Goal: Information Seeking & Learning: Learn about a topic

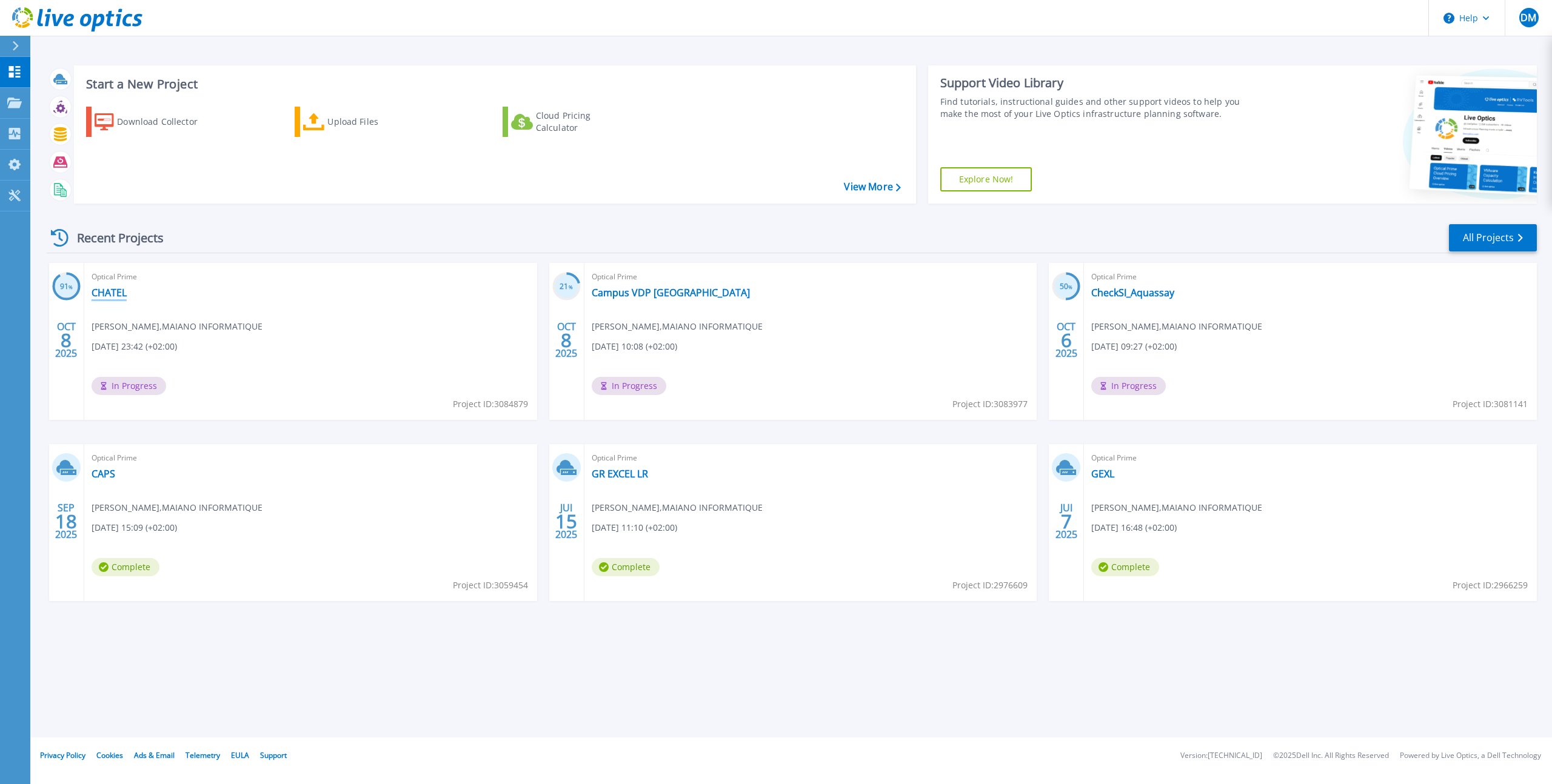
click at [107, 292] on link "CHATEL" at bounding box center [109, 292] width 35 height 12
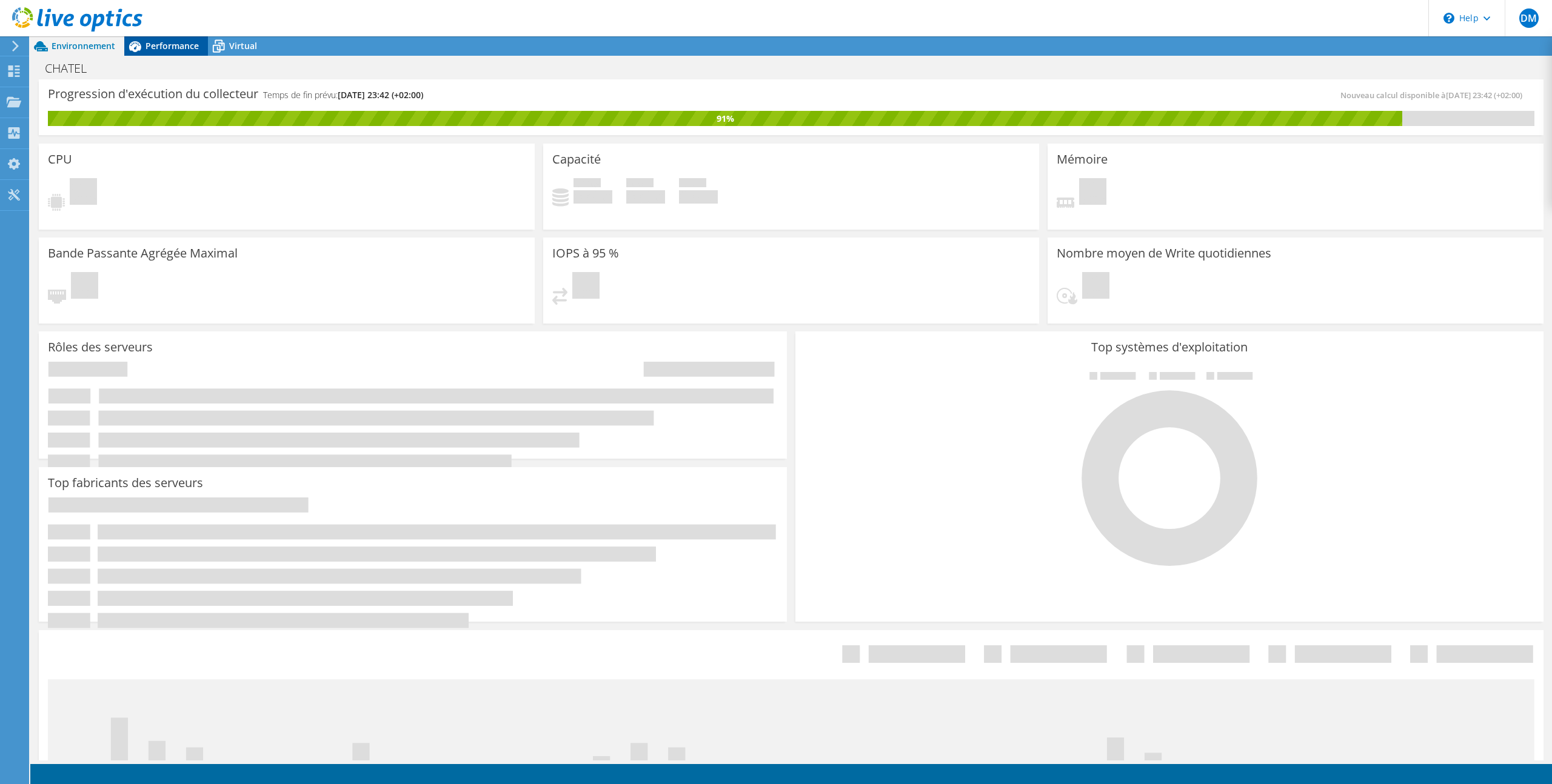
click at [182, 47] on span "Performance" at bounding box center [172, 45] width 53 height 11
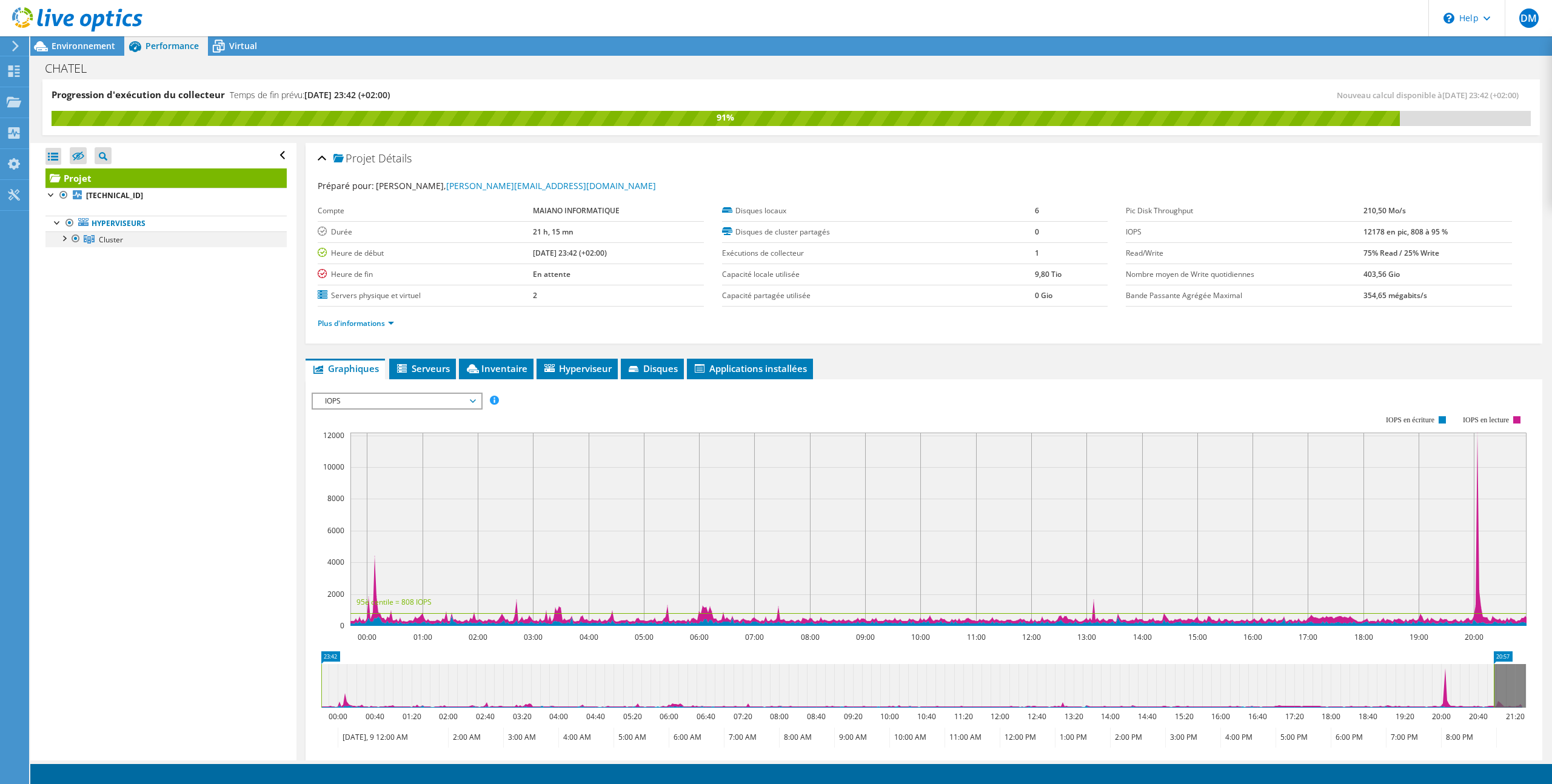
click at [66, 239] on div at bounding box center [63, 237] width 12 height 12
click at [71, 254] on div at bounding box center [69, 253] width 12 height 12
click at [131, 254] on link "192.168.199.1" at bounding box center [166, 255] width 242 height 16
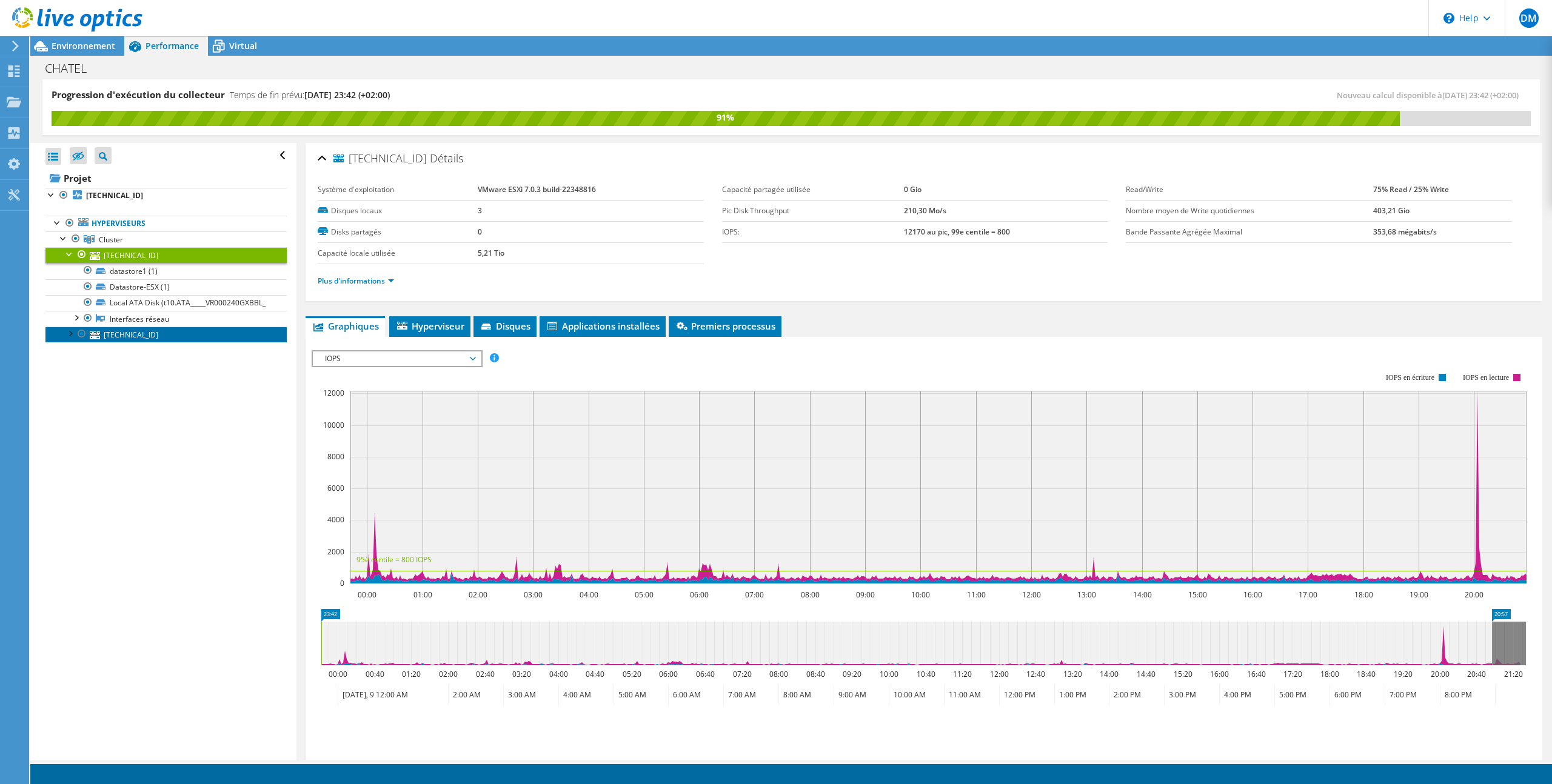
click at [133, 334] on link "192.168.199.2" at bounding box center [166, 334] width 242 height 16
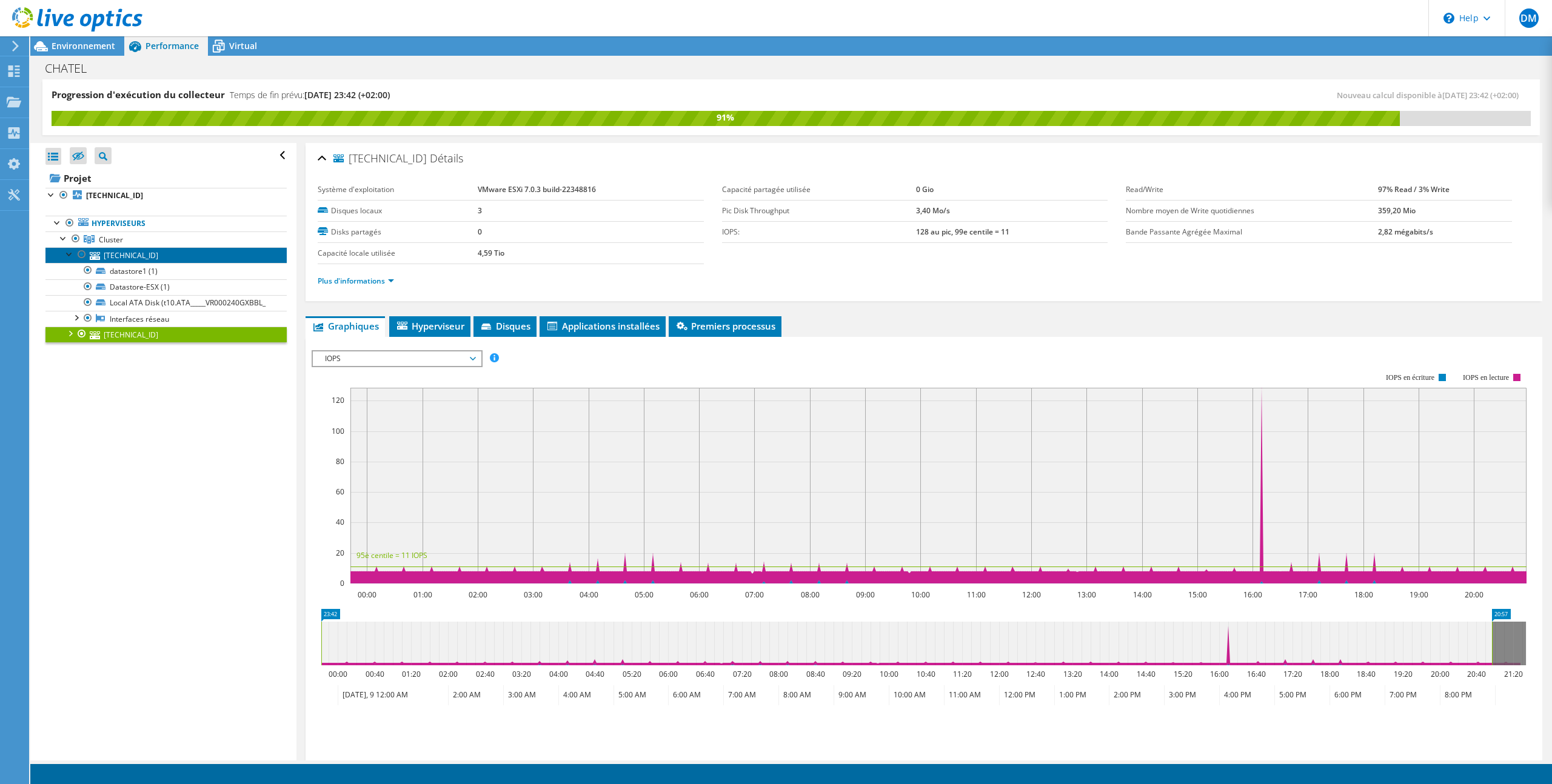
click at [190, 252] on link "[TECHNICAL_ID]" at bounding box center [166, 255] width 242 height 16
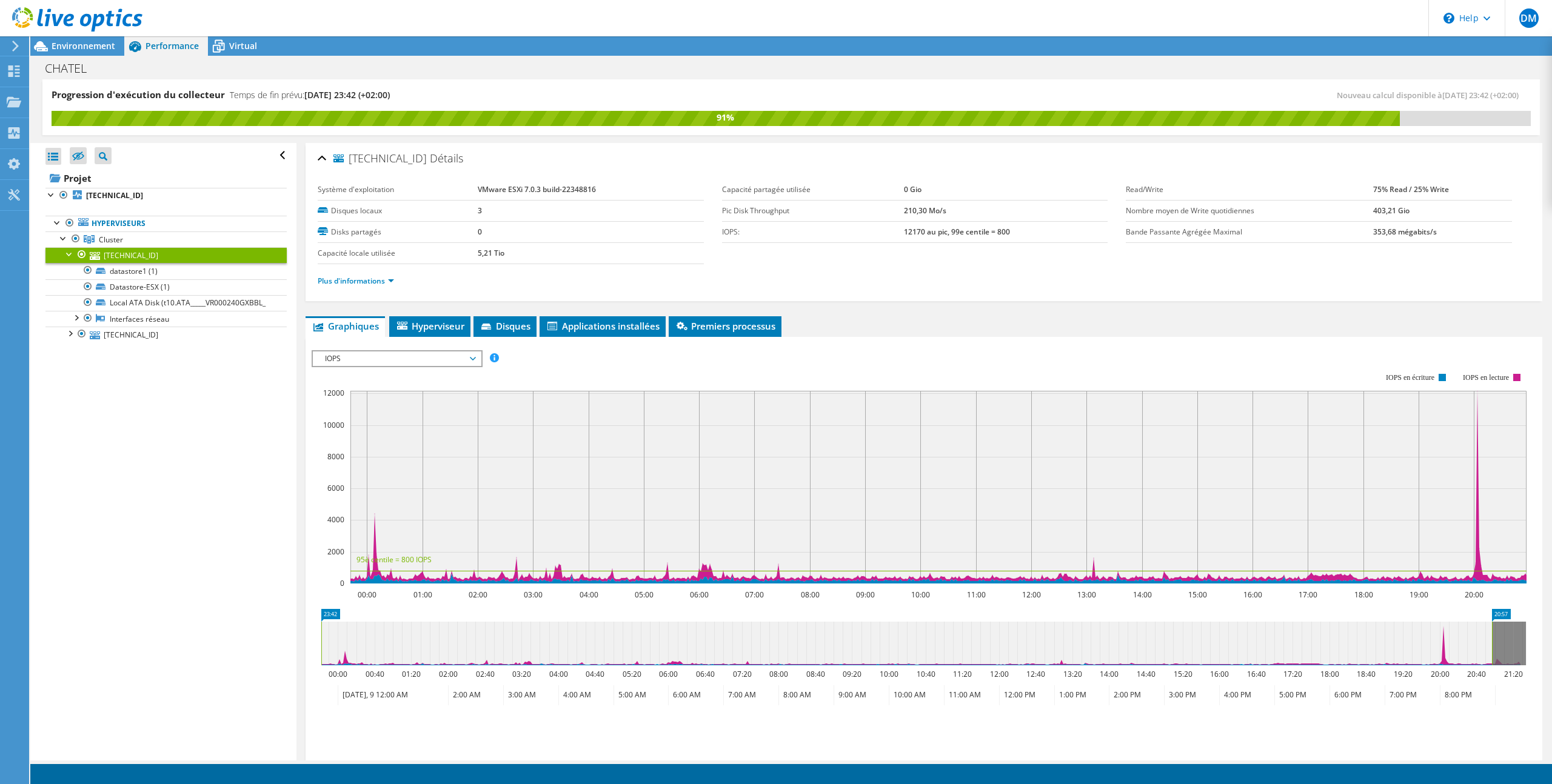
click at [419, 357] on span "IOPS" at bounding box center [397, 359] width 156 height 14
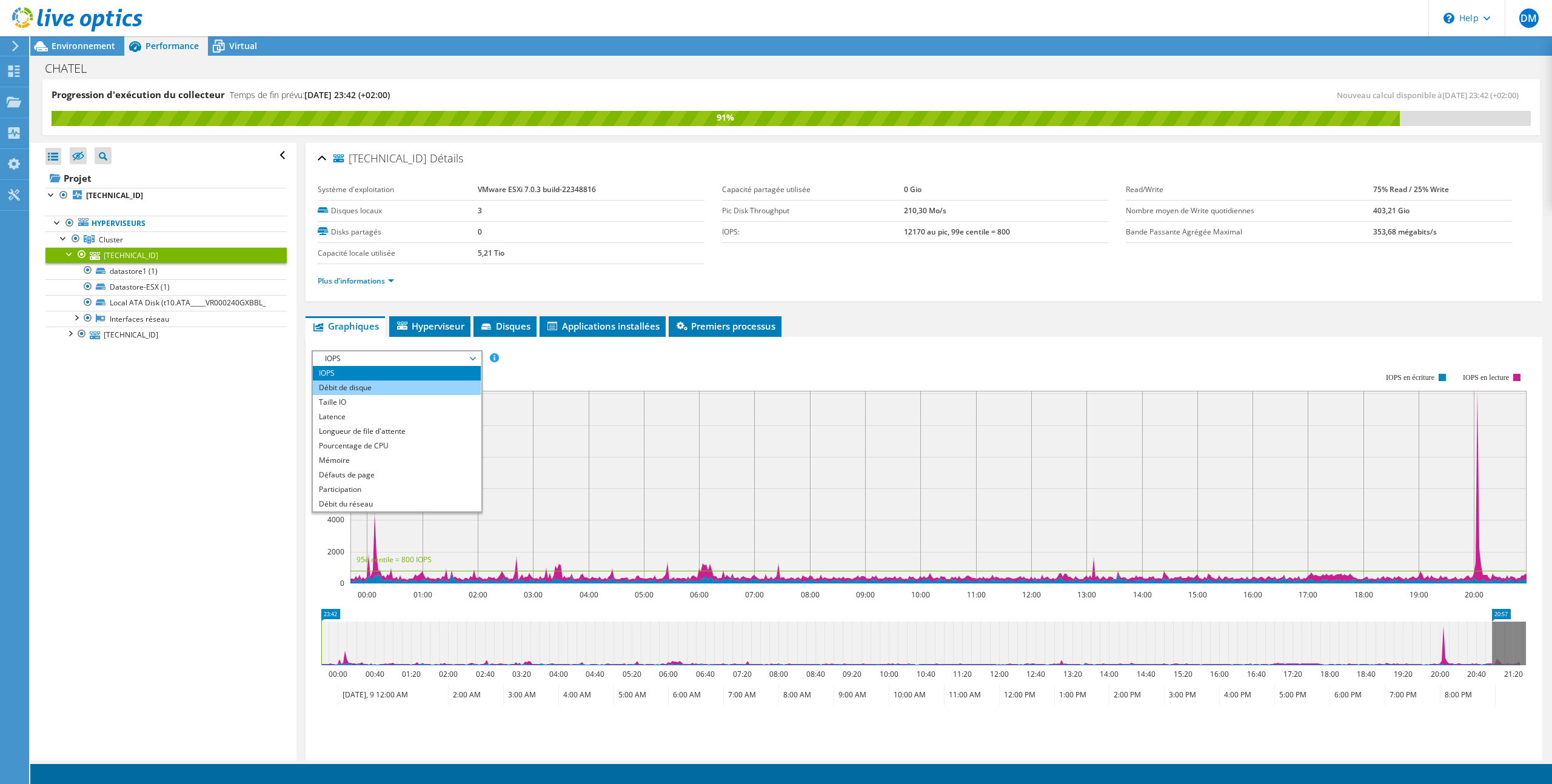
click at [401, 385] on li "Débit de disque" at bounding box center [397, 388] width 168 height 14
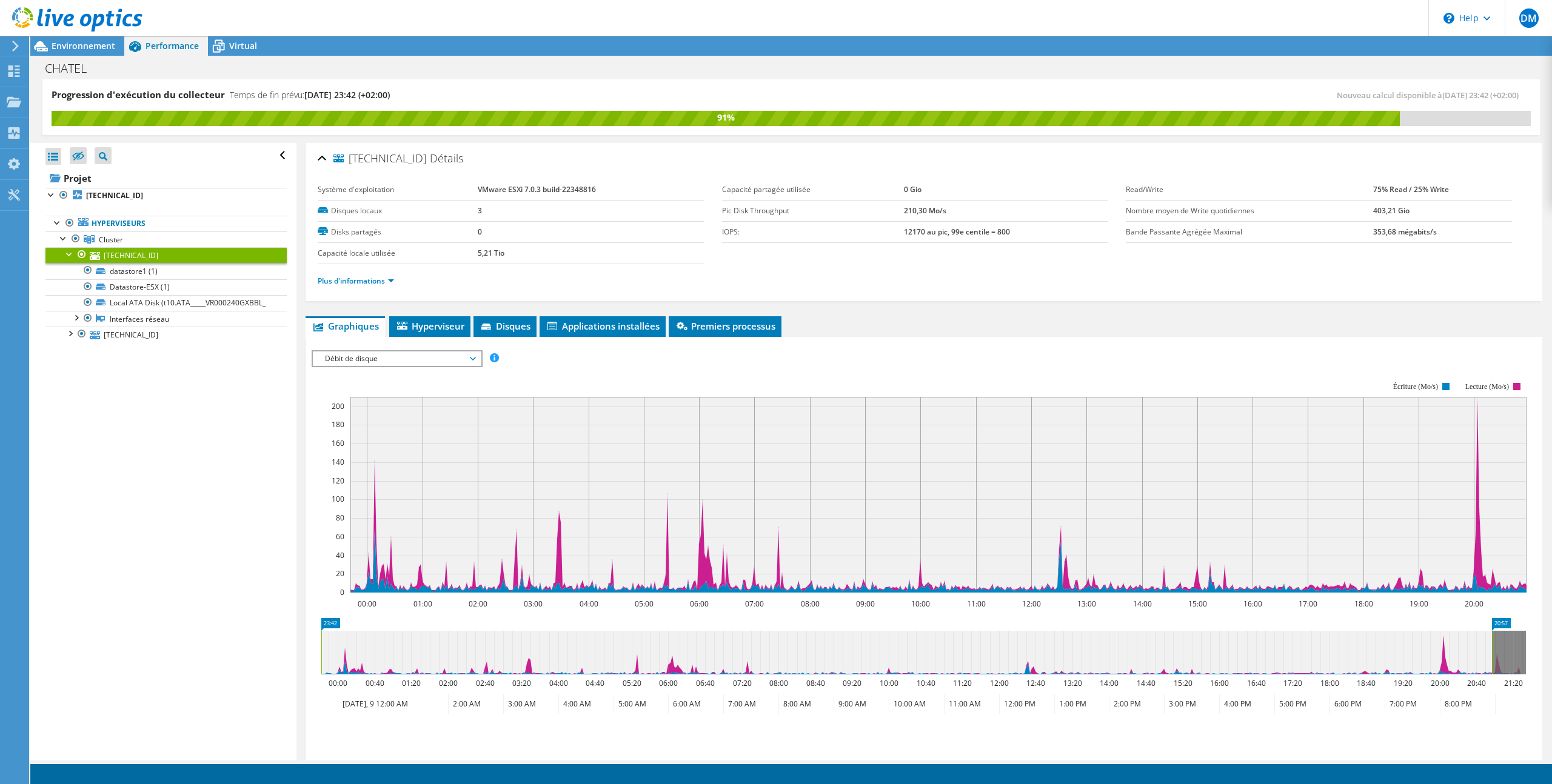
click at [418, 359] on span "Débit de disque" at bounding box center [397, 359] width 156 height 14
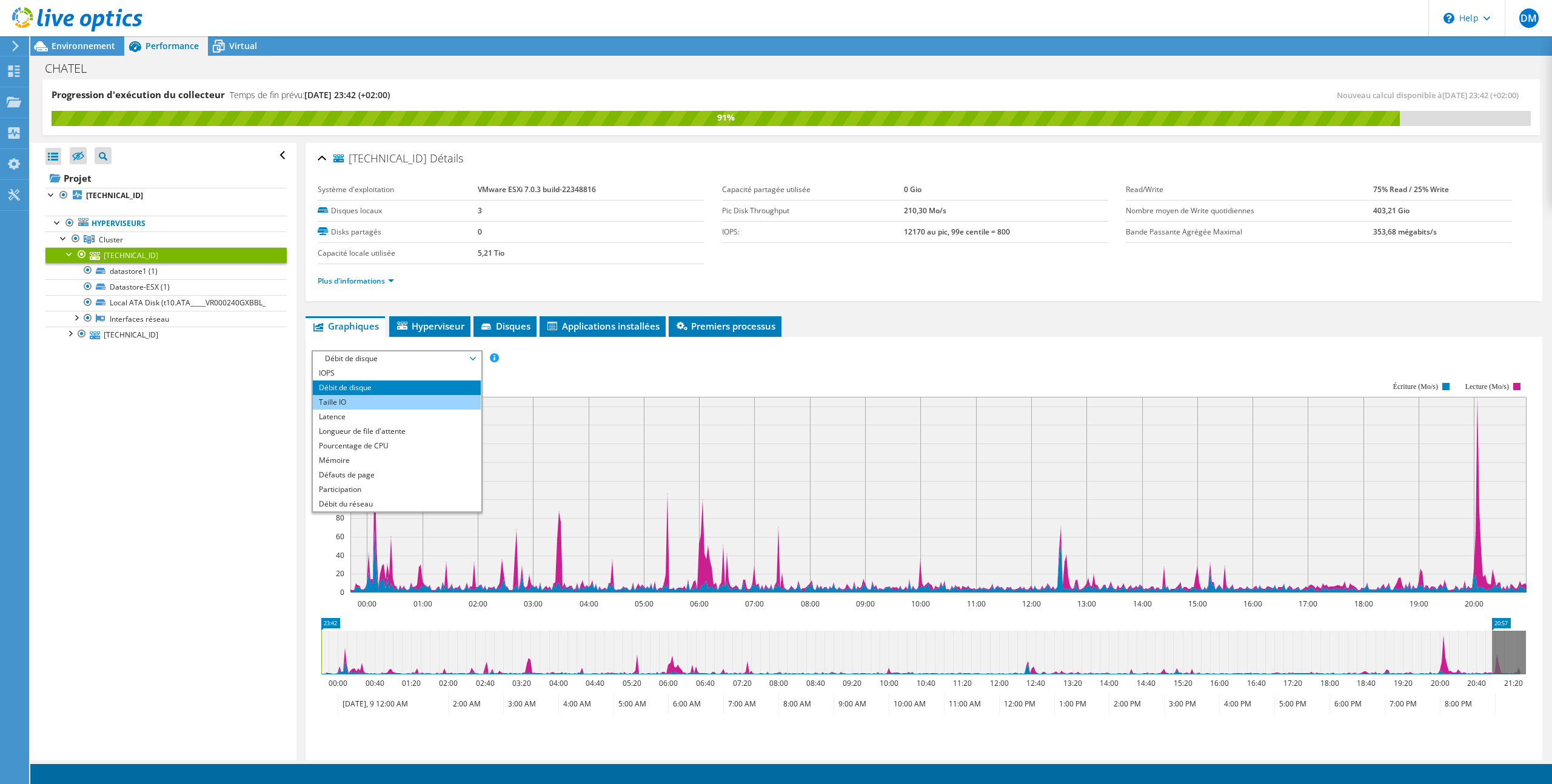
click at [412, 396] on li "Taille IO" at bounding box center [397, 403] width 168 height 14
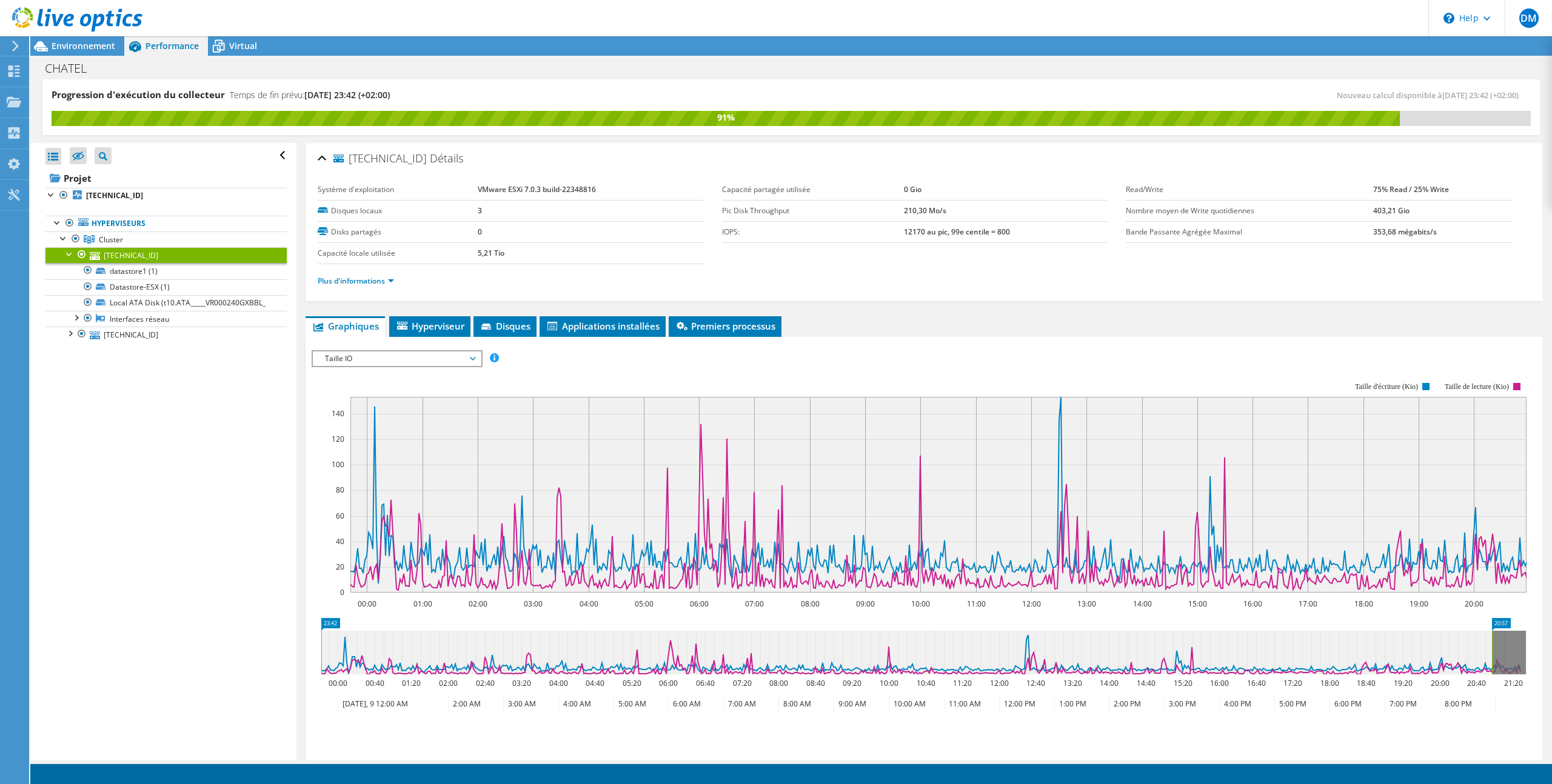
click at [411, 362] on span "Taille IO" at bounding box center [397, 359] width 156 height 14
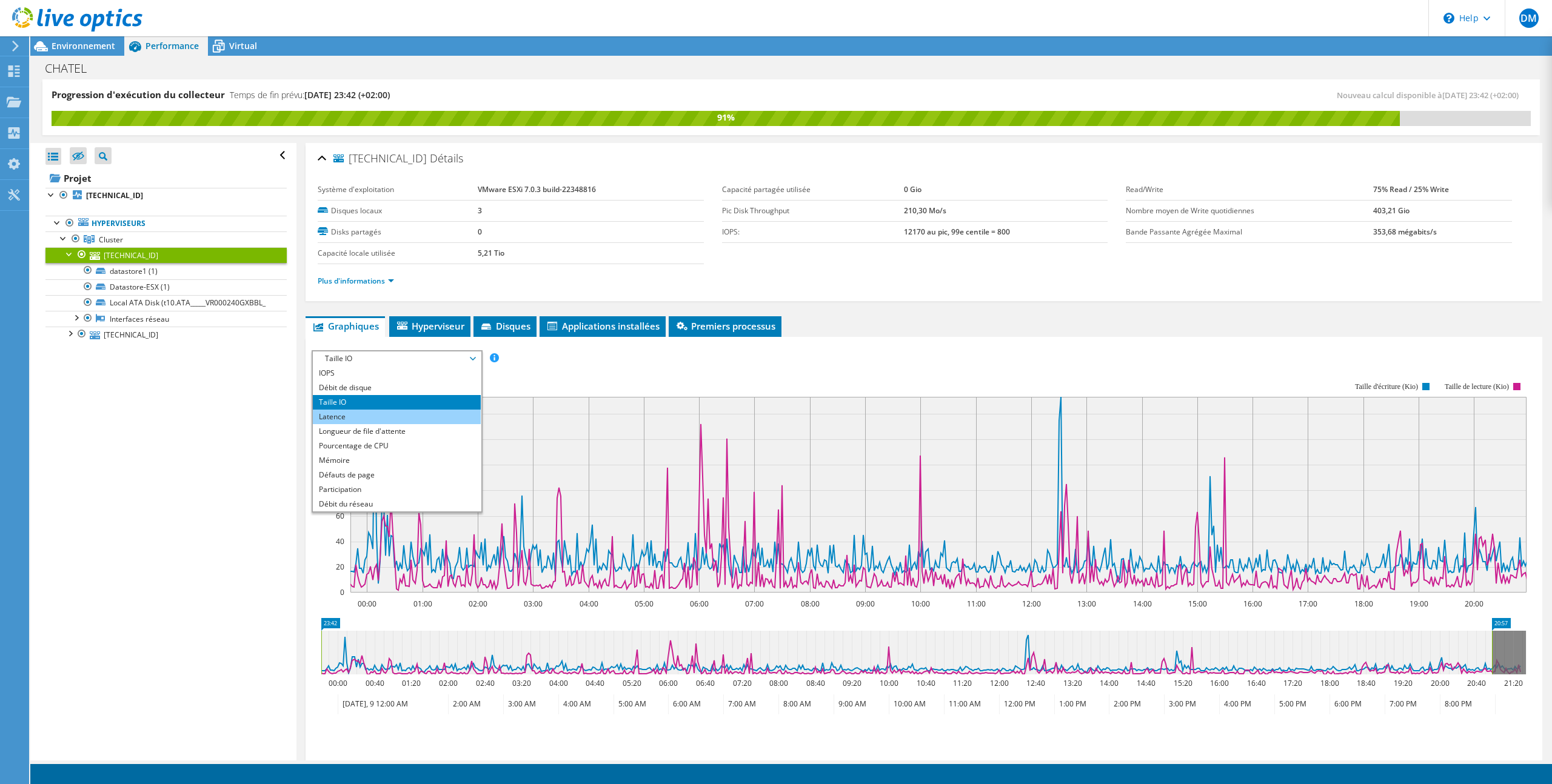
click at [408, 411] on li "Latence" at bounding box center [397, 417] width 168 height 14
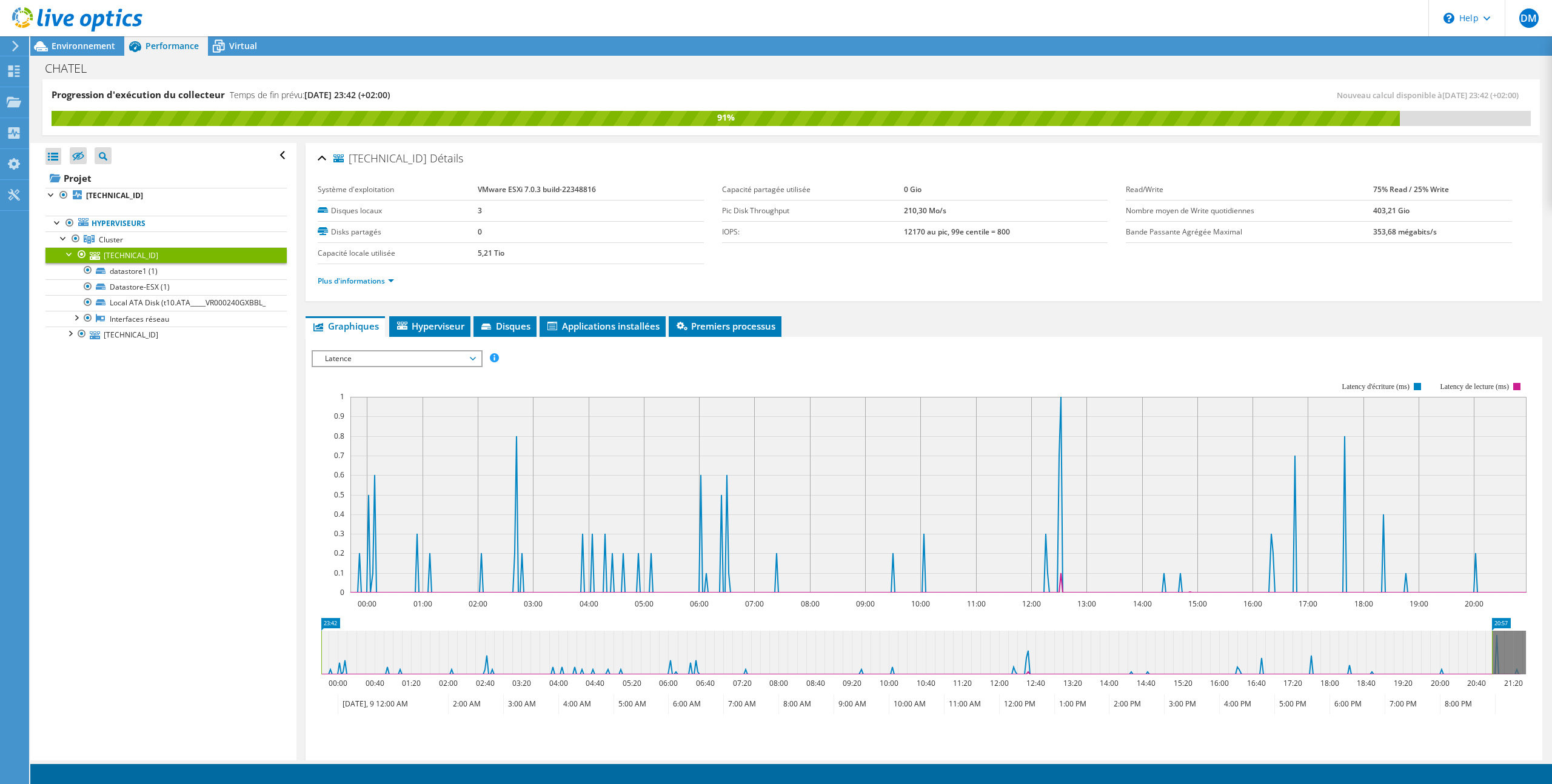
click at [411, 361] on span "Latence" at bounding box center [397, 359] width 156 height 14
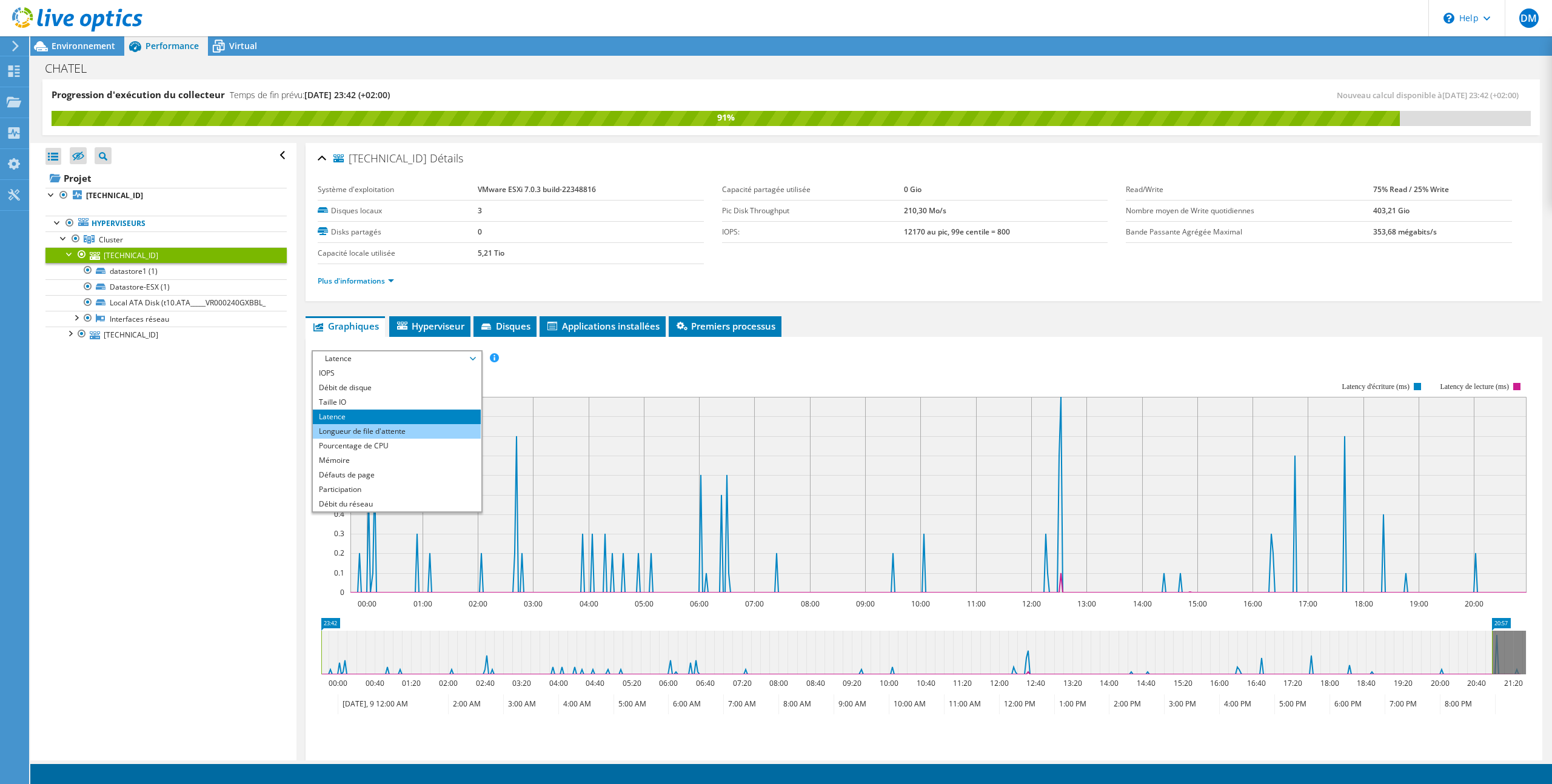
click at [387, 430] on li "Longueur de file d'attente" at bounding box center [397, 431] width 168 height 14
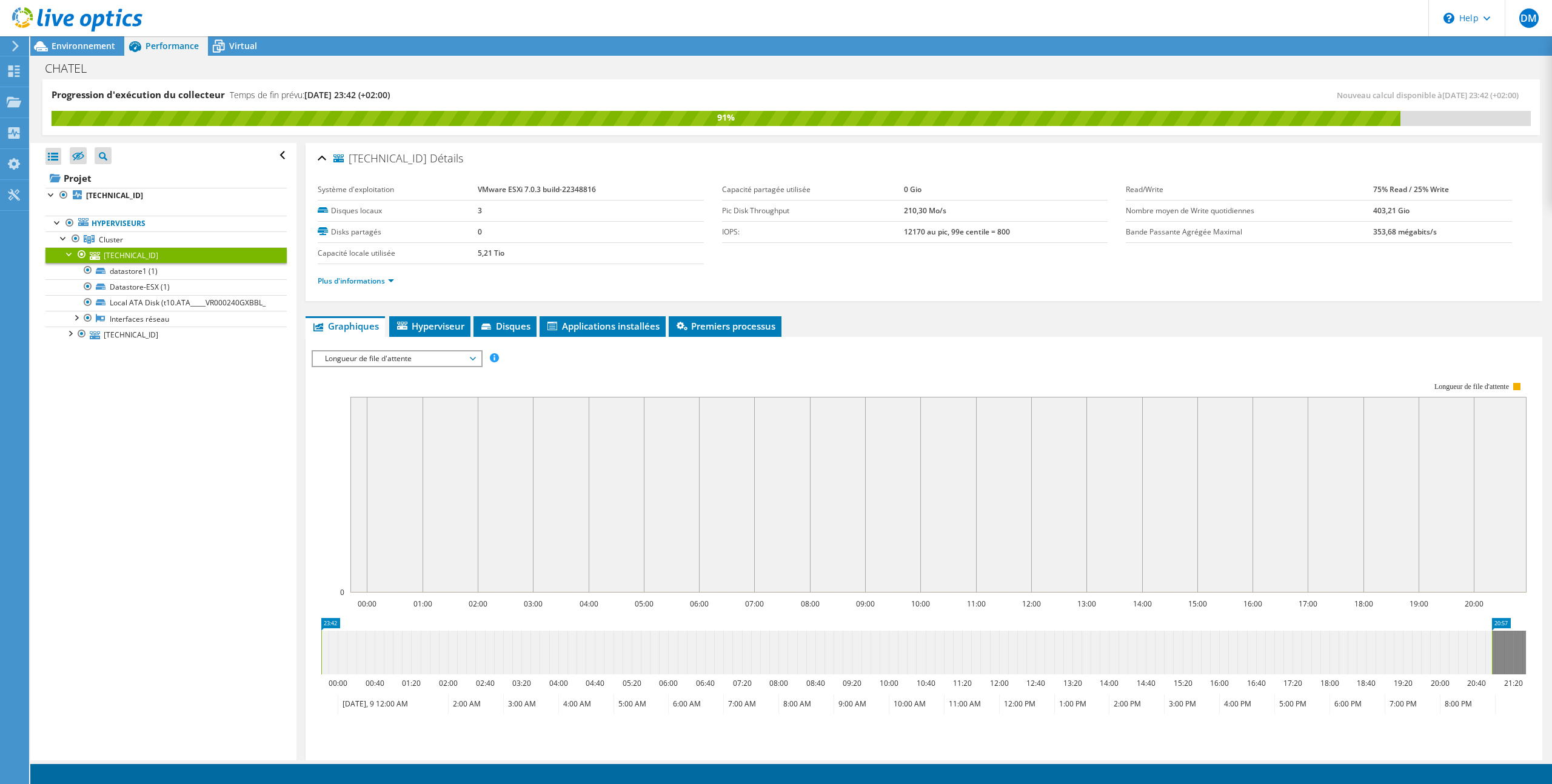
click at [401, 357] on span "Longueur de file d'attente" at bounding box center [397, 359] width 156 height 14
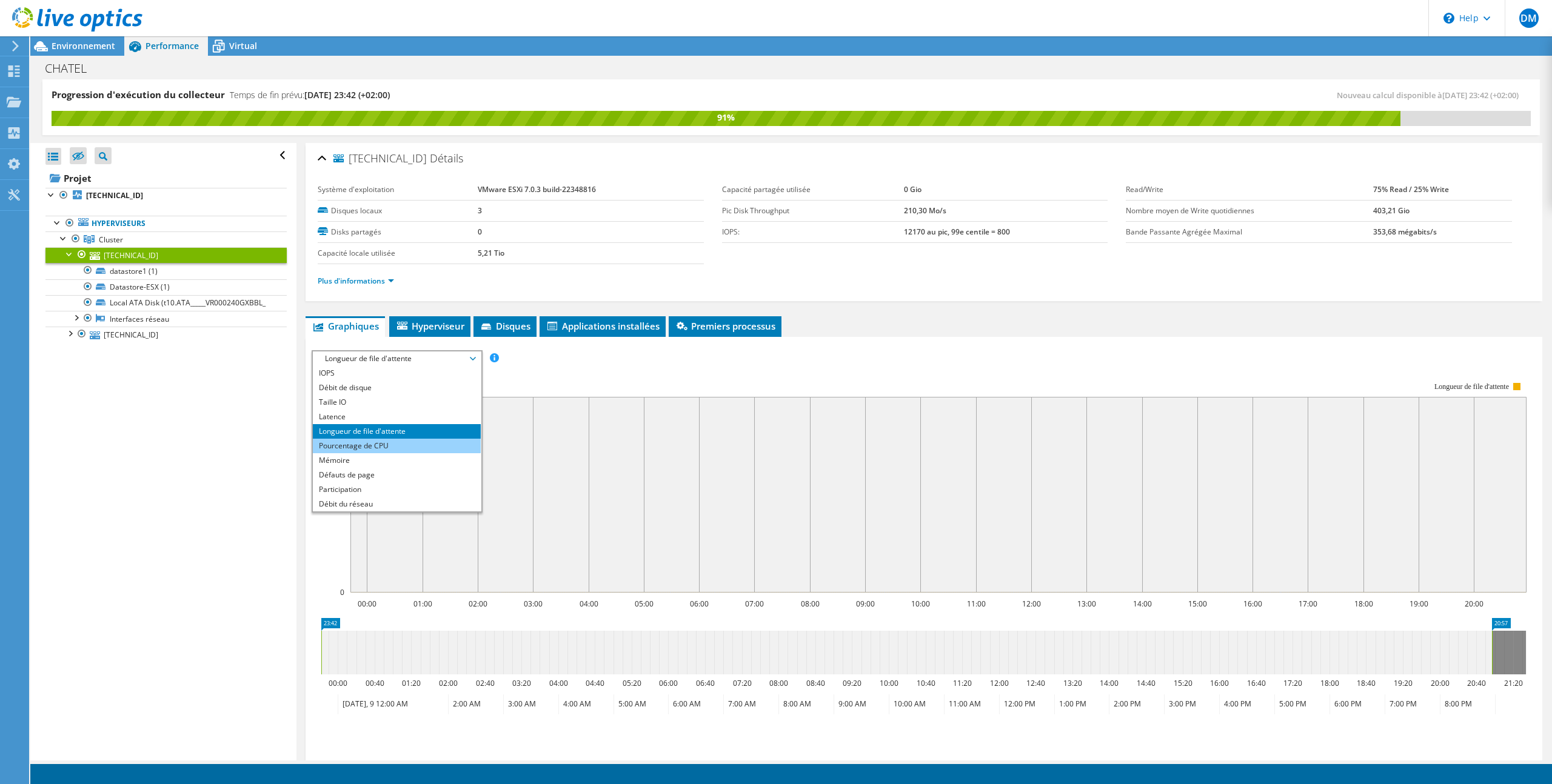
click at [384, 445] on li "Pourcentage de CPU" at bounding box center [397, 446] width 168 height 14
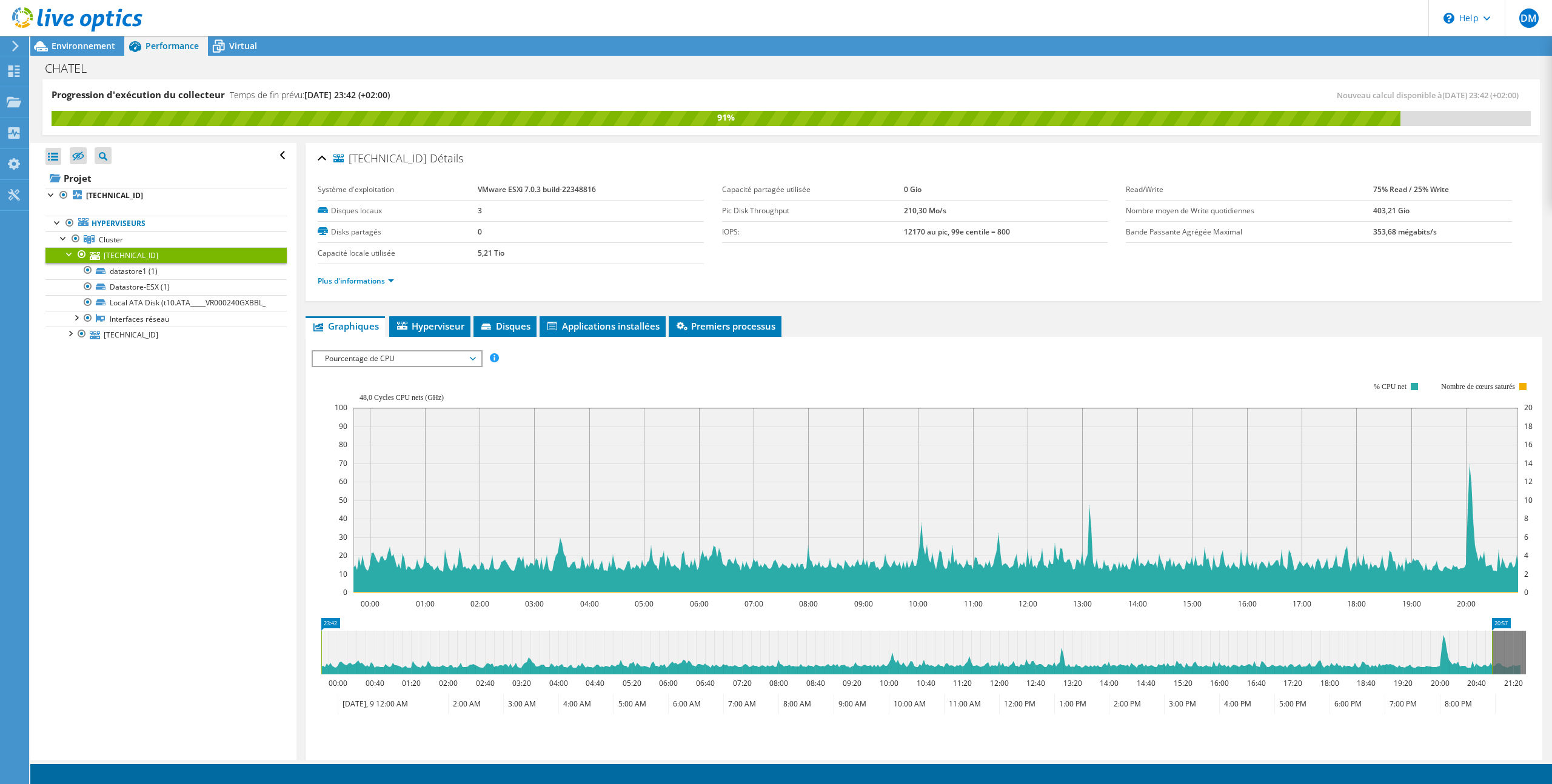
click at [400, 364] on span "Pourcentage de CPU" at bounding box center [397, 359] width 156 height 14
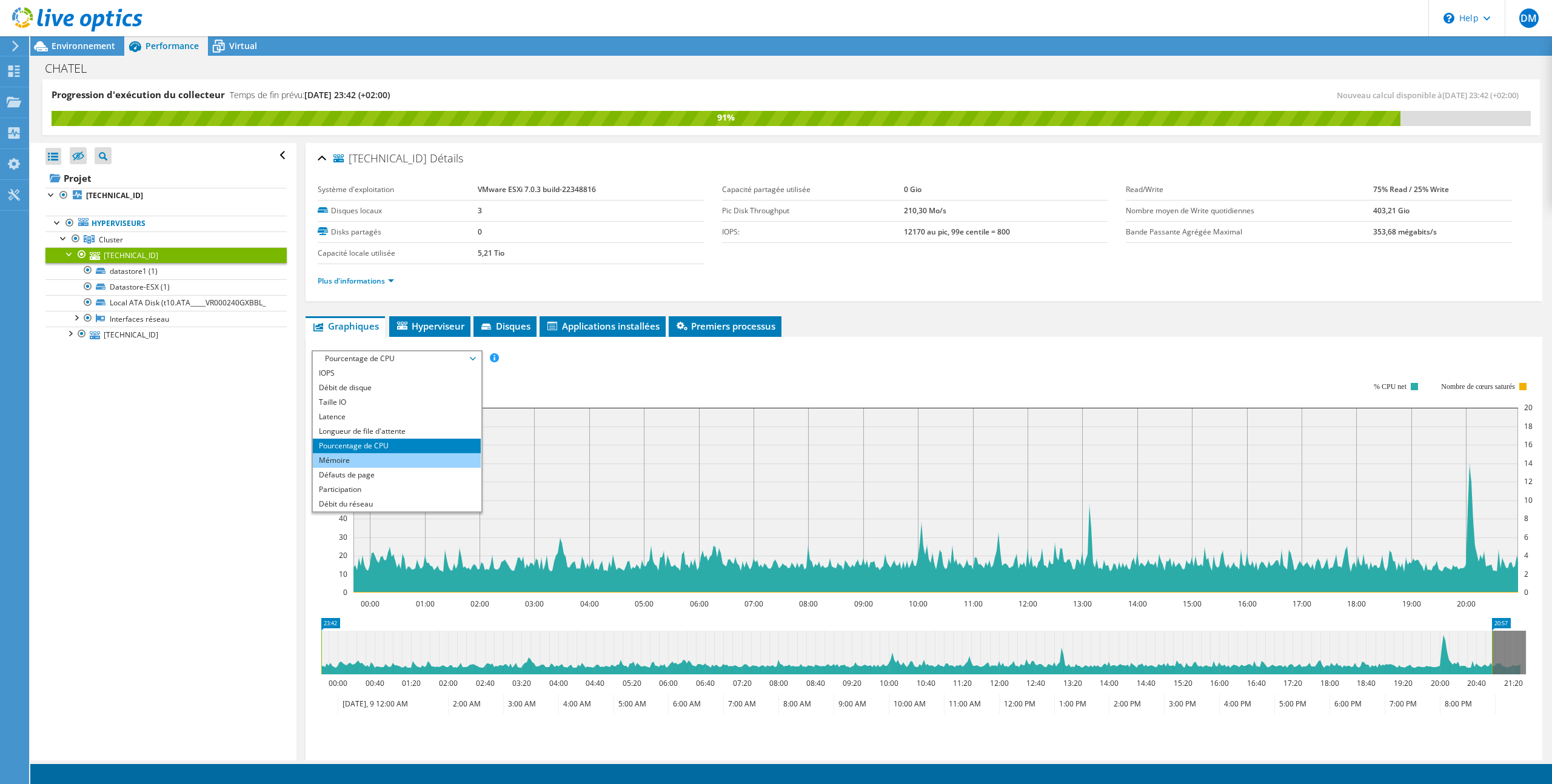
click at [375, 458] on li "Mémoire" at bounding box center [397, 461] width 168 height 14
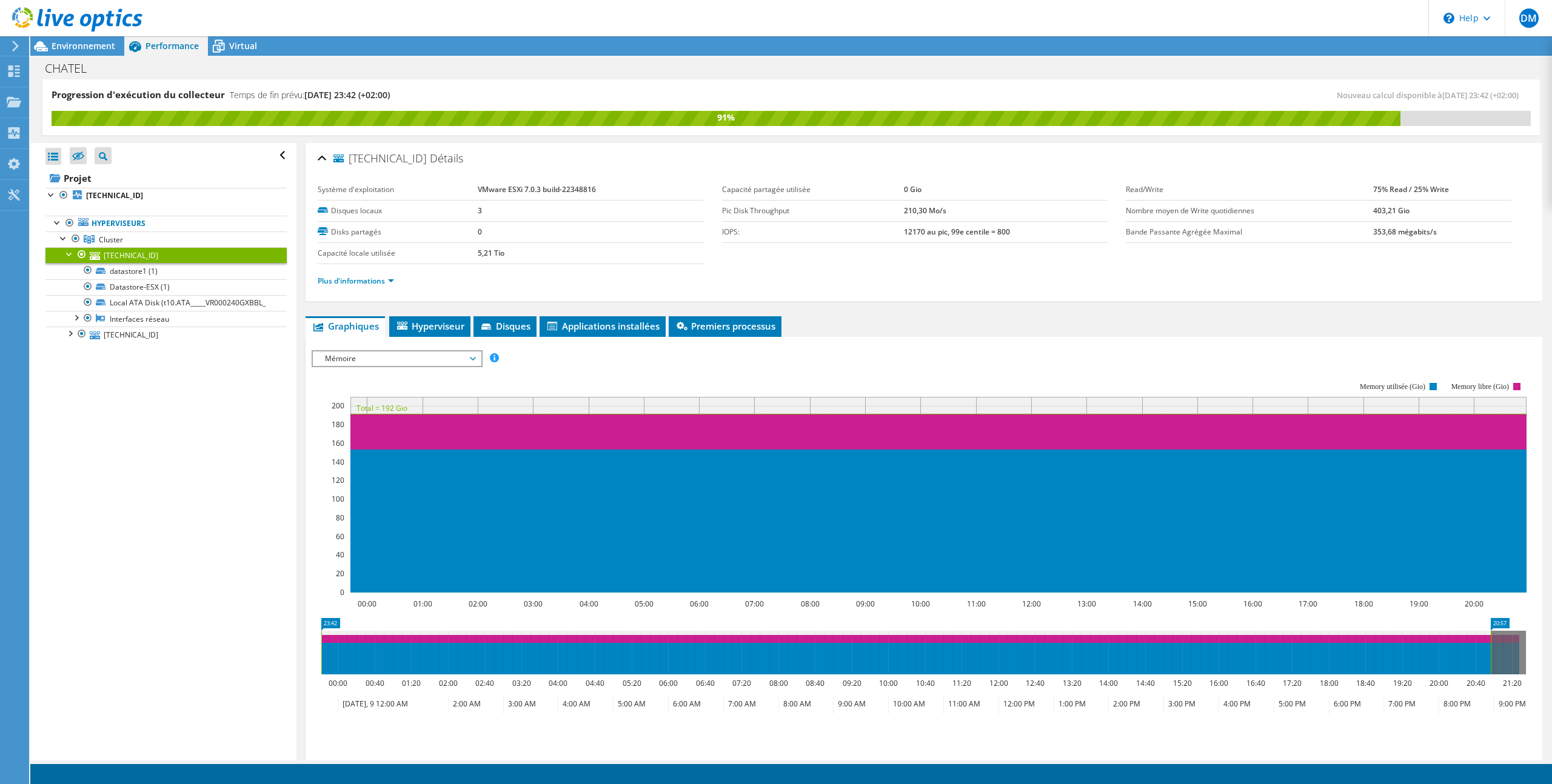
click at [398, 357] on span "Mémoire" at bounding box center [397, 359] width 156 height 14
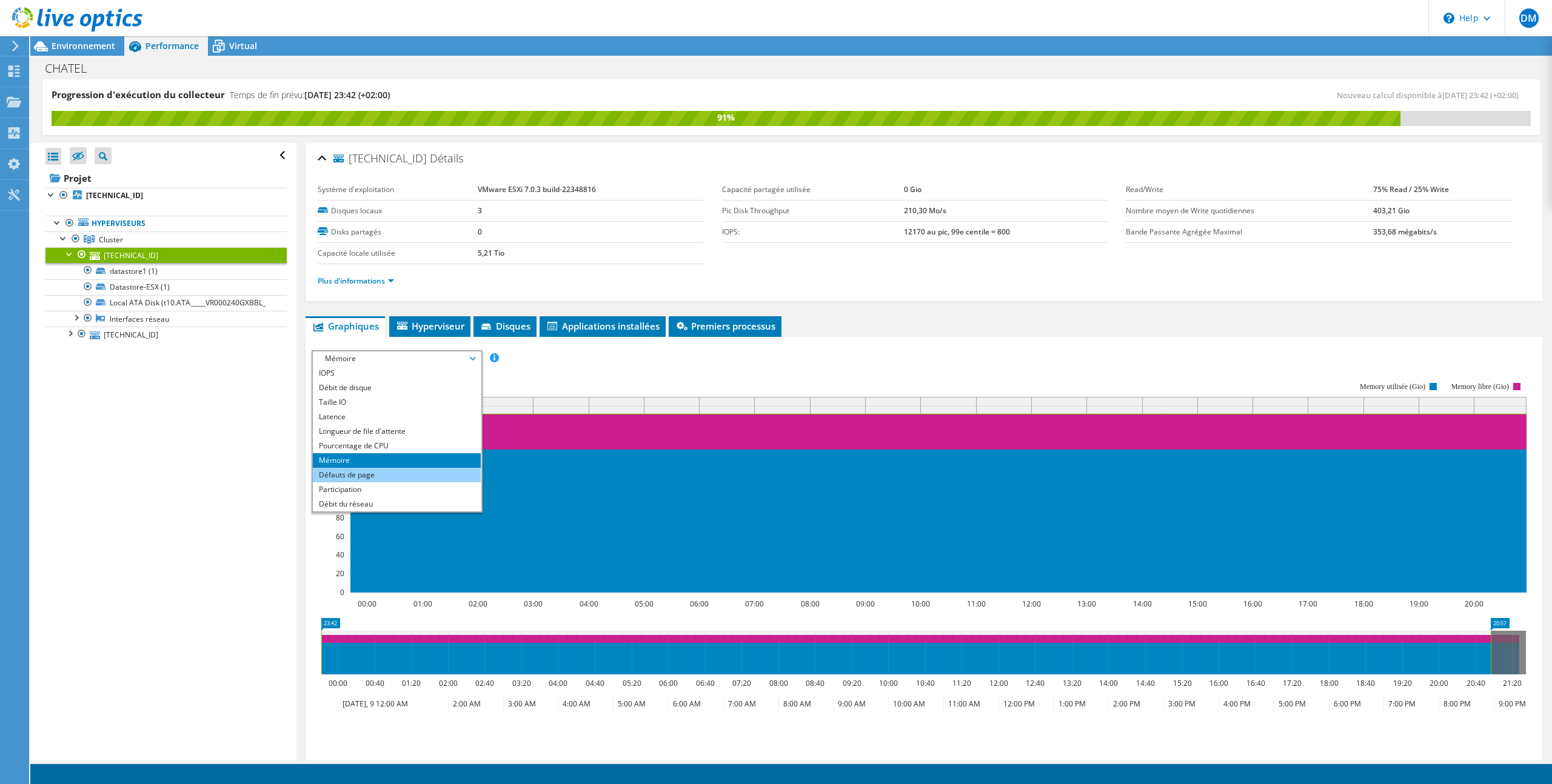
click at [354, 469] on li "Défauts de page" at bounding box center [397, 475] width 168 height 14
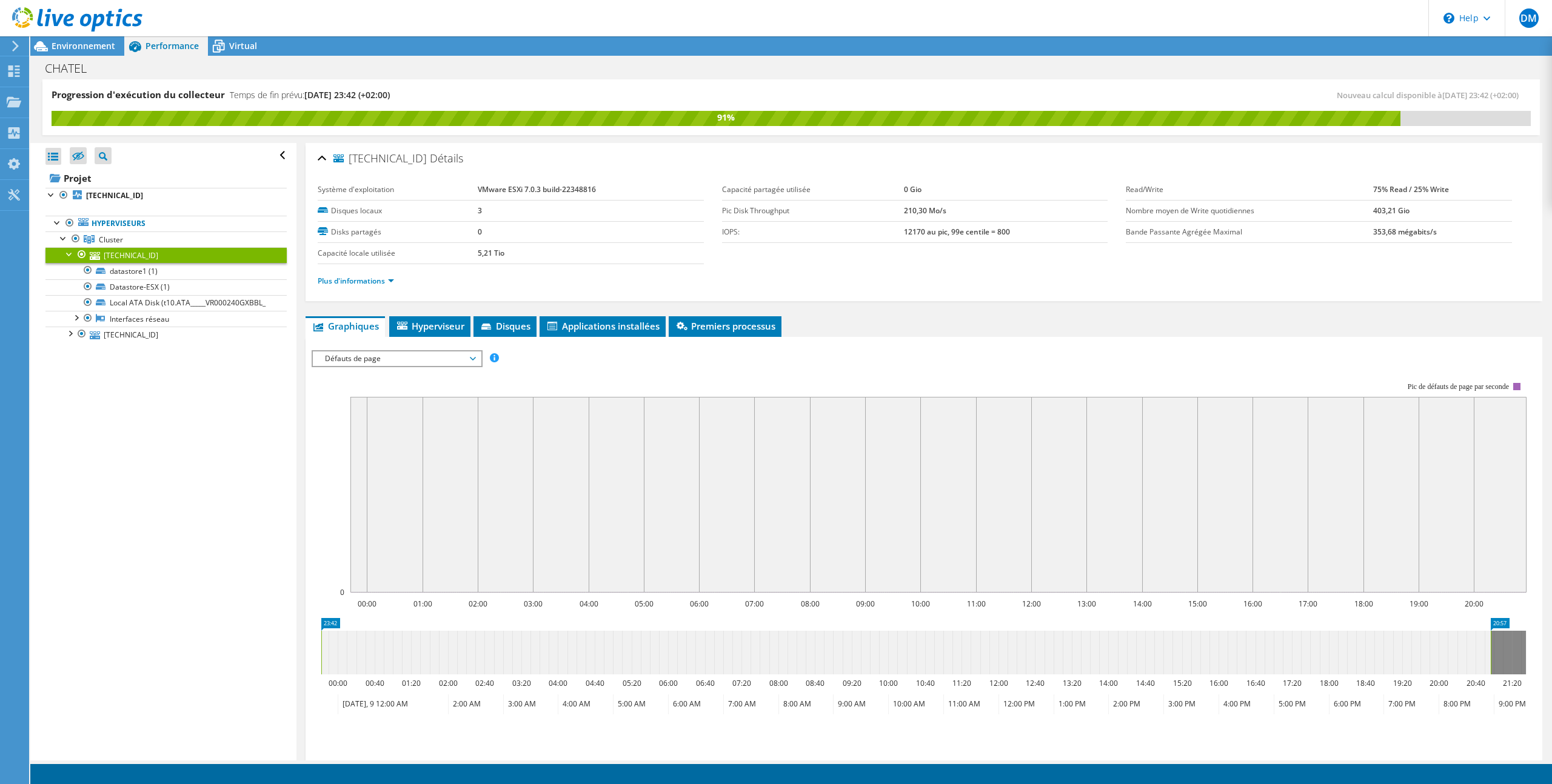
click at [365, 356] on span "Défauts de page" at bounding box center [397, 359] width 156 height 14
click at [352, 485] on li "Participation" at bounding box center [397, 489] width 168 height 14
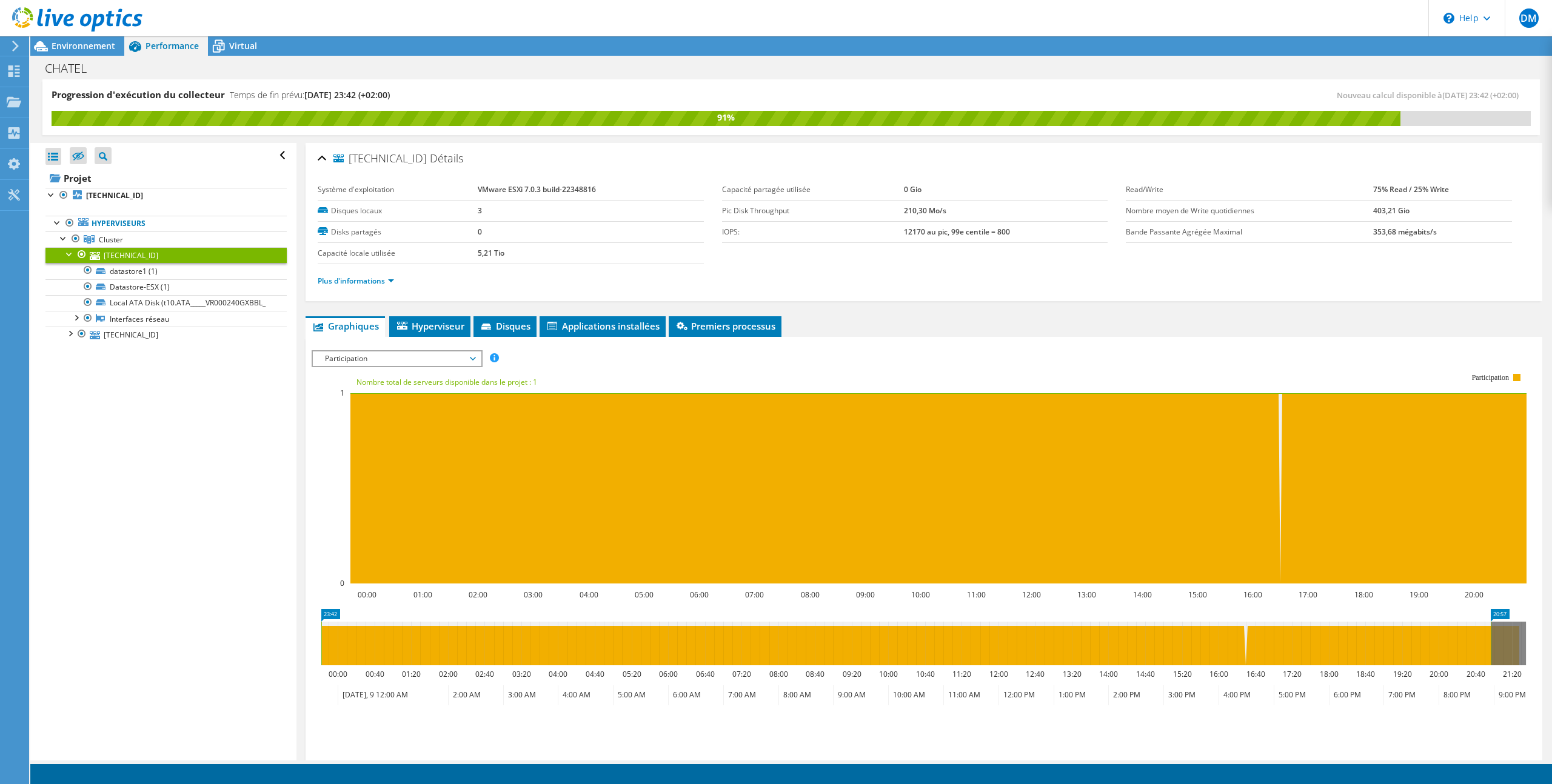
click at [370, 357] on span "Participation" at bounding box center [397, 359] width 156 height 14
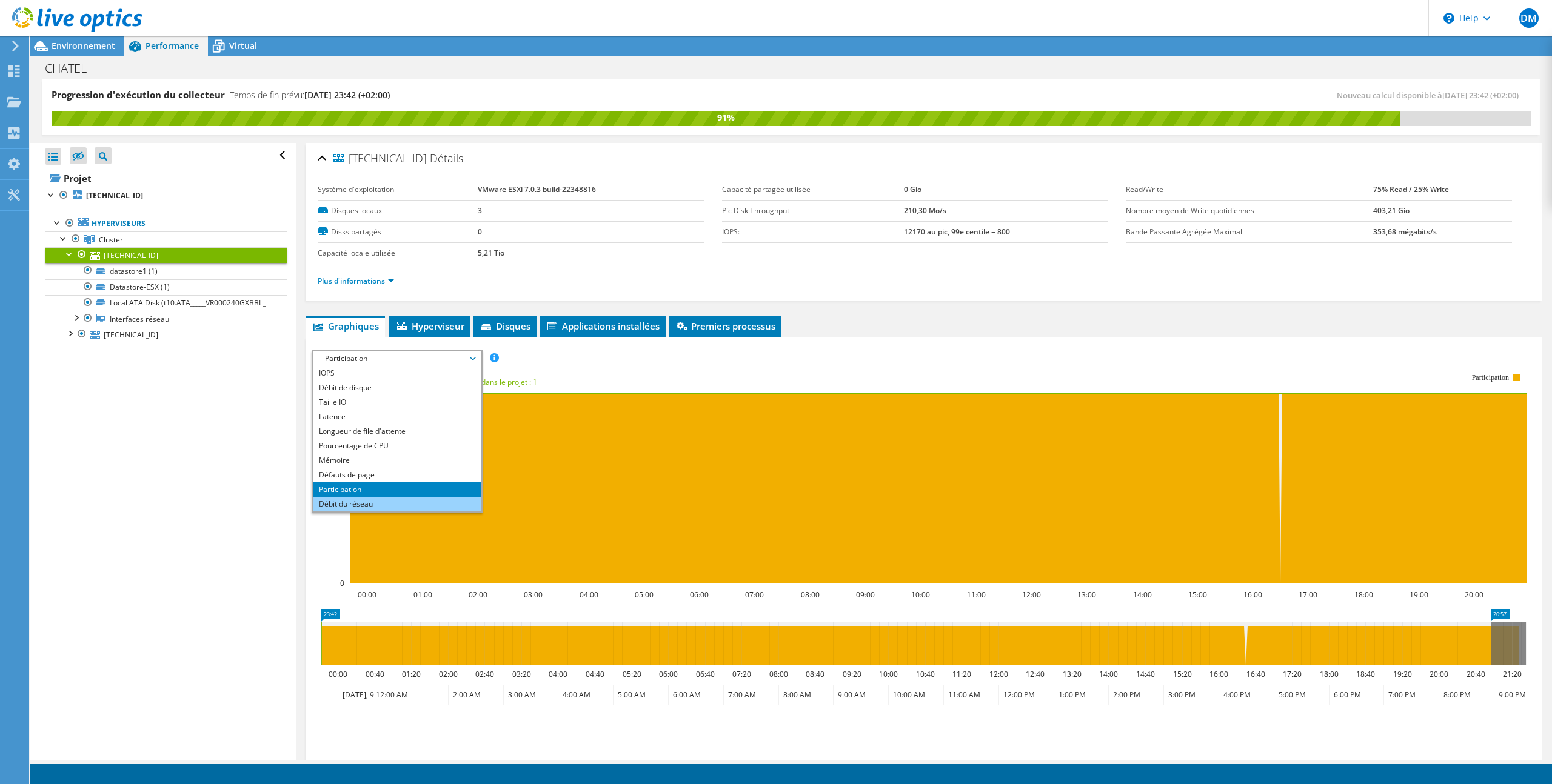
click at [353, 497] on li "Débit du réseau" at bounding box center [397, 504] width 168 height 14
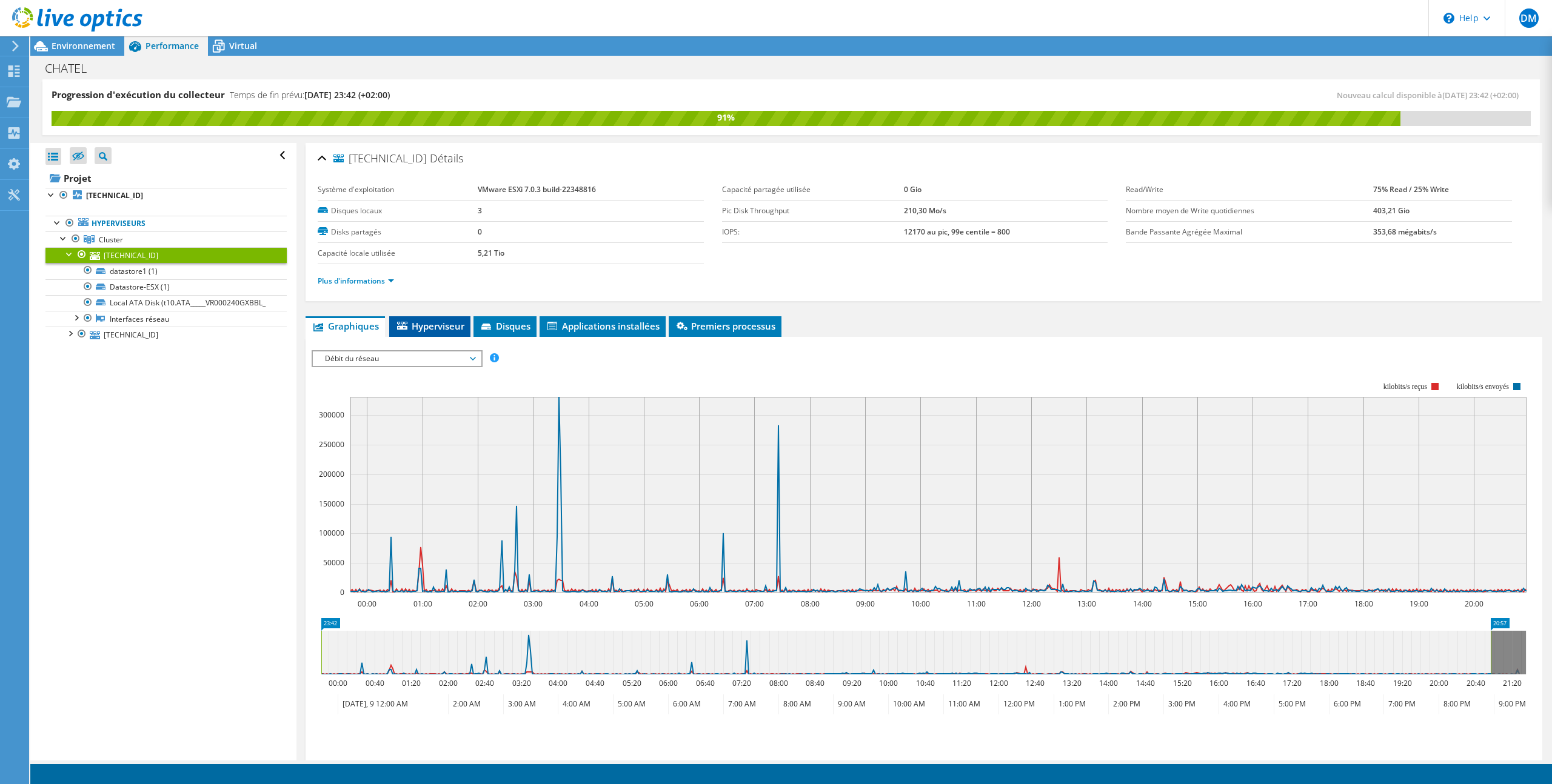
click at [454, 325] on span "Hyperviseur" at bounding box center [430, 326] width 69 height 12
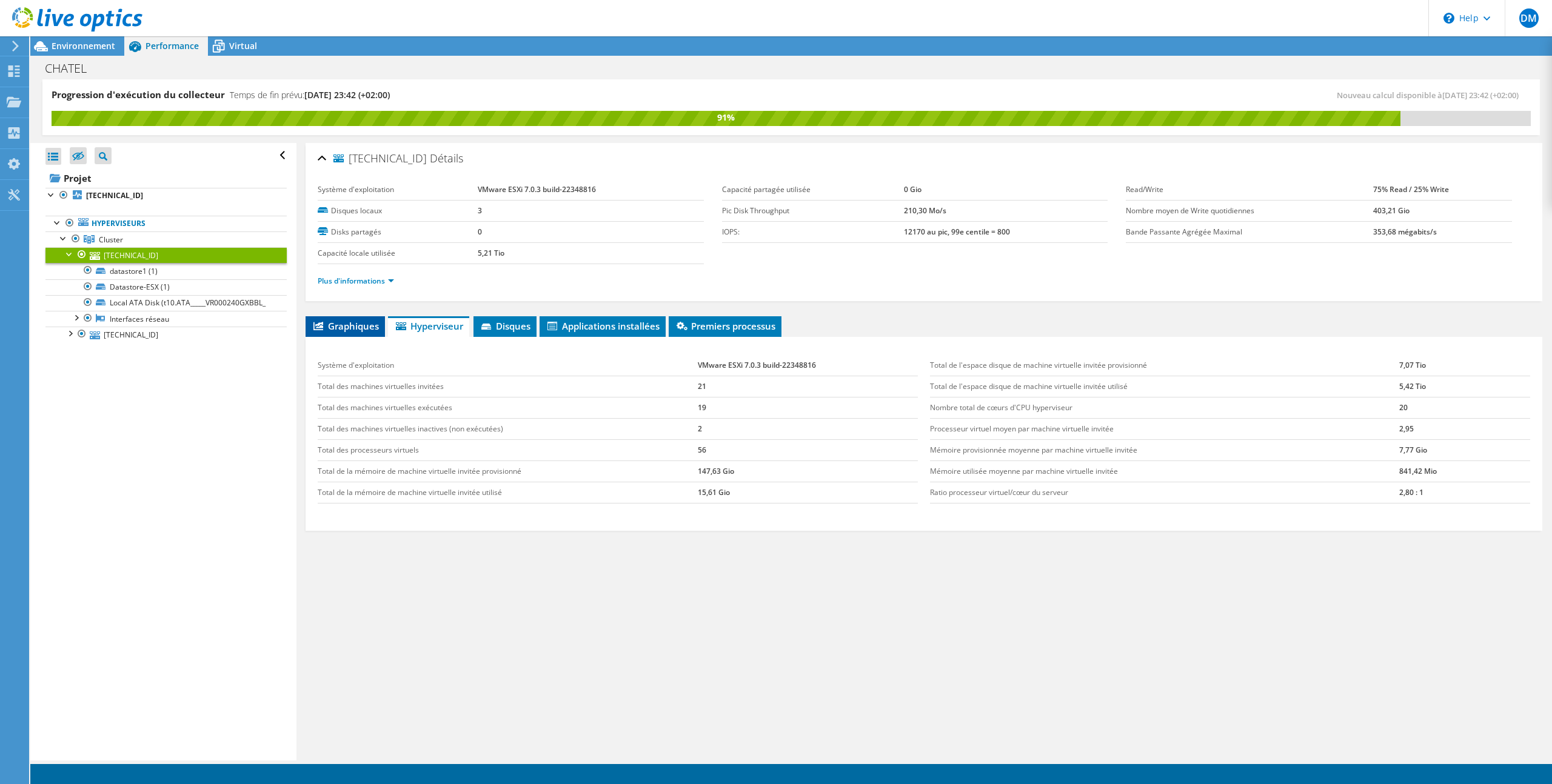
click at [327, 328] on span "Graphiques" at bounding box center [345, 326] width 68 height 12
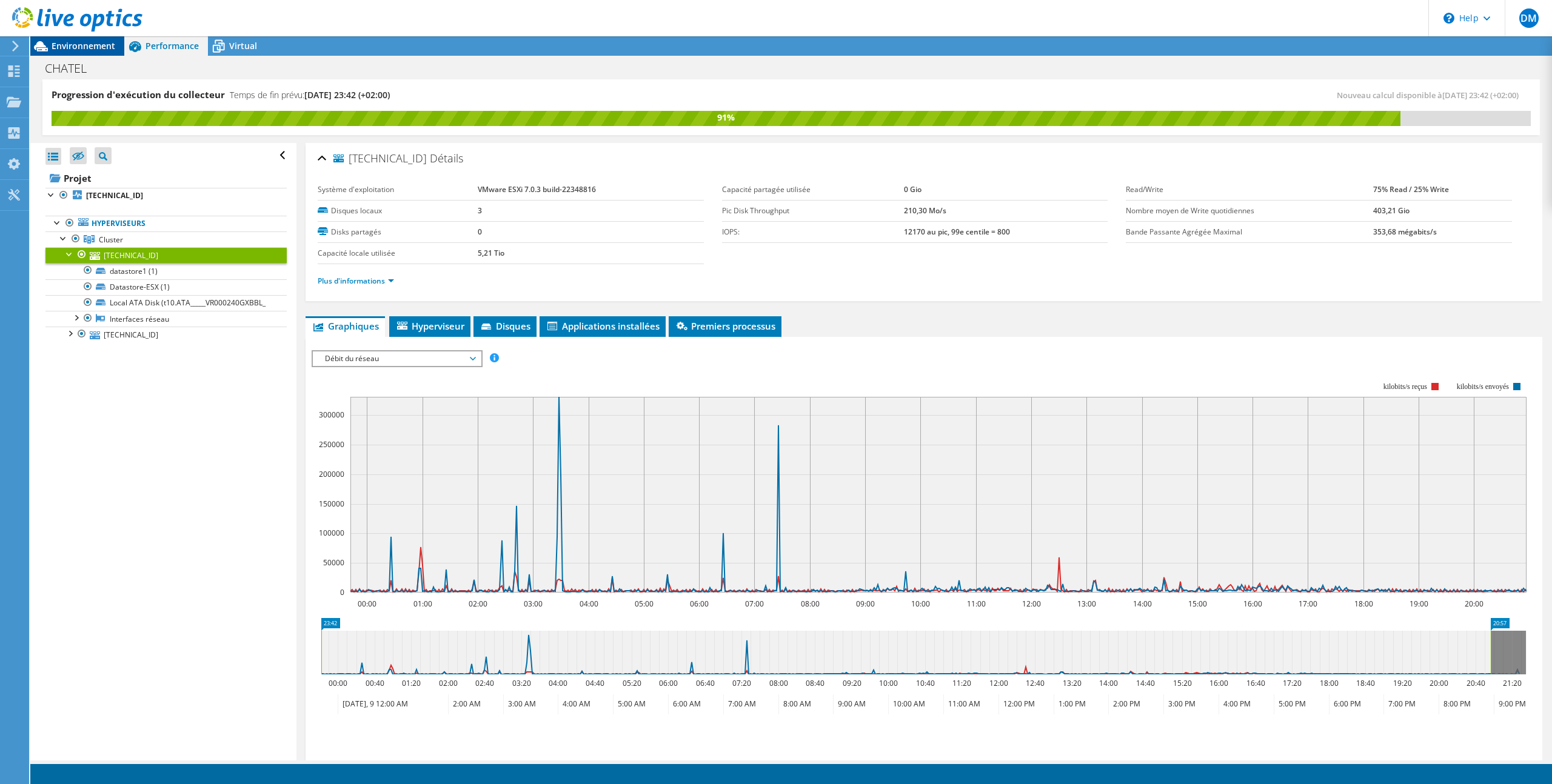
click at [85, 49] on span "Environnement" at bounding box center [83, 45] width 64 height 11
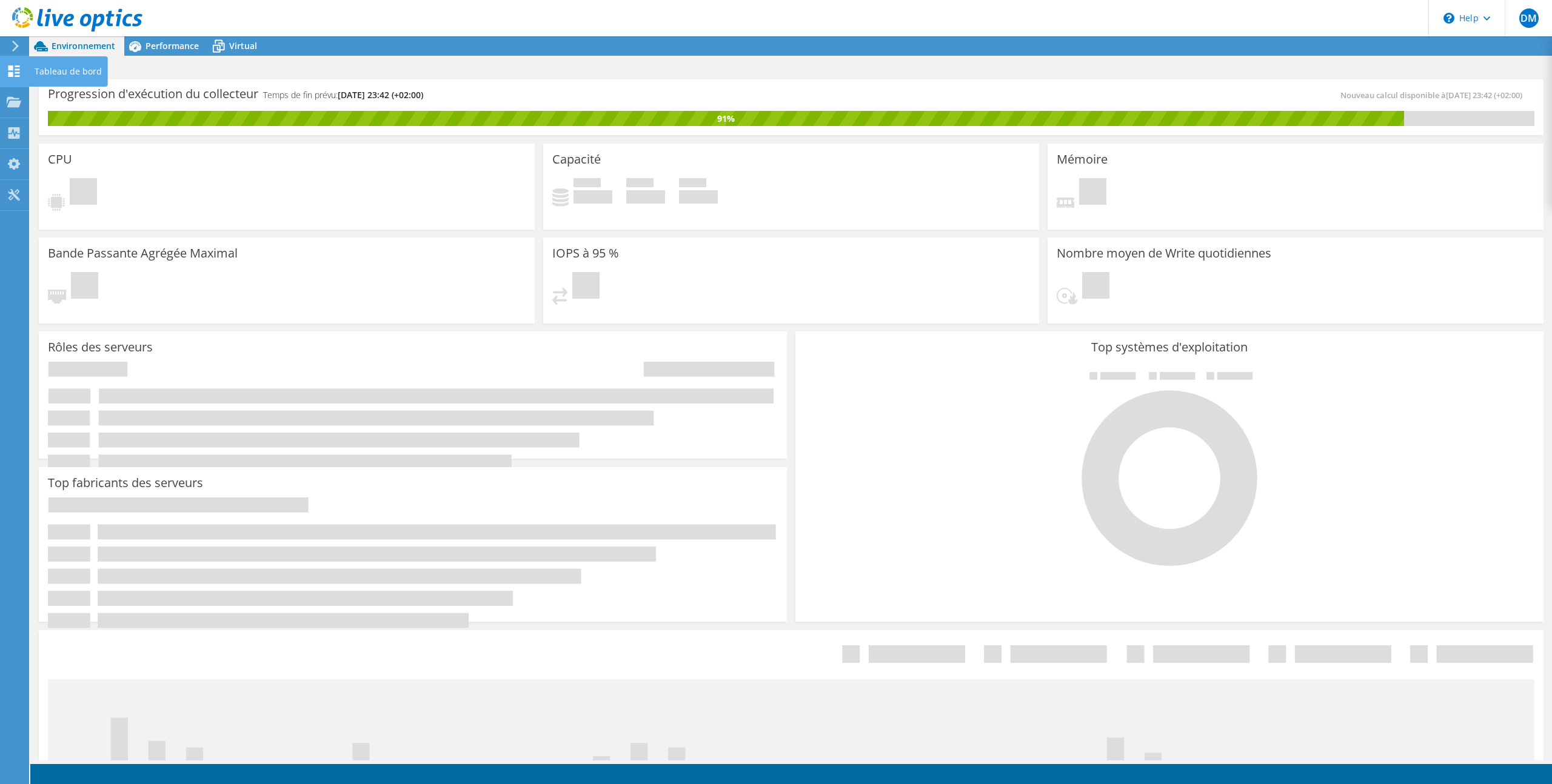
click at [15, 72] on use at bounding box center [14, 71] width 11 height 11
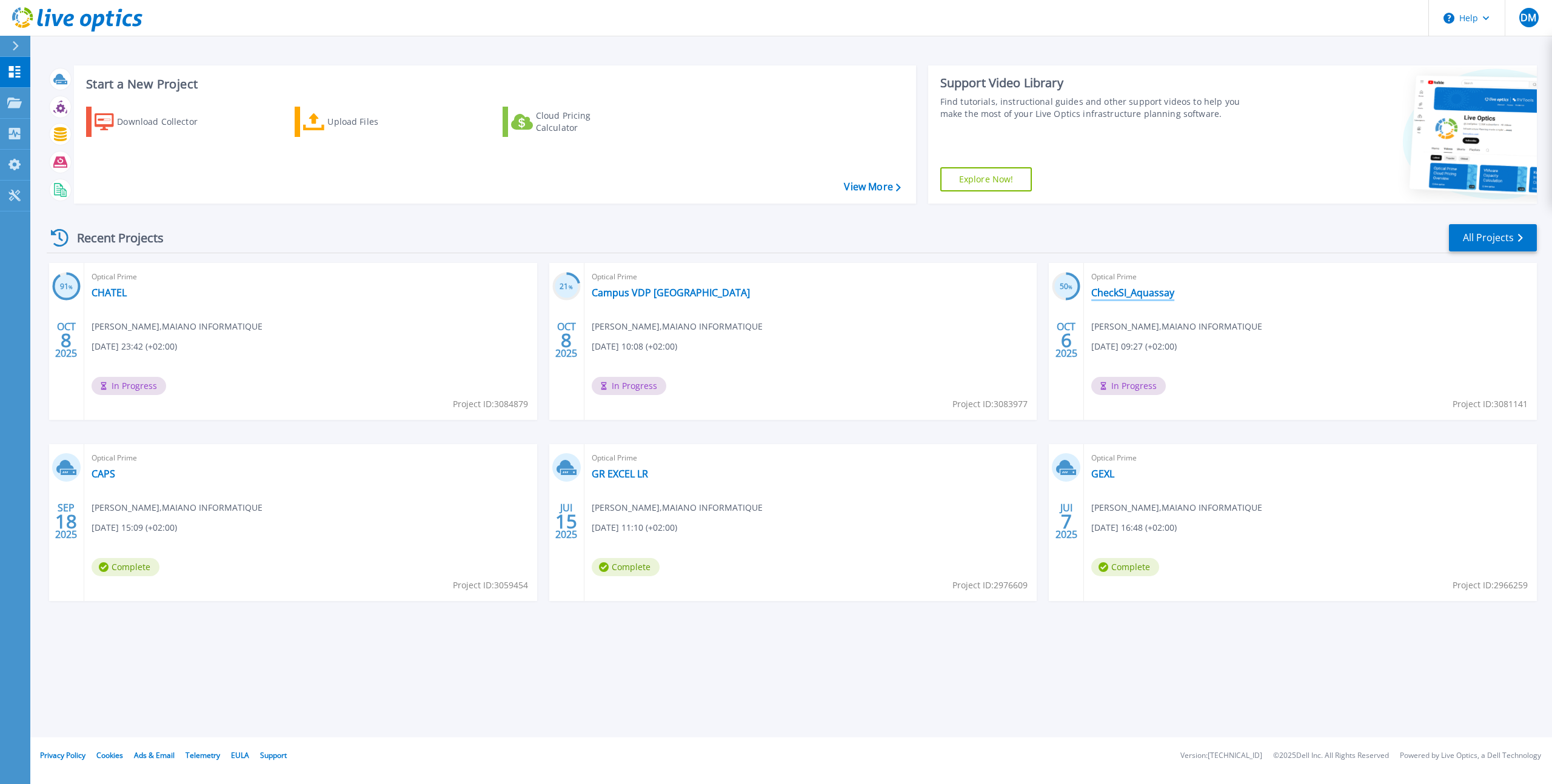
click at [1156, 295] on link "CheckSI_Aquassay" at bounding box center [1132, 292] width 83 height 12
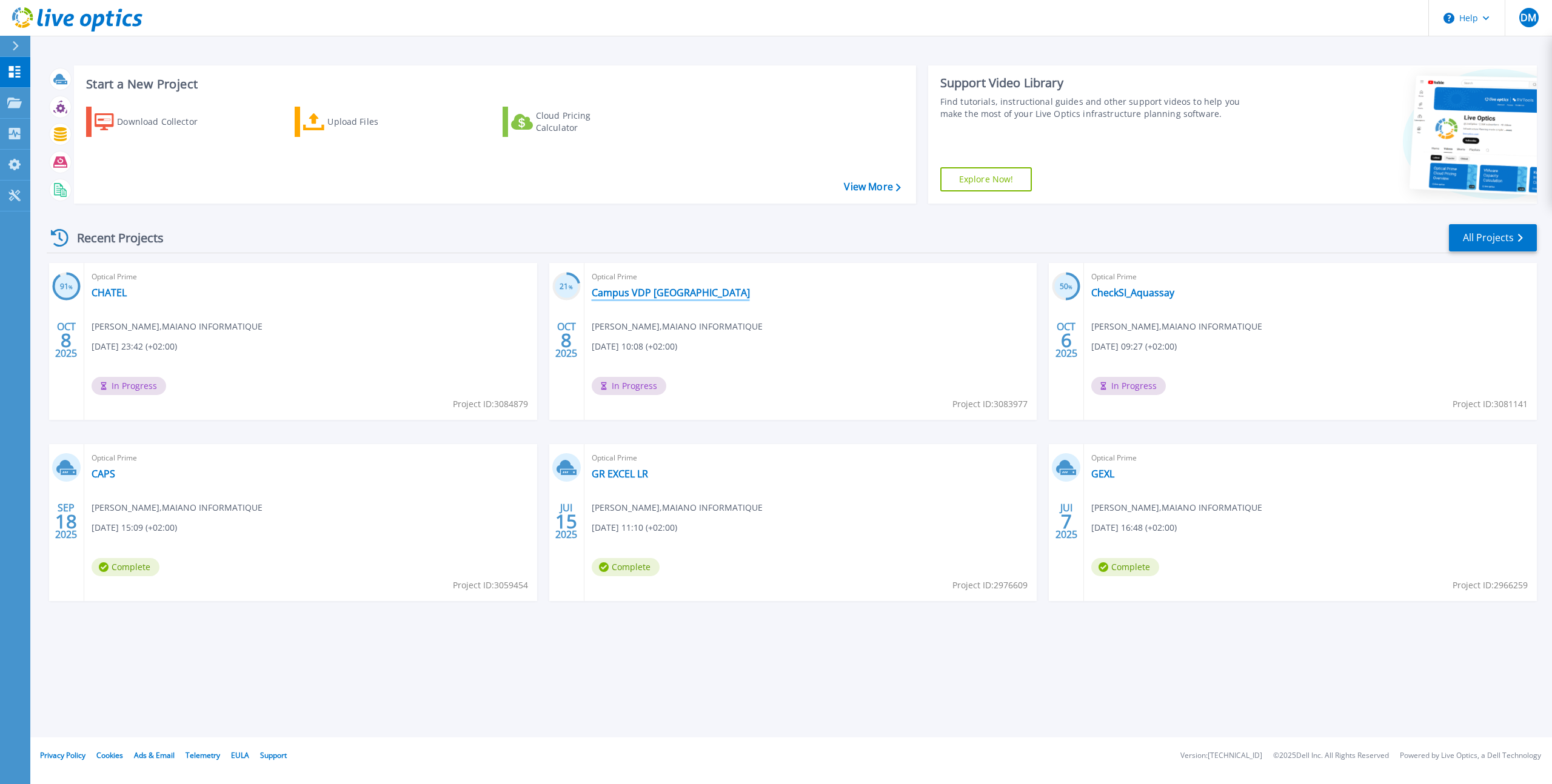
click at [650, 293] on link "Campus VDP [GEOGRAPHIC_DATA]" at bounding box center [671, 292] width 158 height 12
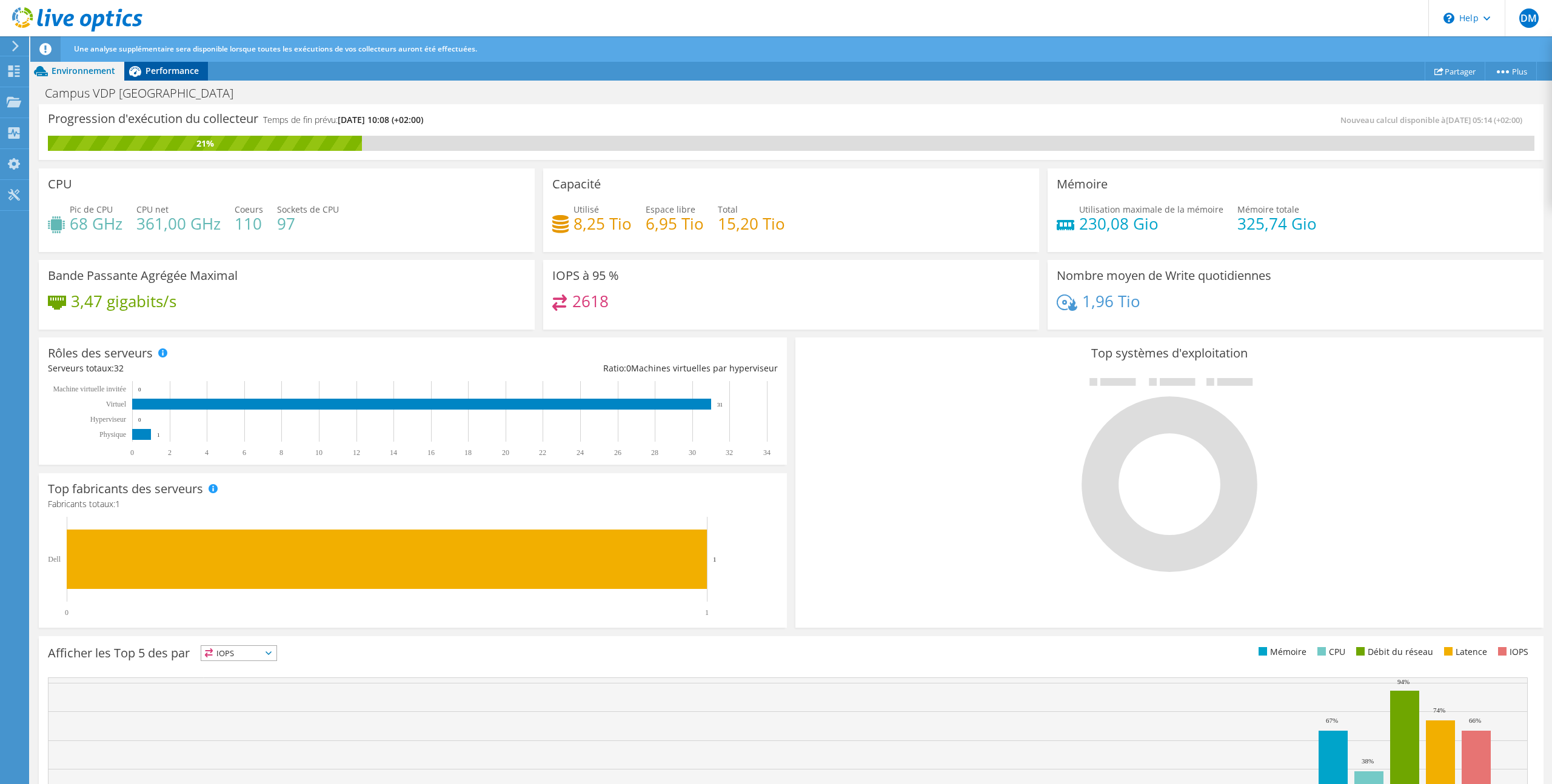
click at [157, 72] on span "Performance" at bounding box center [172, 71] width 53 height 11
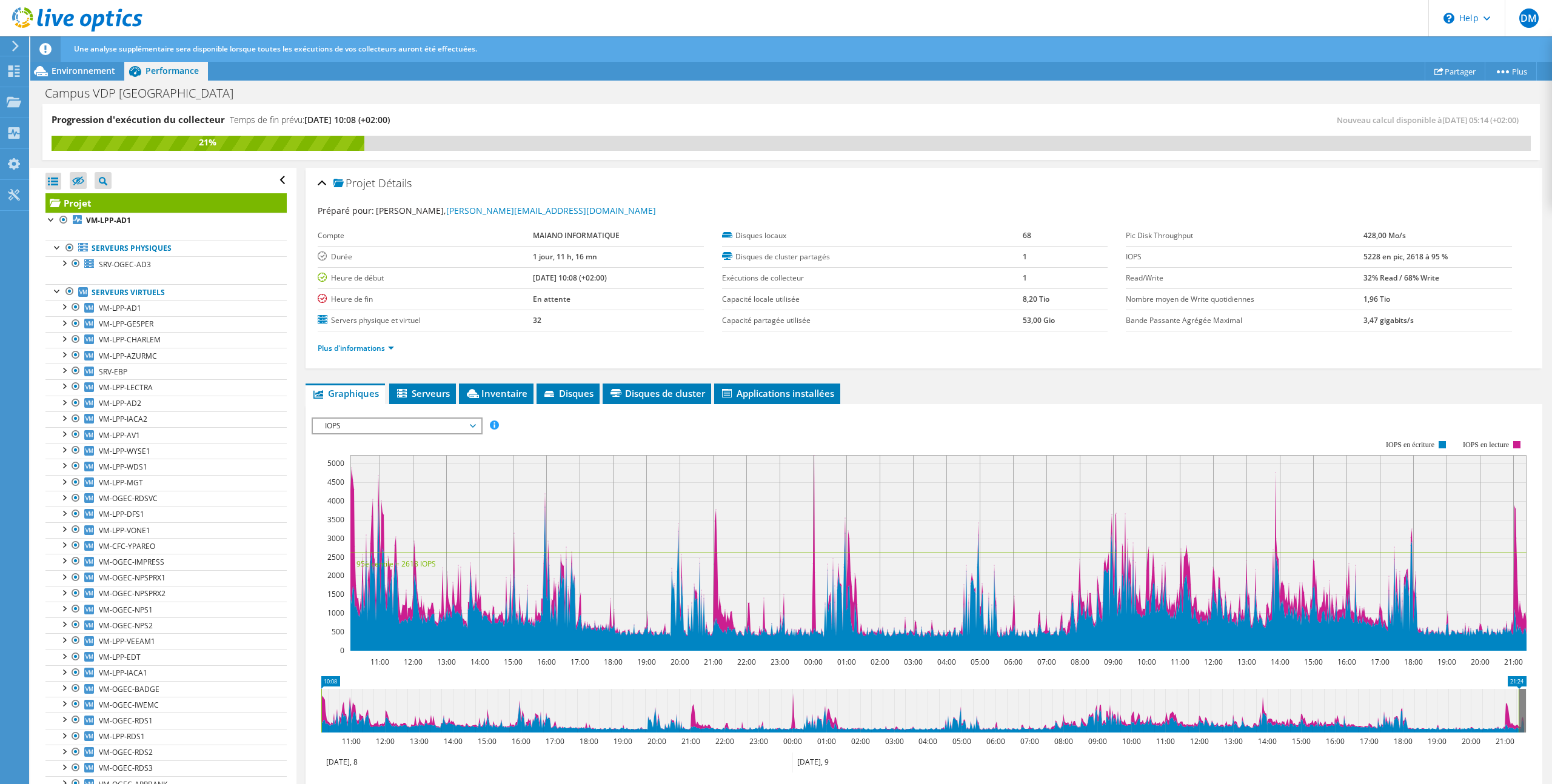
click at [449, 428] on span "IOPS" at bounding box center [397, 426] width 156 height 14
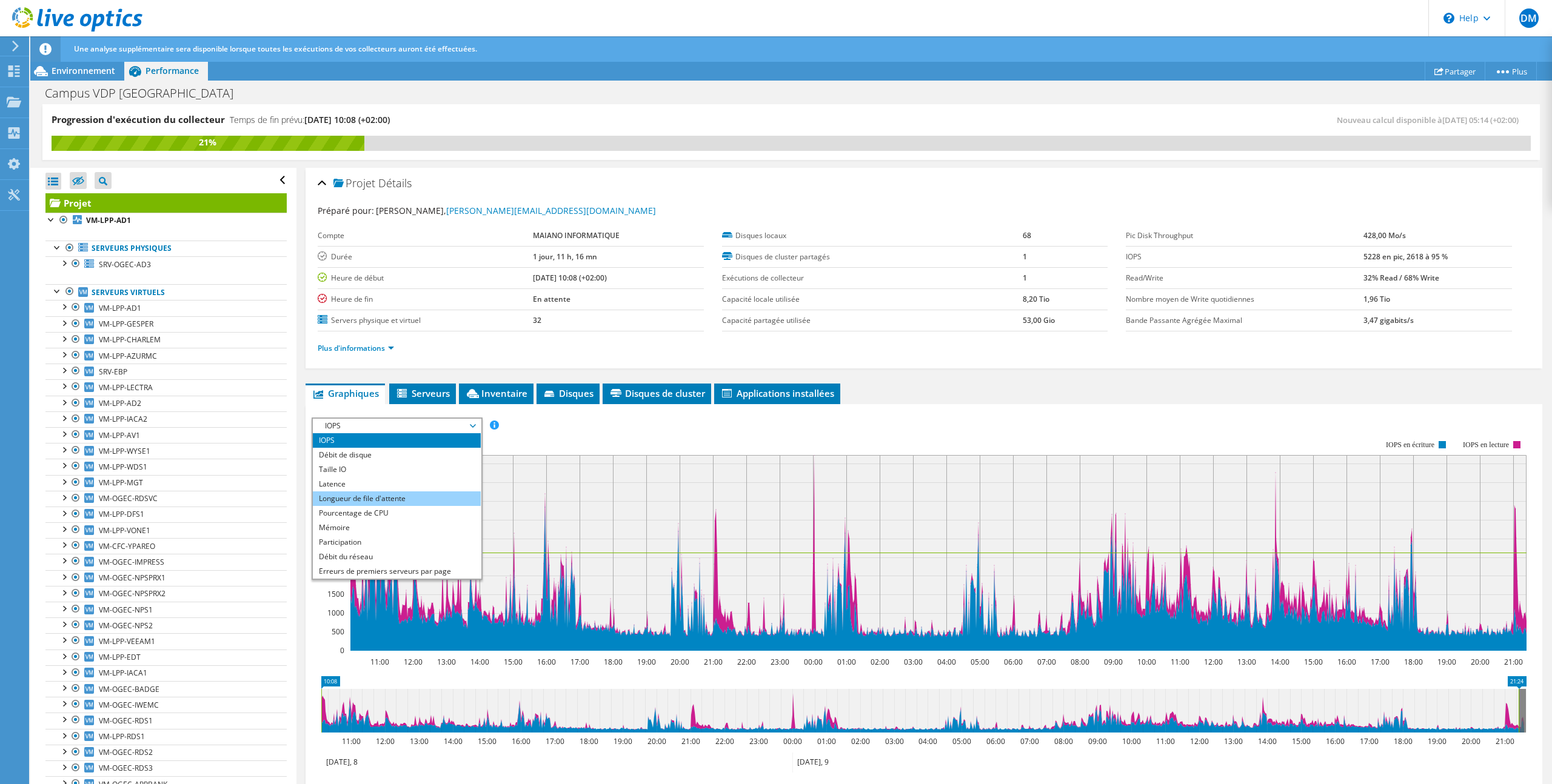
click at [449, 500] on li "Longueur de file d'attente" at bounding box center [397, 499] width 168 height 14
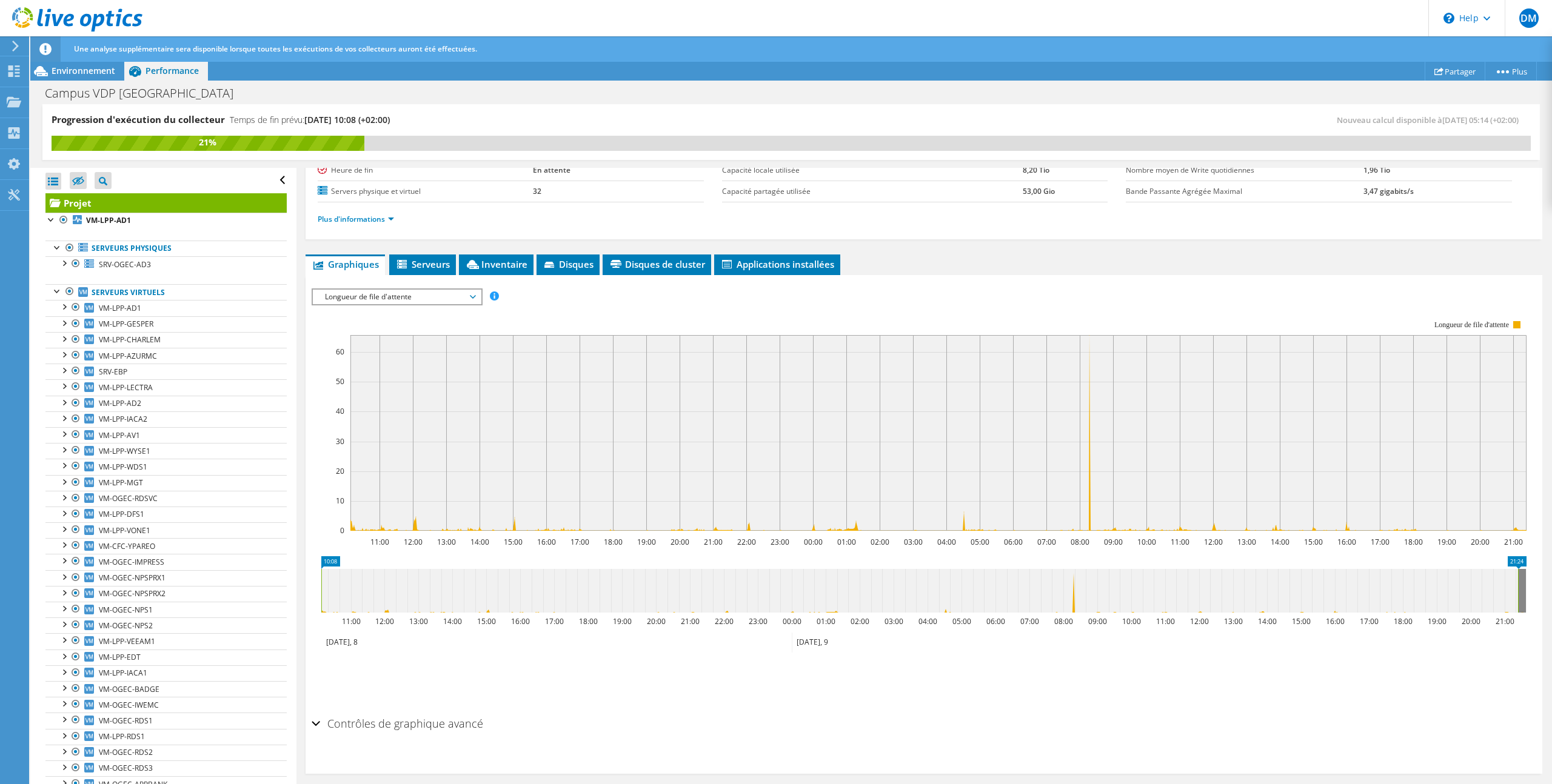
scroll to position [137, 0]
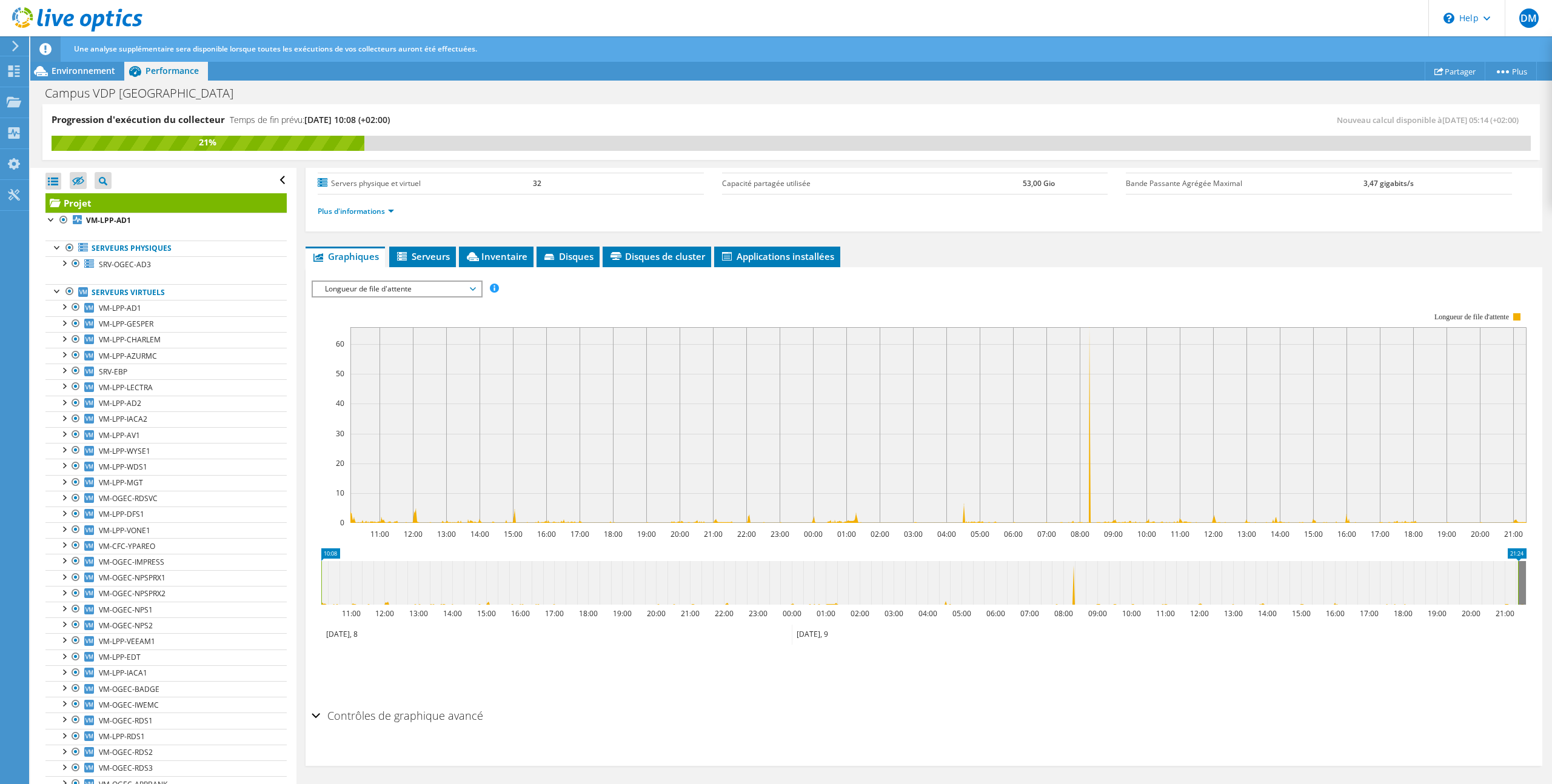
click at [461, 290] on span "Longueur de file d'attente" at bounding box center [397, 289] width 156 height 14
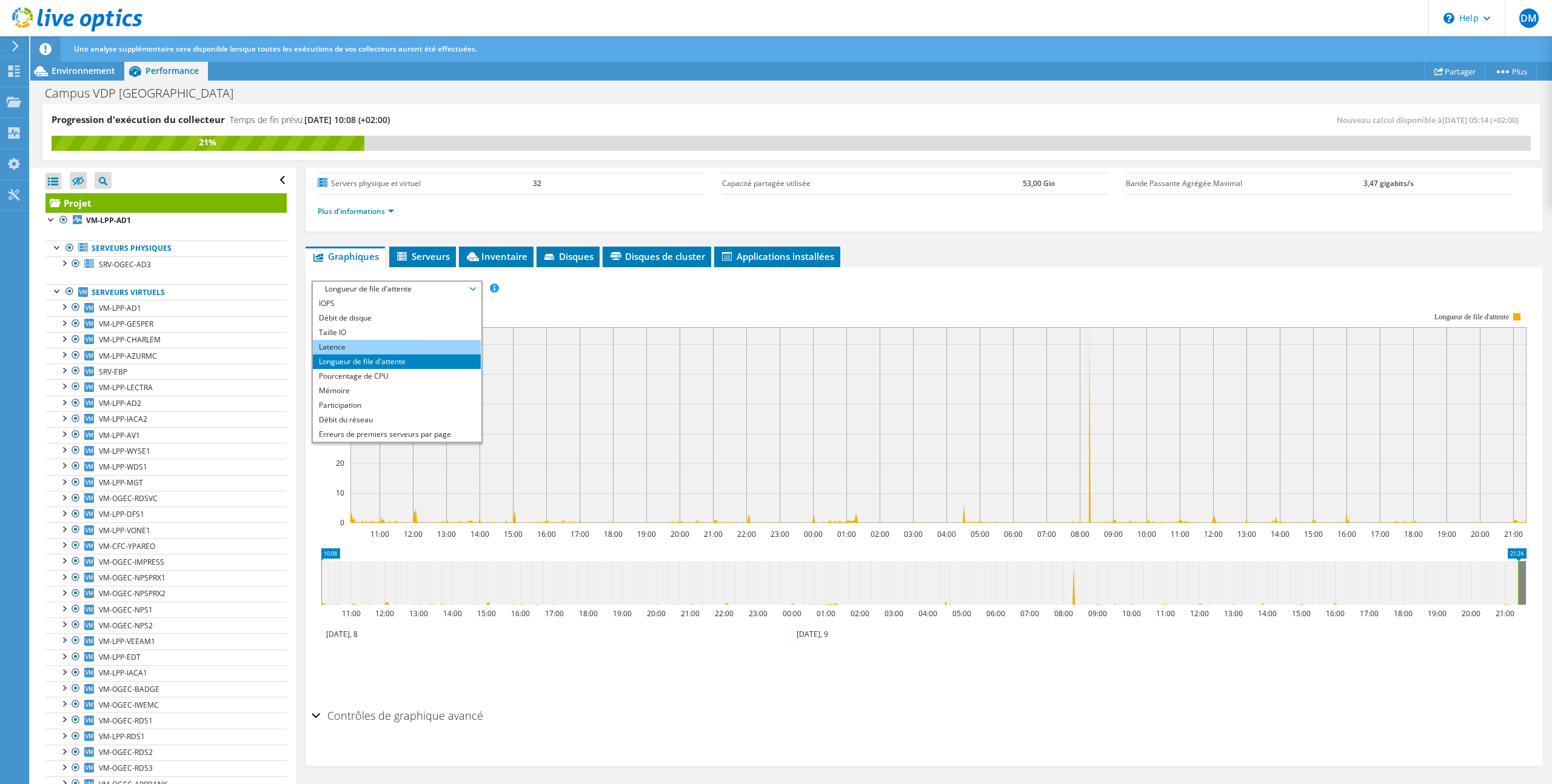
click at [456, 347] on li "Latence" at bounding box center [397, 347] width 168 height 14
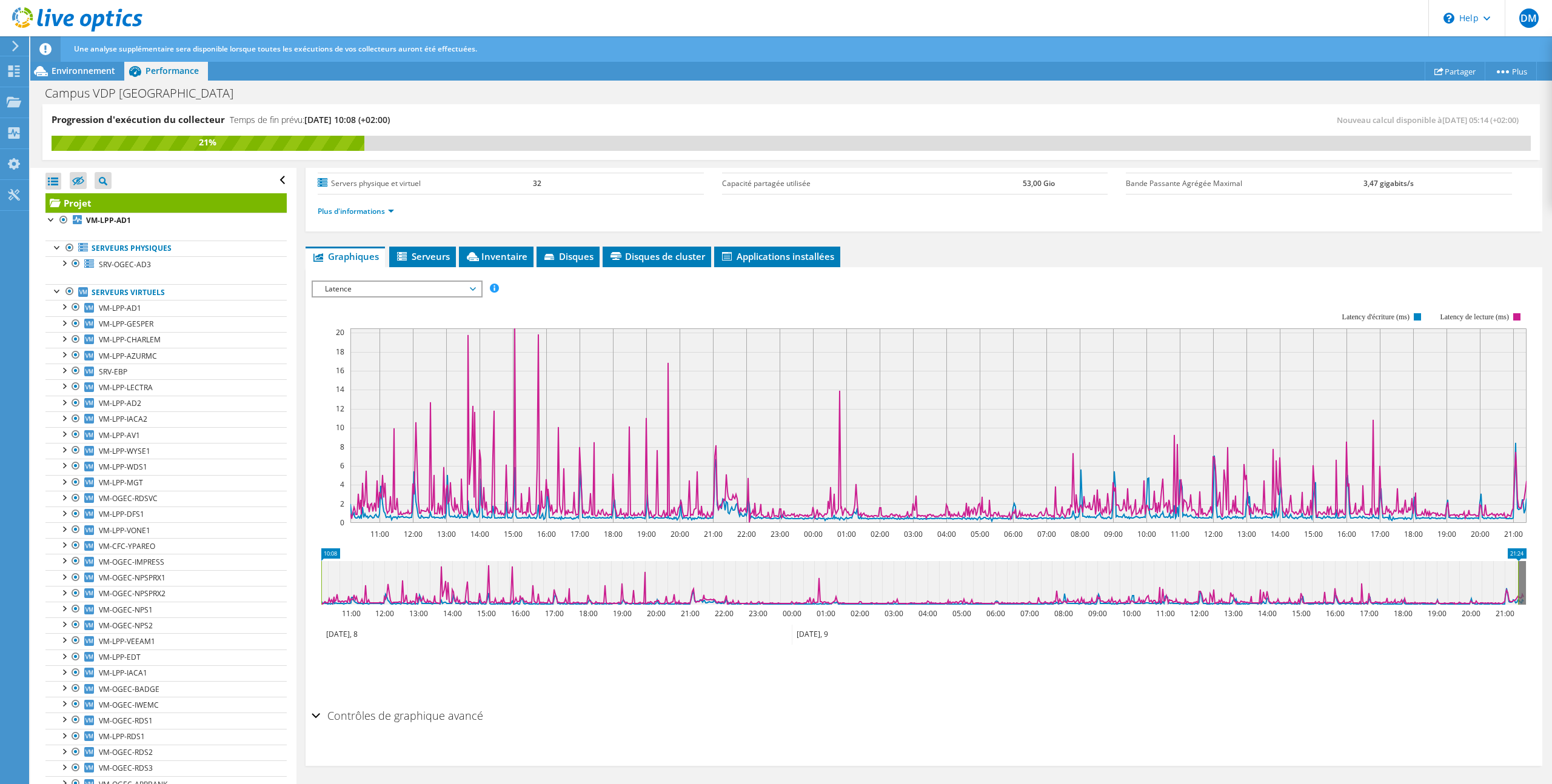
click at [470, 292] on span "Latence" at bounding box center [397, 289] width 156 height 14
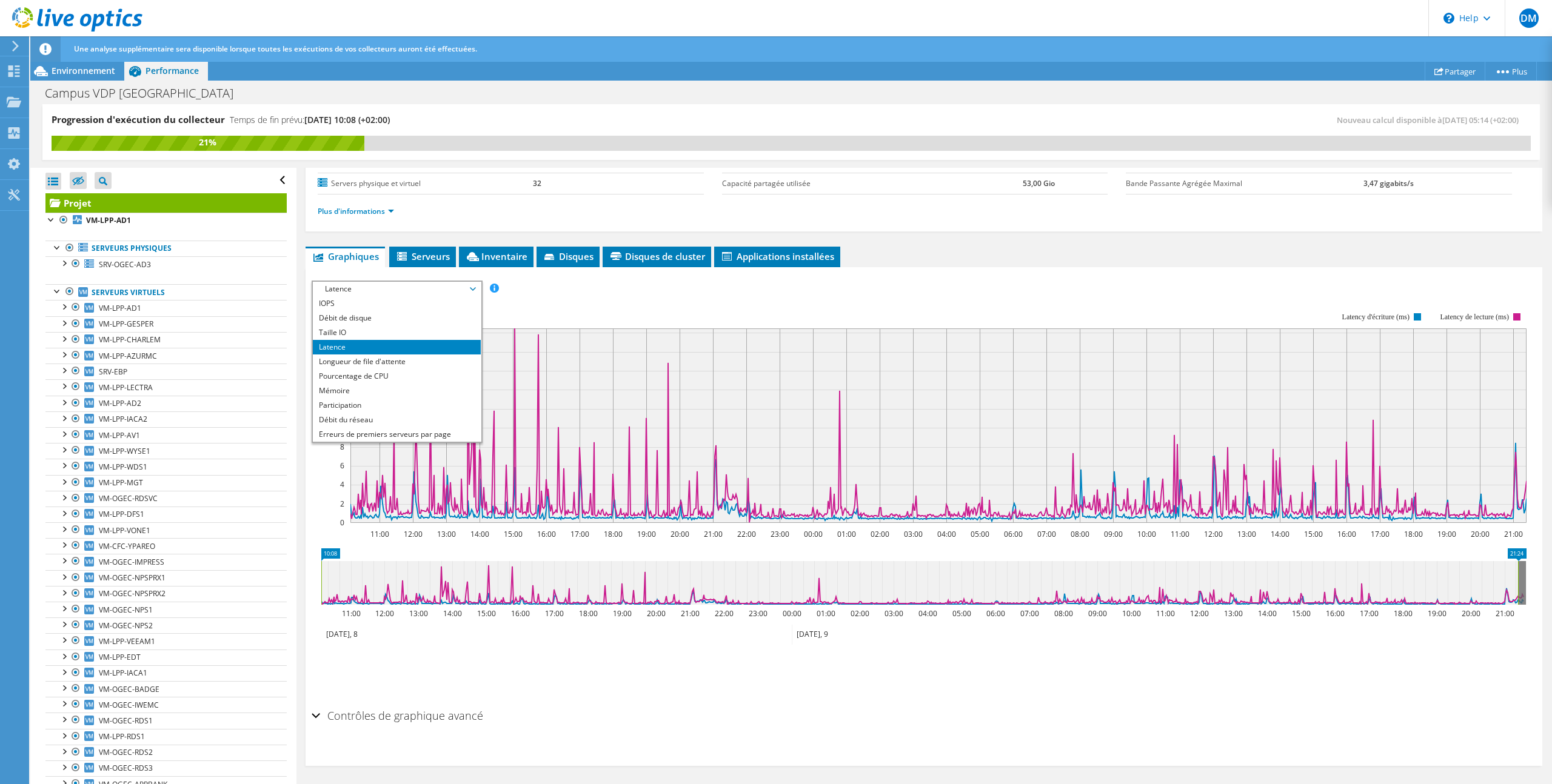
click at [615, 300] on rect at bounding box center [919, 418] width 1215 height 242
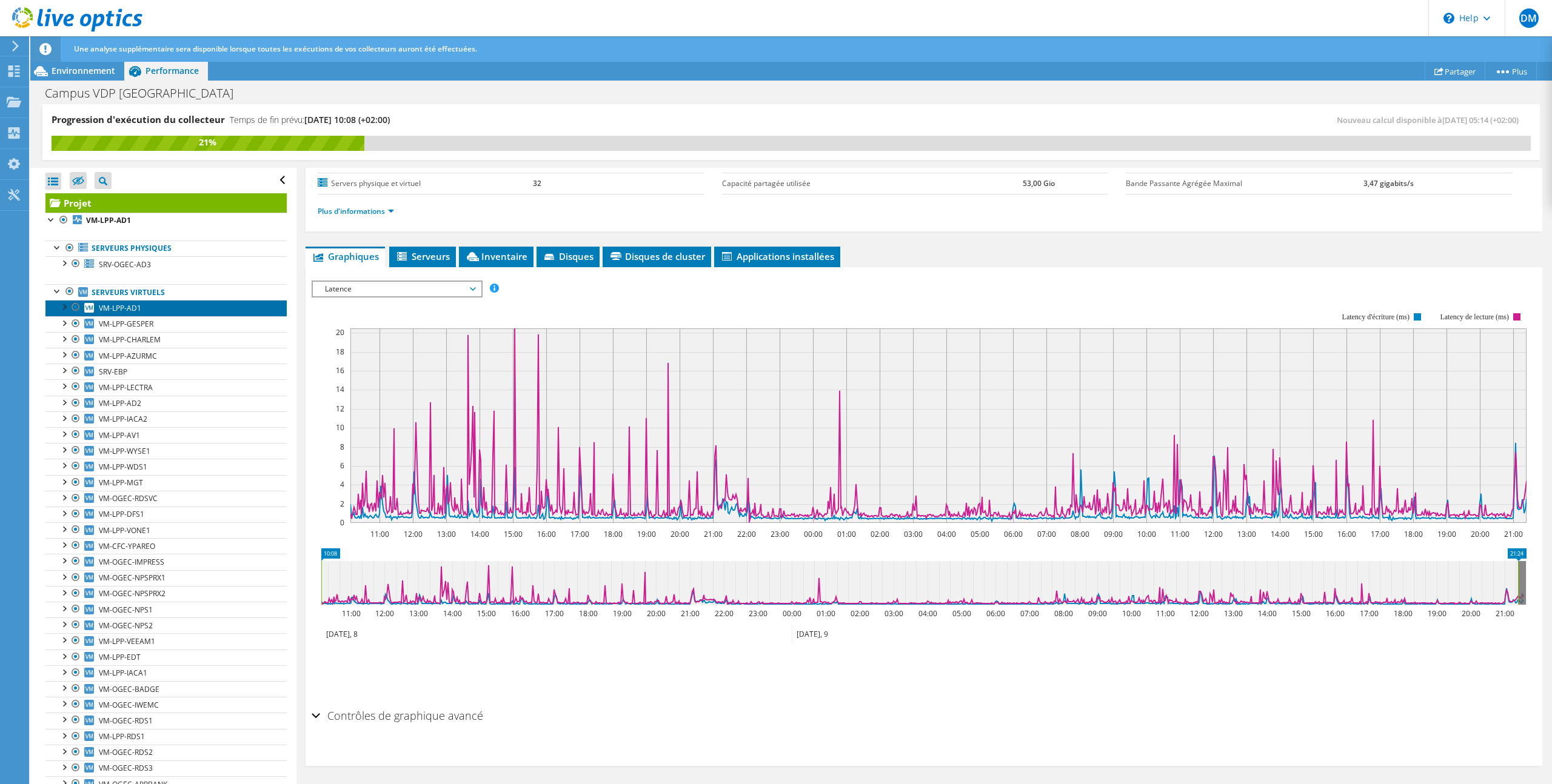
click at [142, 311] on link "VM-LPP-AD1" at bounding box center [166, 308] width 242 height 16
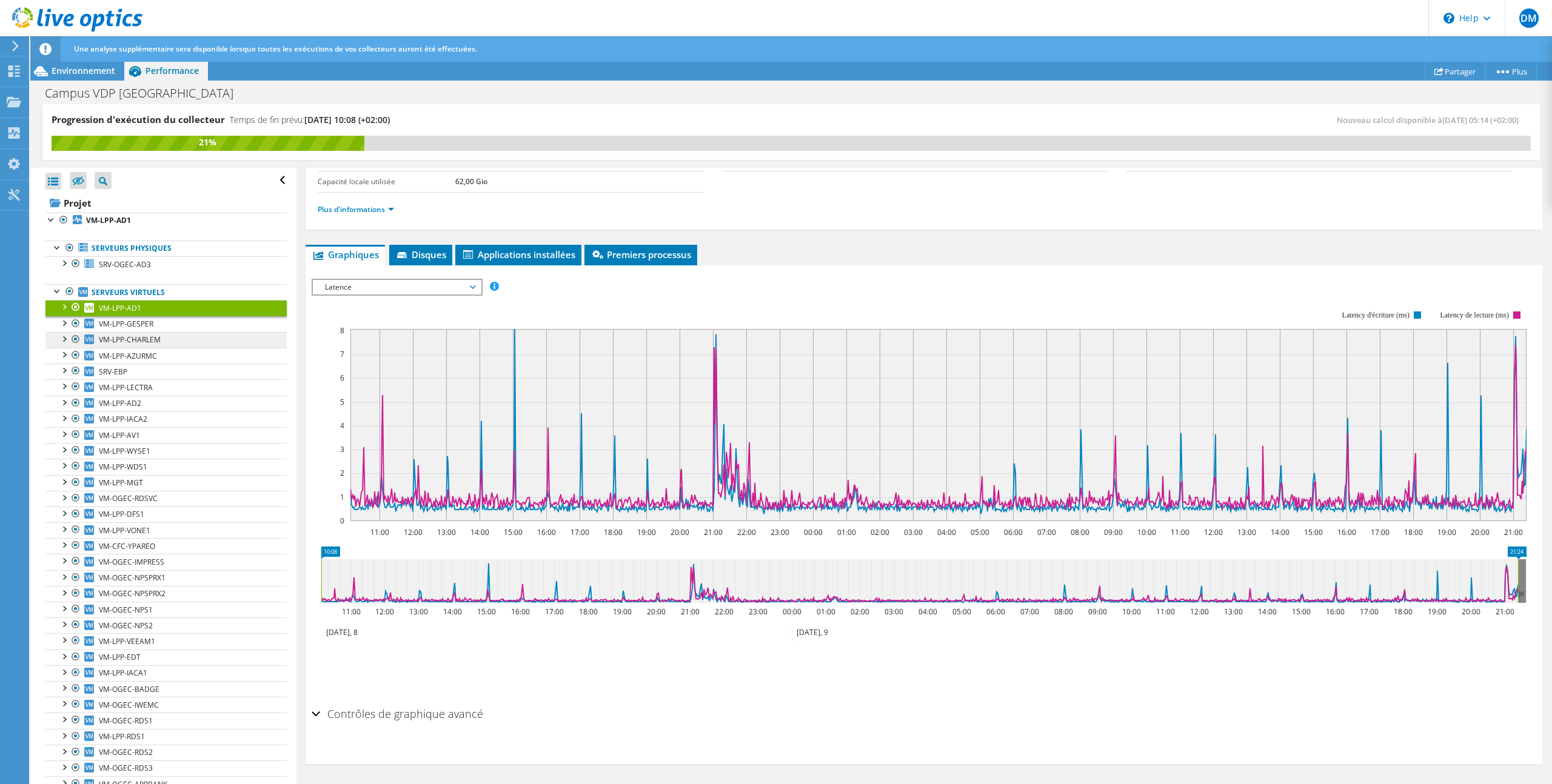
scroll to position [95, 0]
click at [398, 289] on span "Latence" at bounding box center [397, 289] width 156 height 14
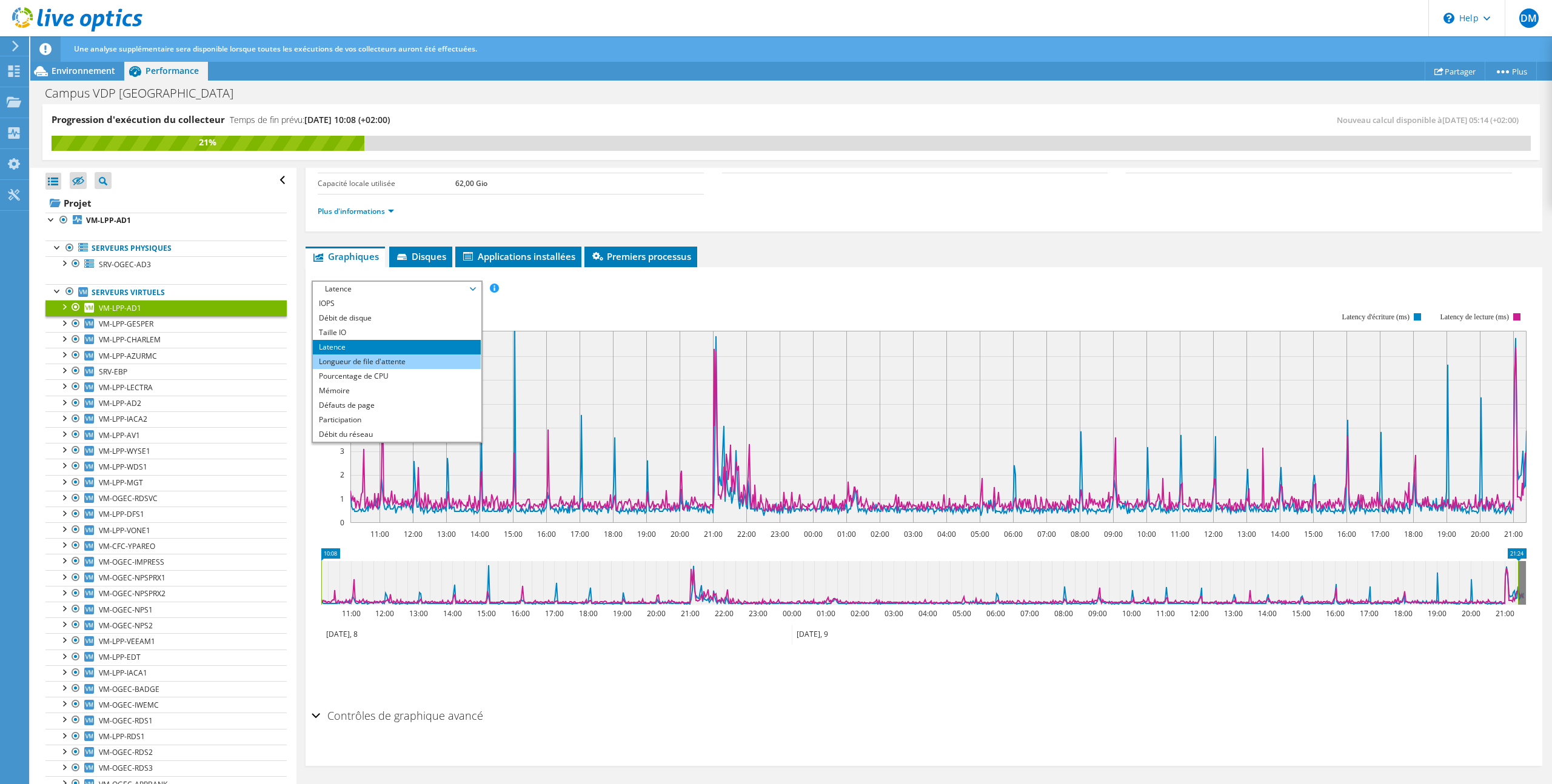
click at [388, 362] on li "Longueur de file d'attente" at bounding box center [397, 361] width 168 height 14
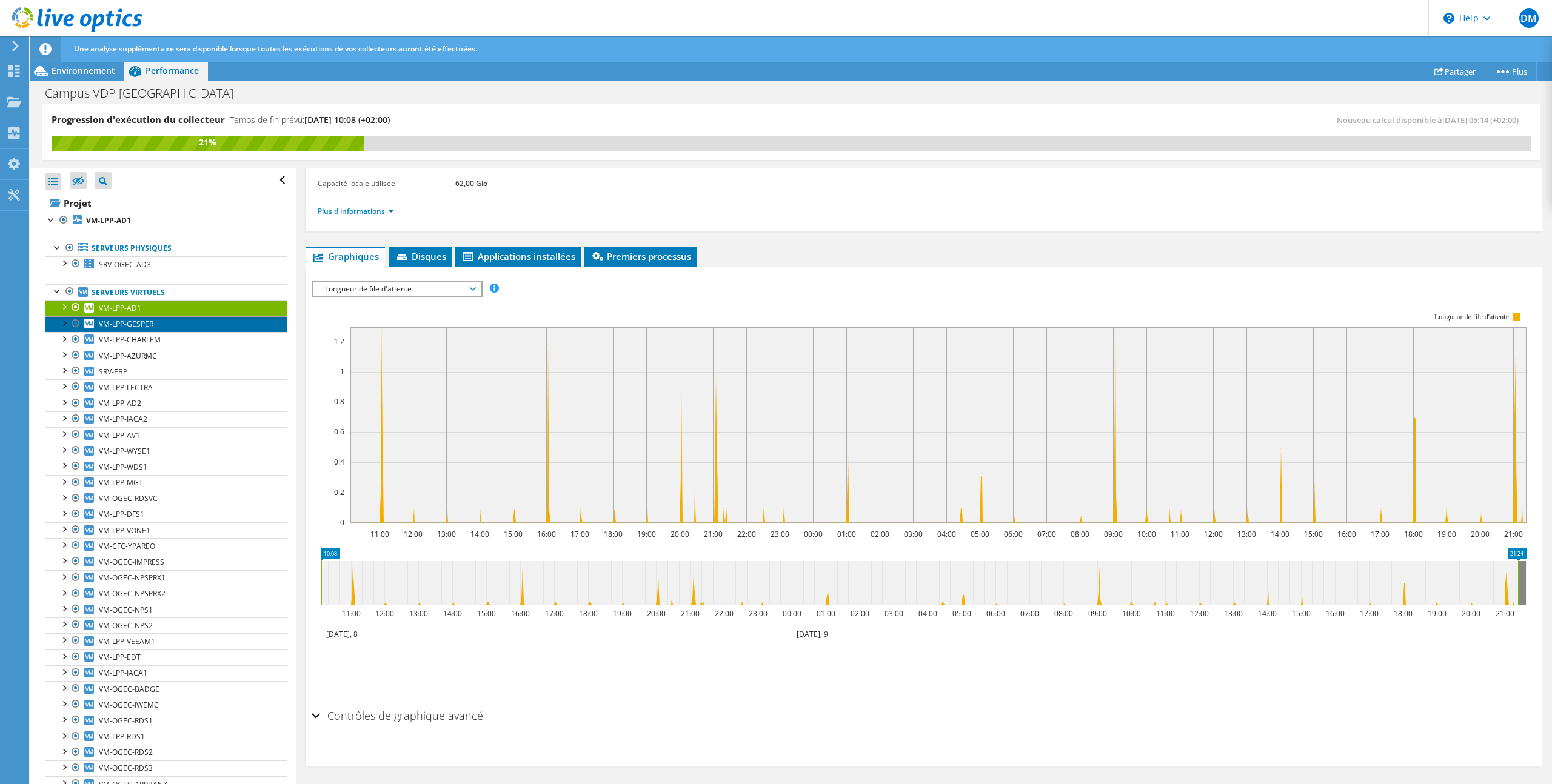
click at [195, 327] on link "VM-LPP-GESPER" at bounding box center [166, 324] width 242 height 16
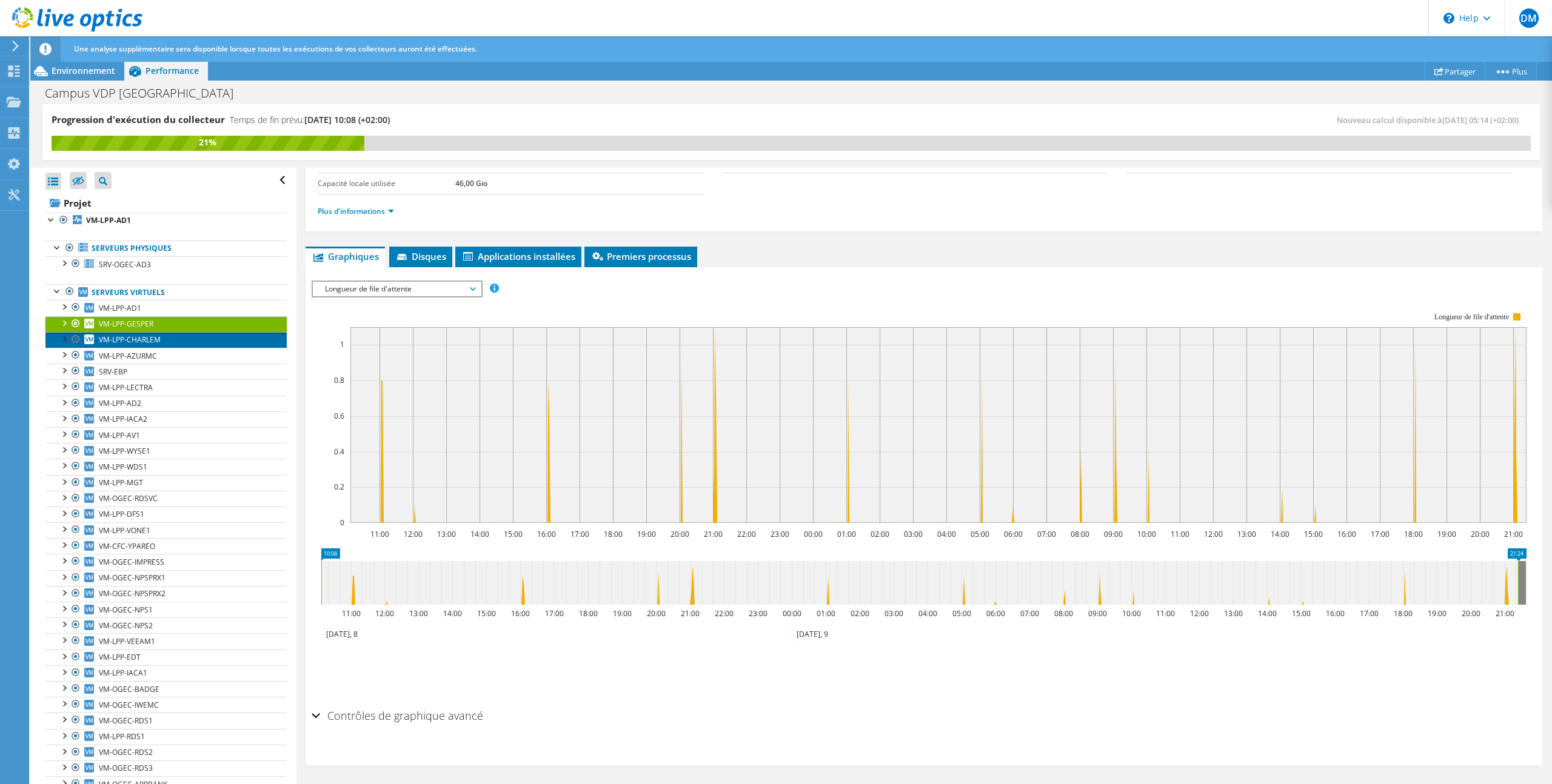
click at [195, 342] on link "VM-LPP-CHARLEM" at bounding box center [166, 340] width 242 height 16
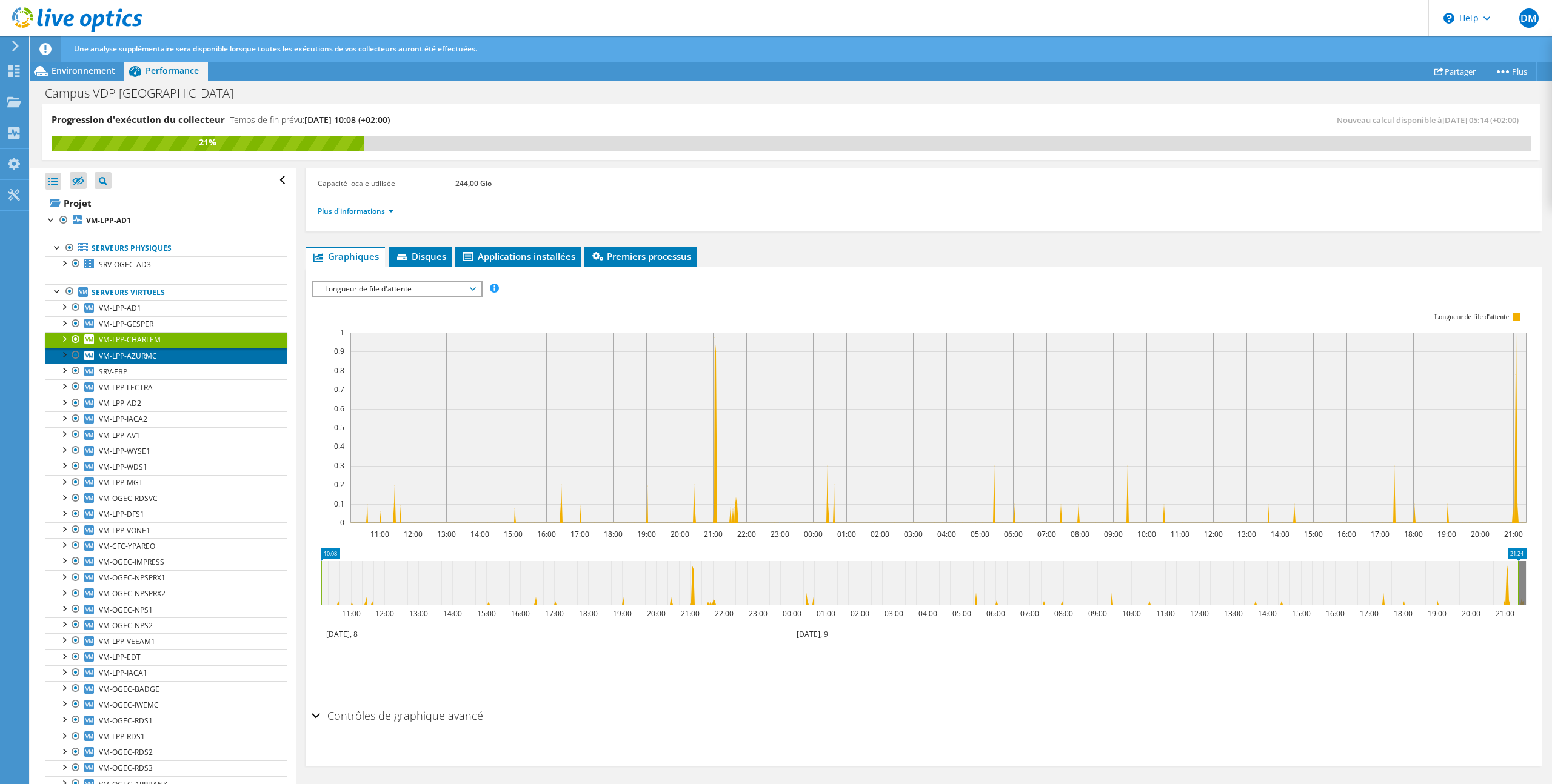
click at [204, 357] on link "VM-LPP-AZURMC" at bounding box center [166, 356] width 242 height 16
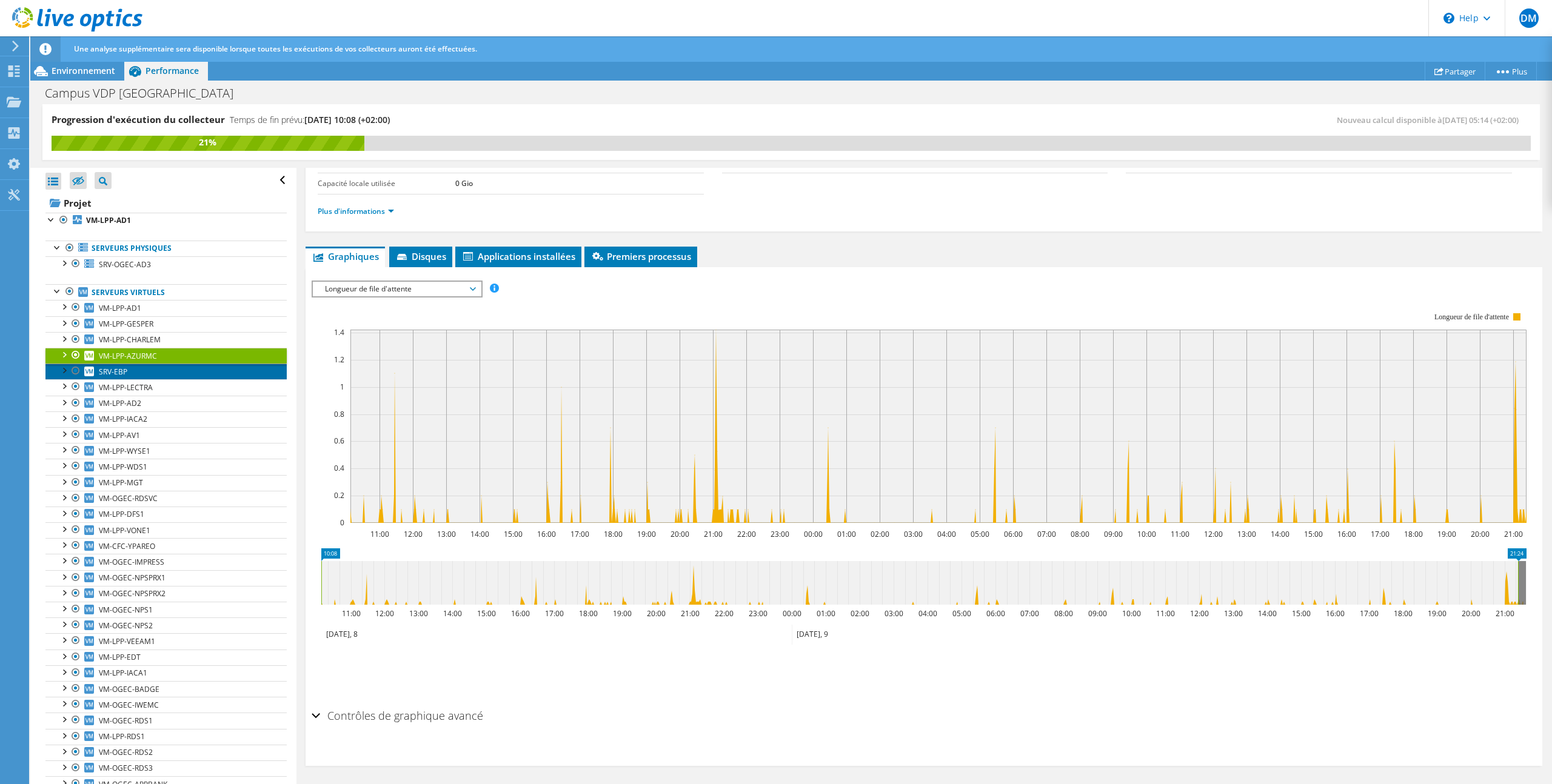
click at [203, 374] on link "SRV-EBP" at bounding box center [166, 372] width 242 height 16
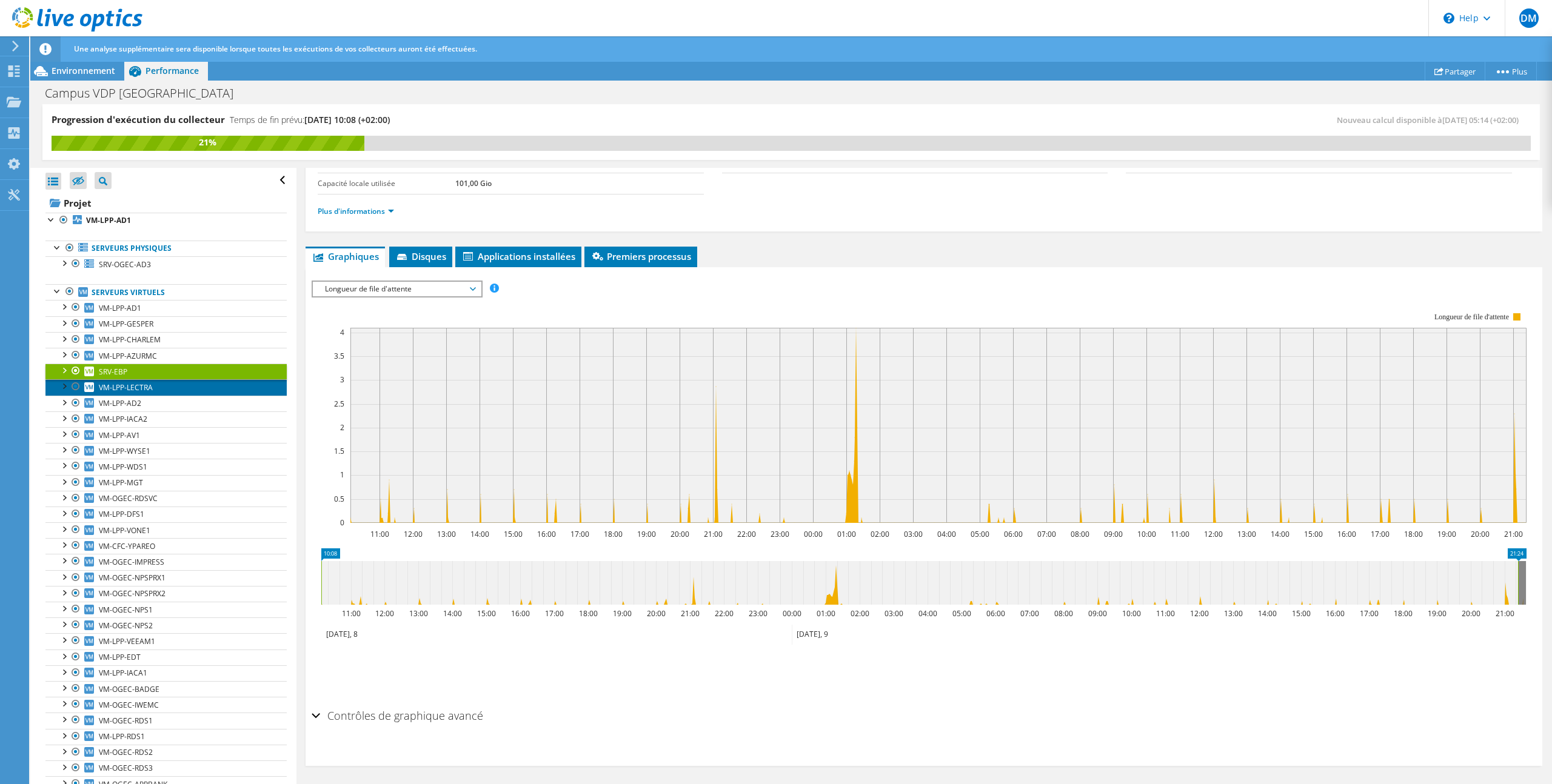
click at [216, 387] on link "VM-LPP-LECTRA" at bounding box center [166, 388] width 242 height 16
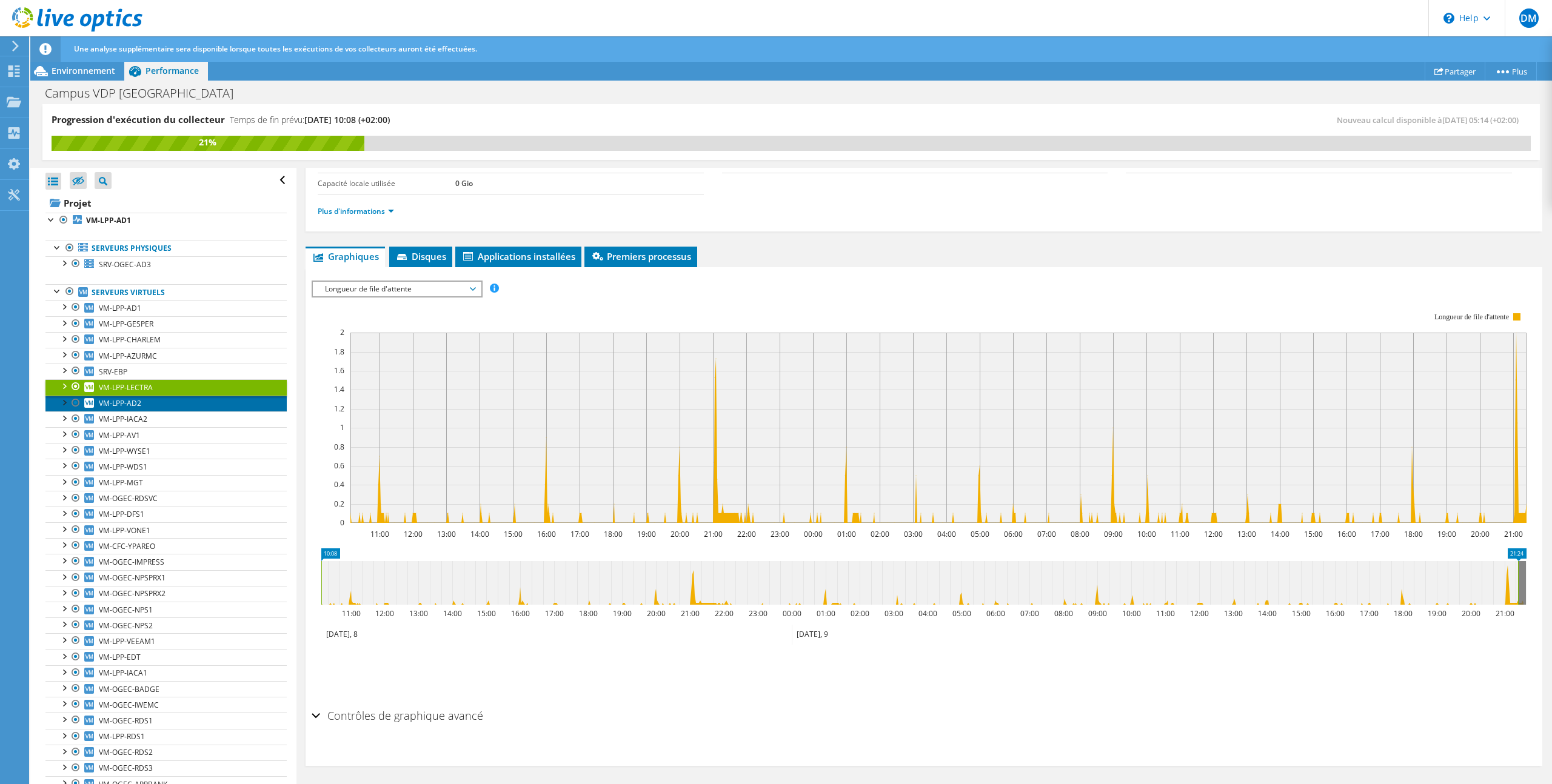
click at [212, 404] on link "VM-LPP-AD2" at bounding box center [166, 404] width 242 height 16
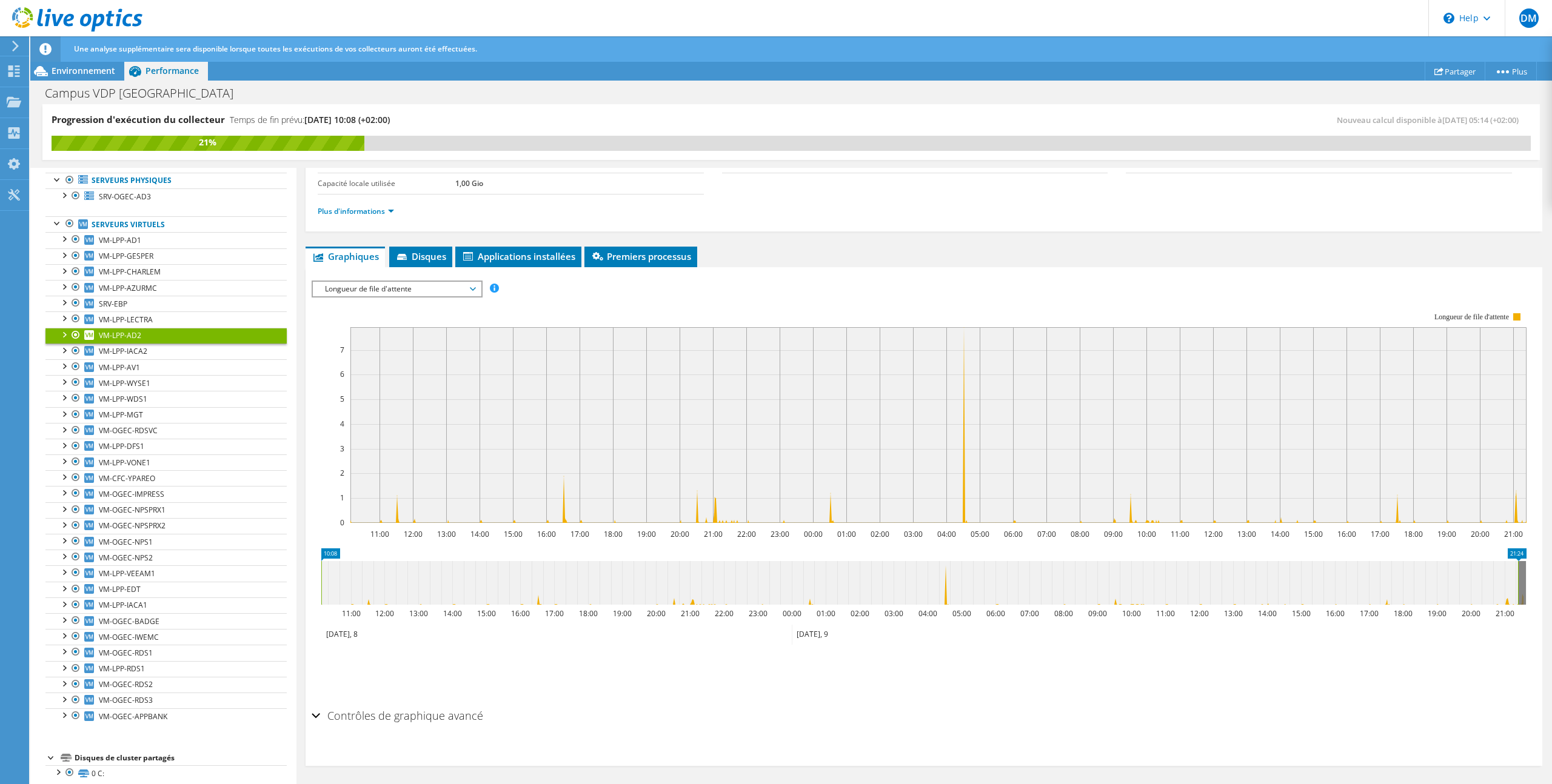
scroll to position [79, 0]
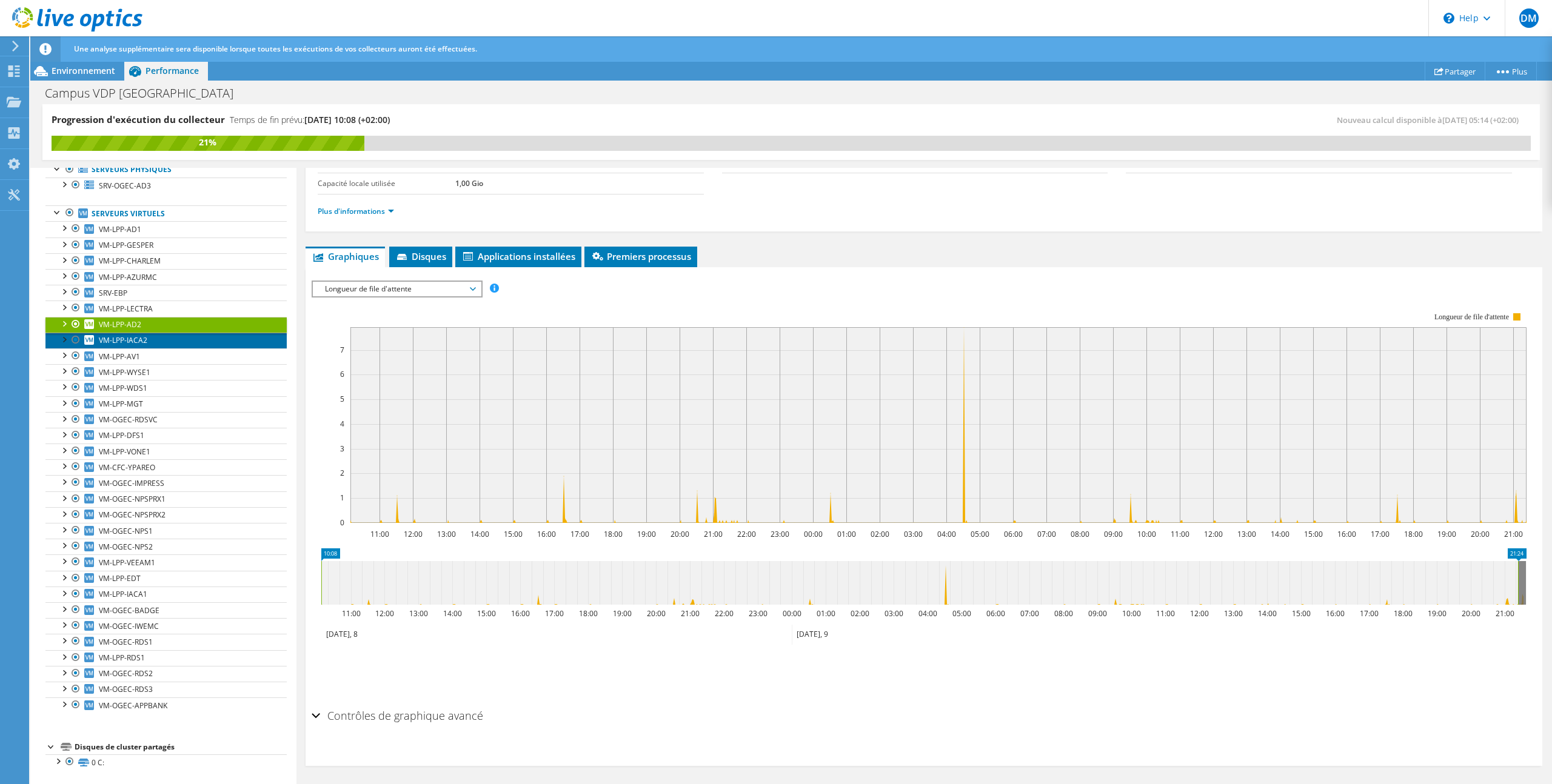
click at [197, 344] on link "VM-LPP-IACA2" at bounding box center [166, 341] width 242 height 16
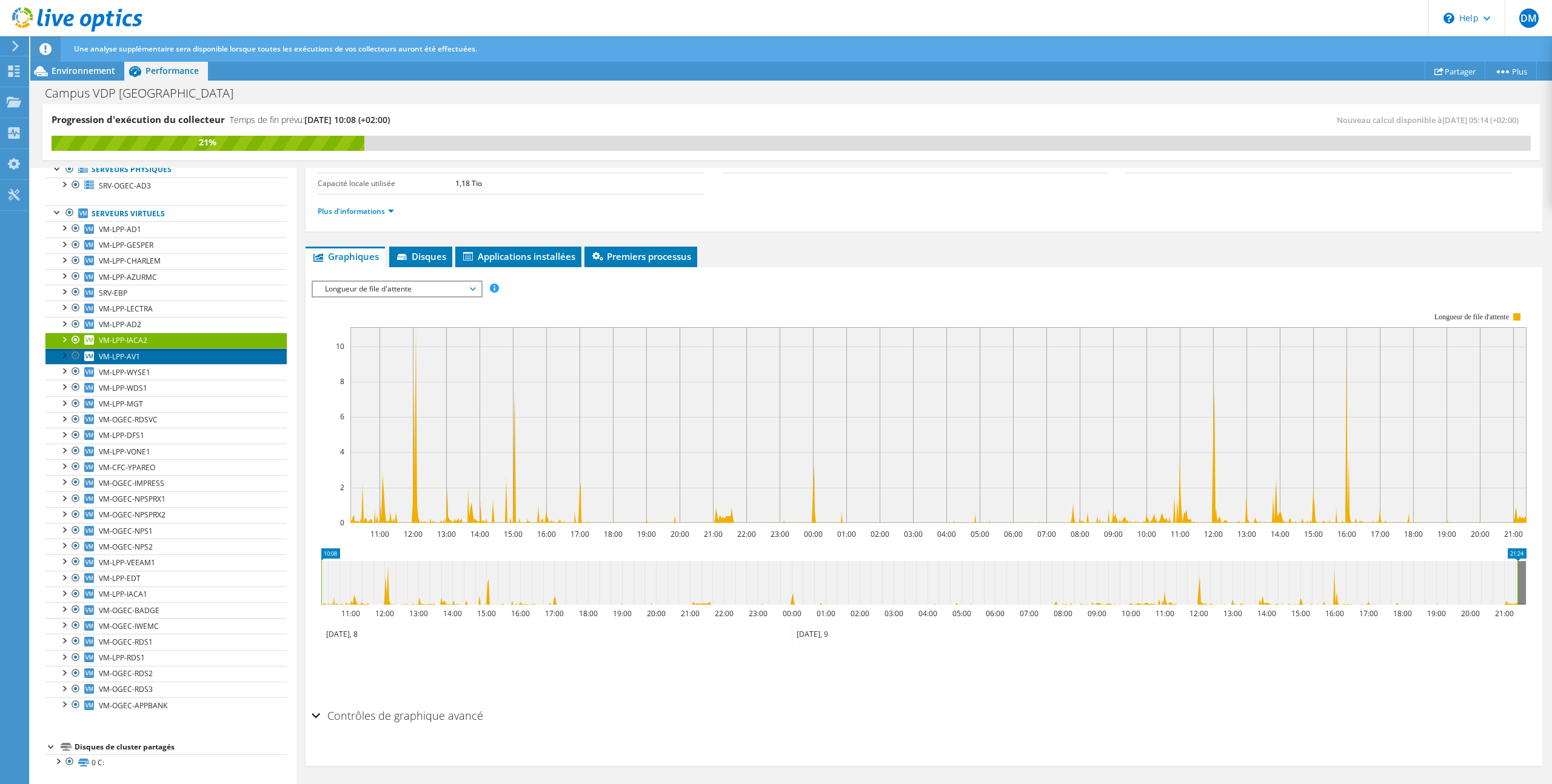
click at [196, 359] on link "VM-LPP-AV1" at bounding box center [166, 357] width 242 height 16
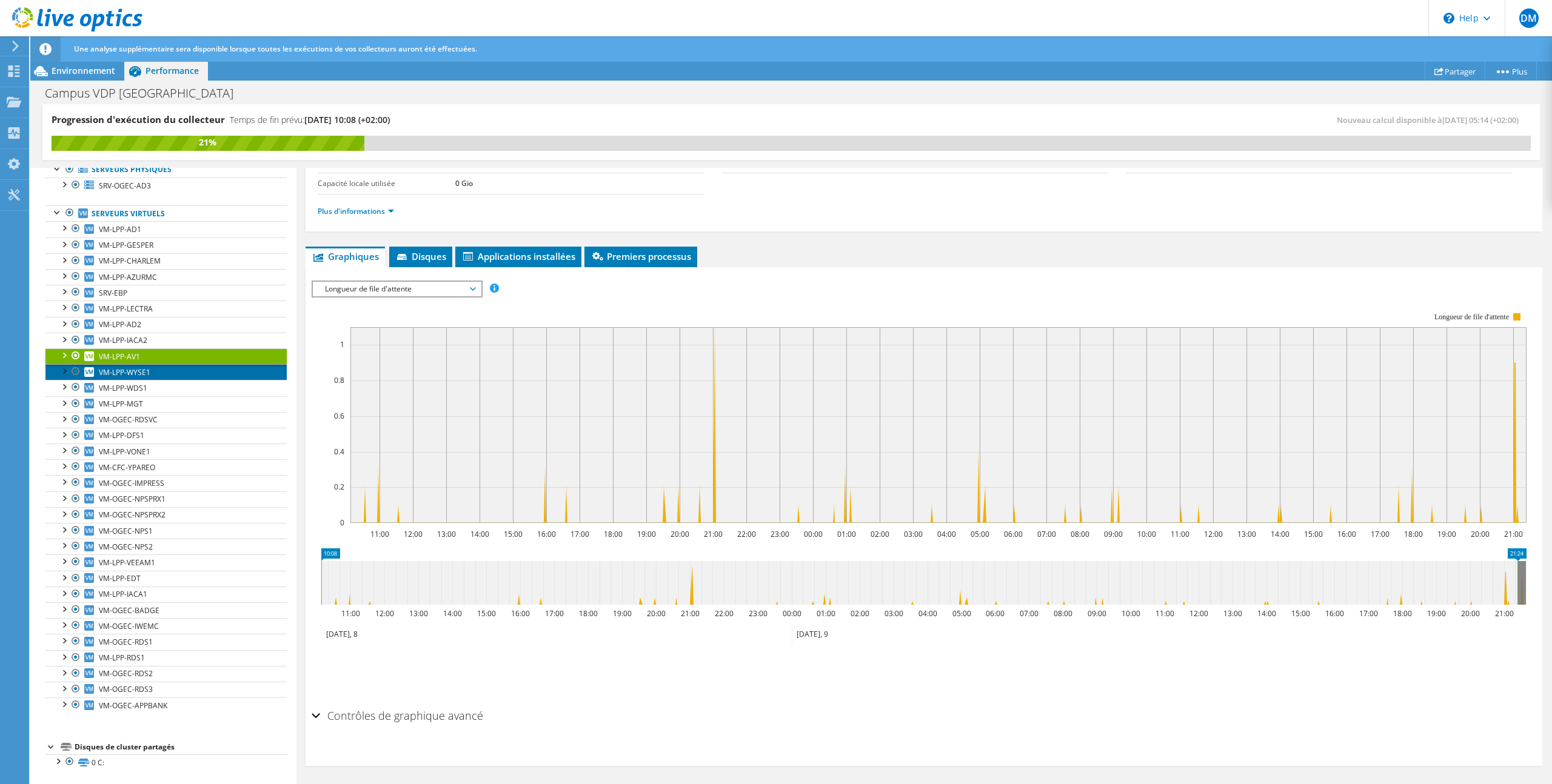
click at [198, 373] on link "VM-LPP-WYSE1" at bounding box center [166, 373] width 242 height 16
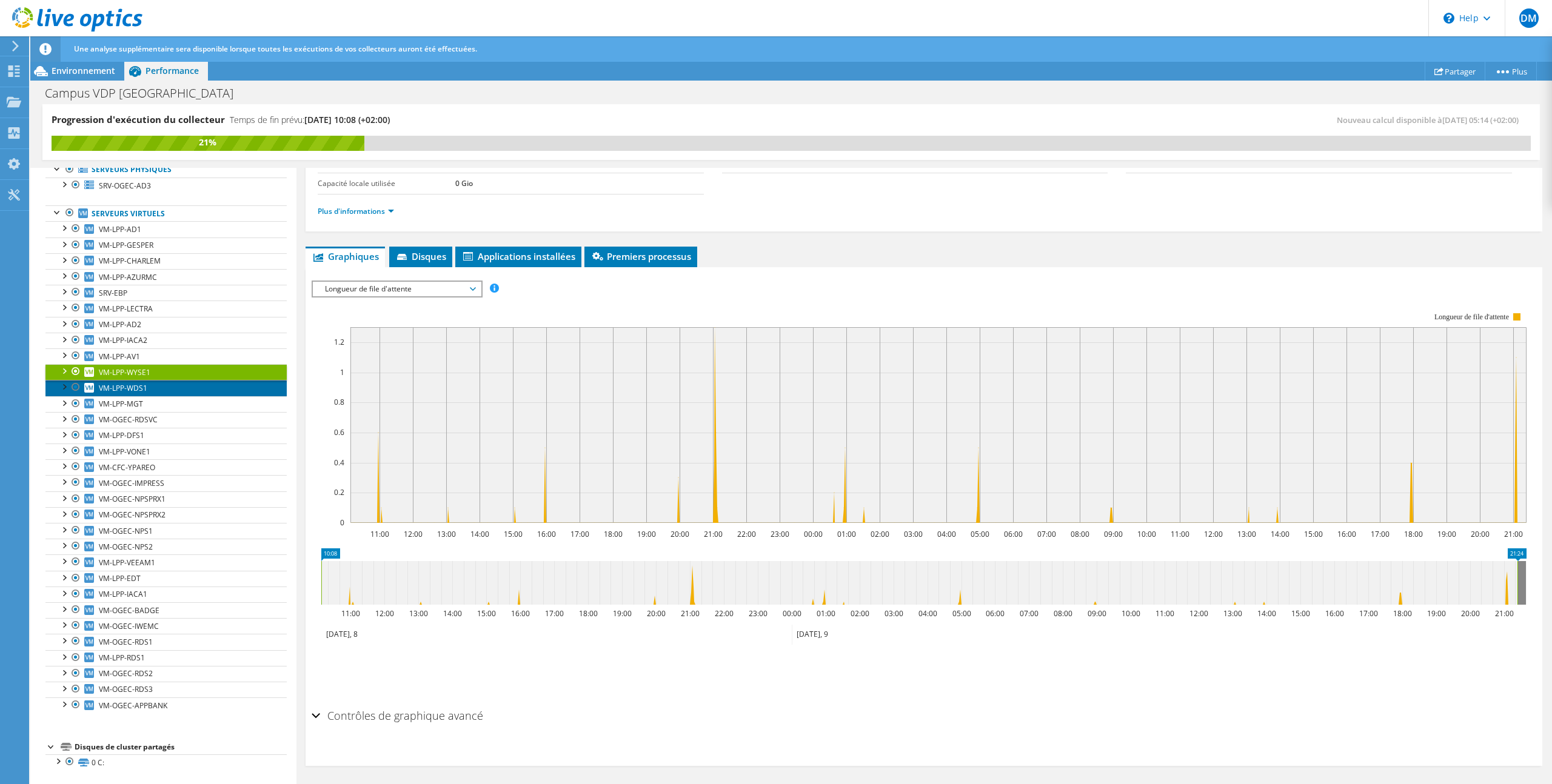
click at [190, 388] on link "VM-LPP-WDS1" at bounding box center [166, 388] width 242 height 16
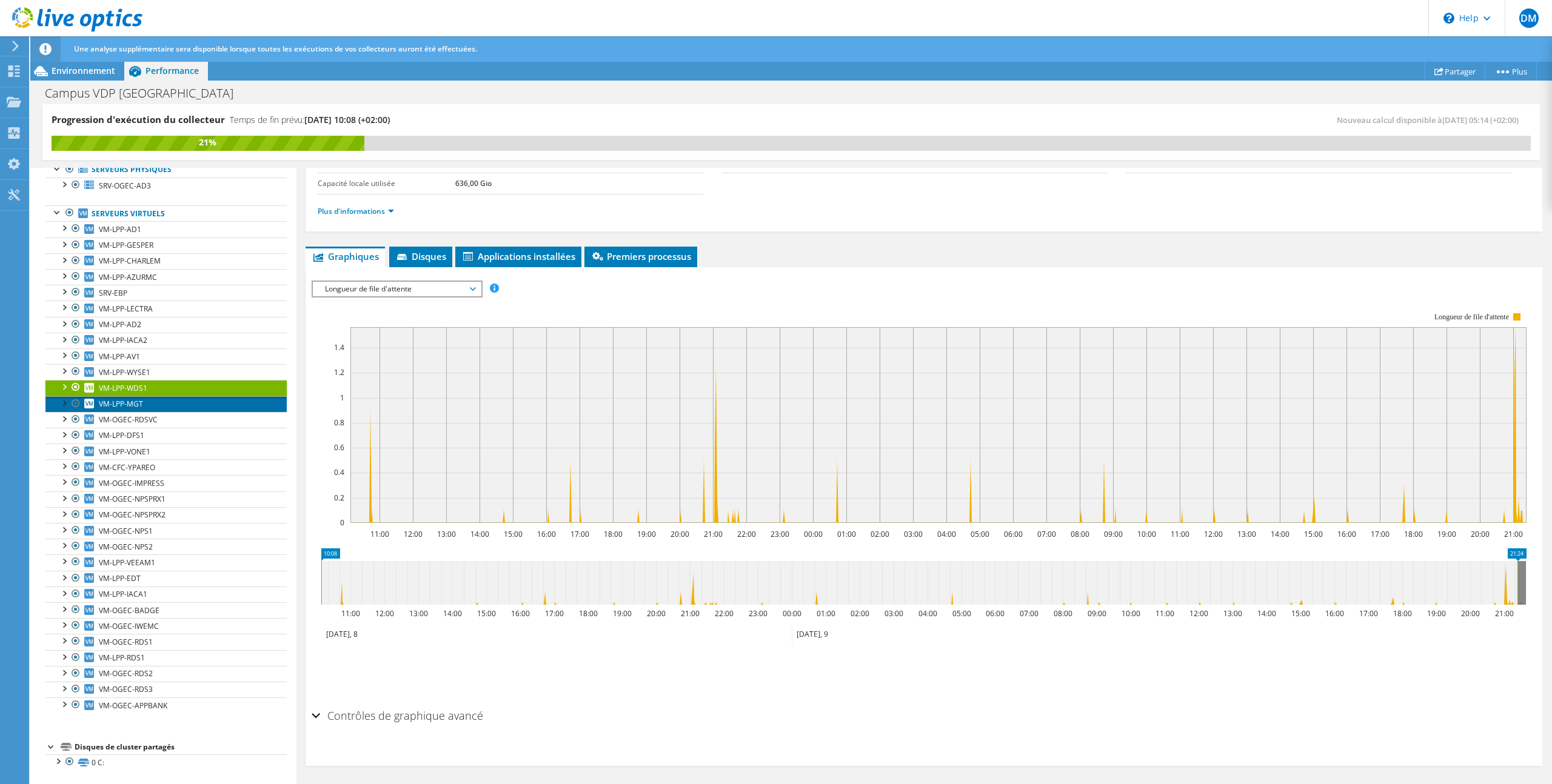
click at [185, 404] on link "VM-LPP-MGT" at bounding box center [166, 404] width 242 height 16
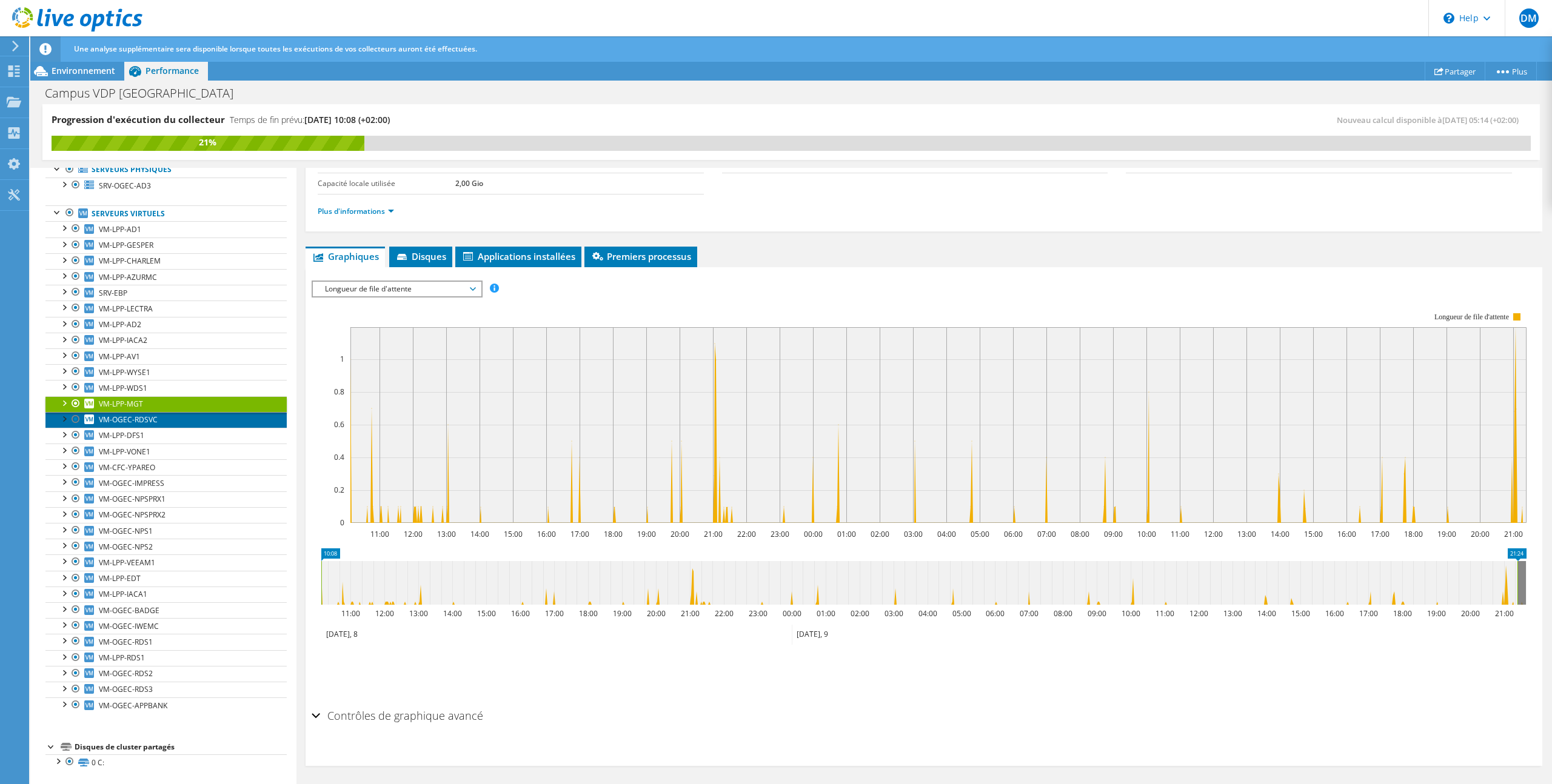
click at [186, 419] on link "VM-OGEC-RDSVC" at bounding box center [166, 420] width 242 height 16
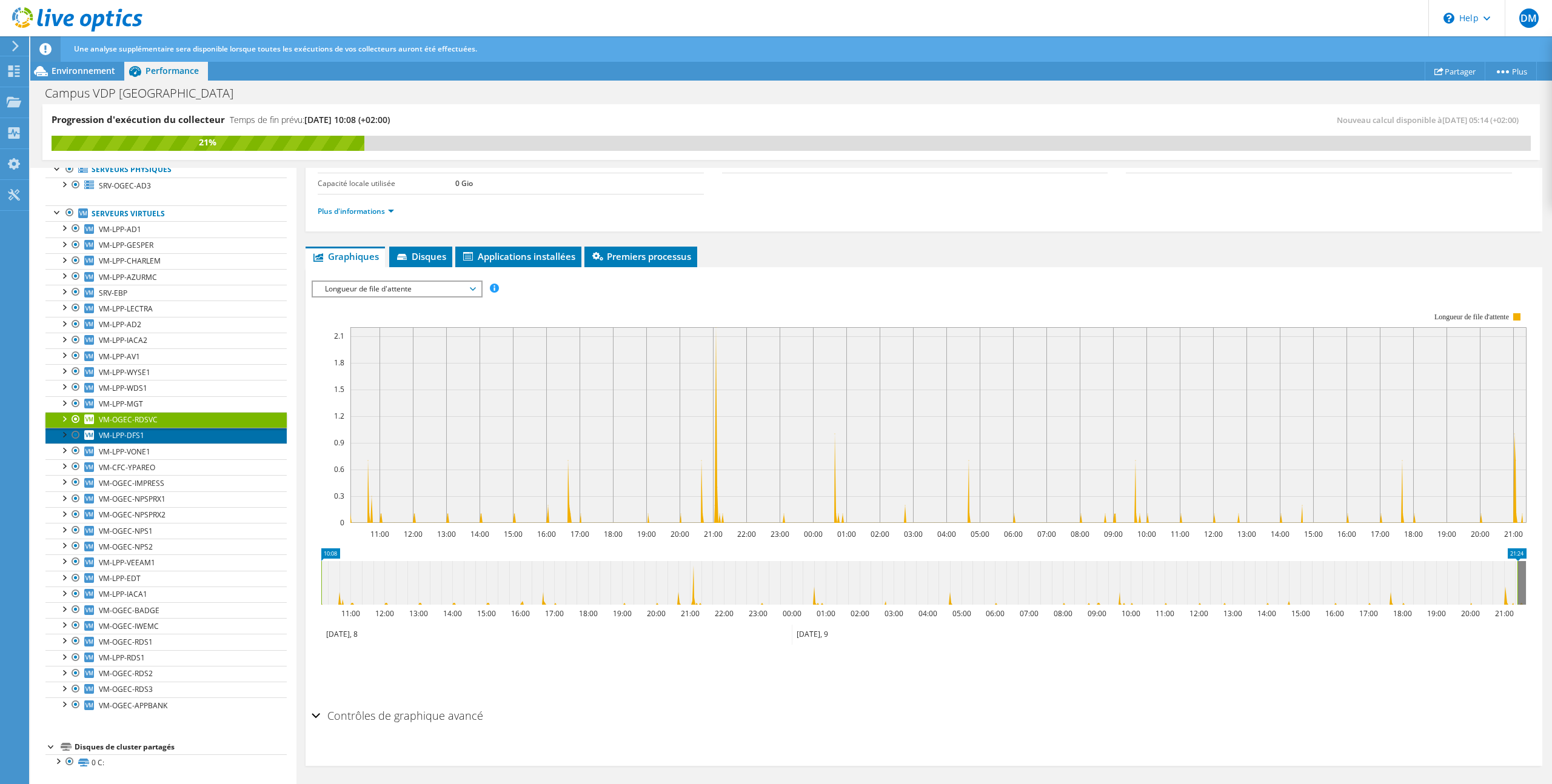
click at [183, 437] on link "VM-LPP-DFS1" at bounding box center [166, 436] width 242 height 16
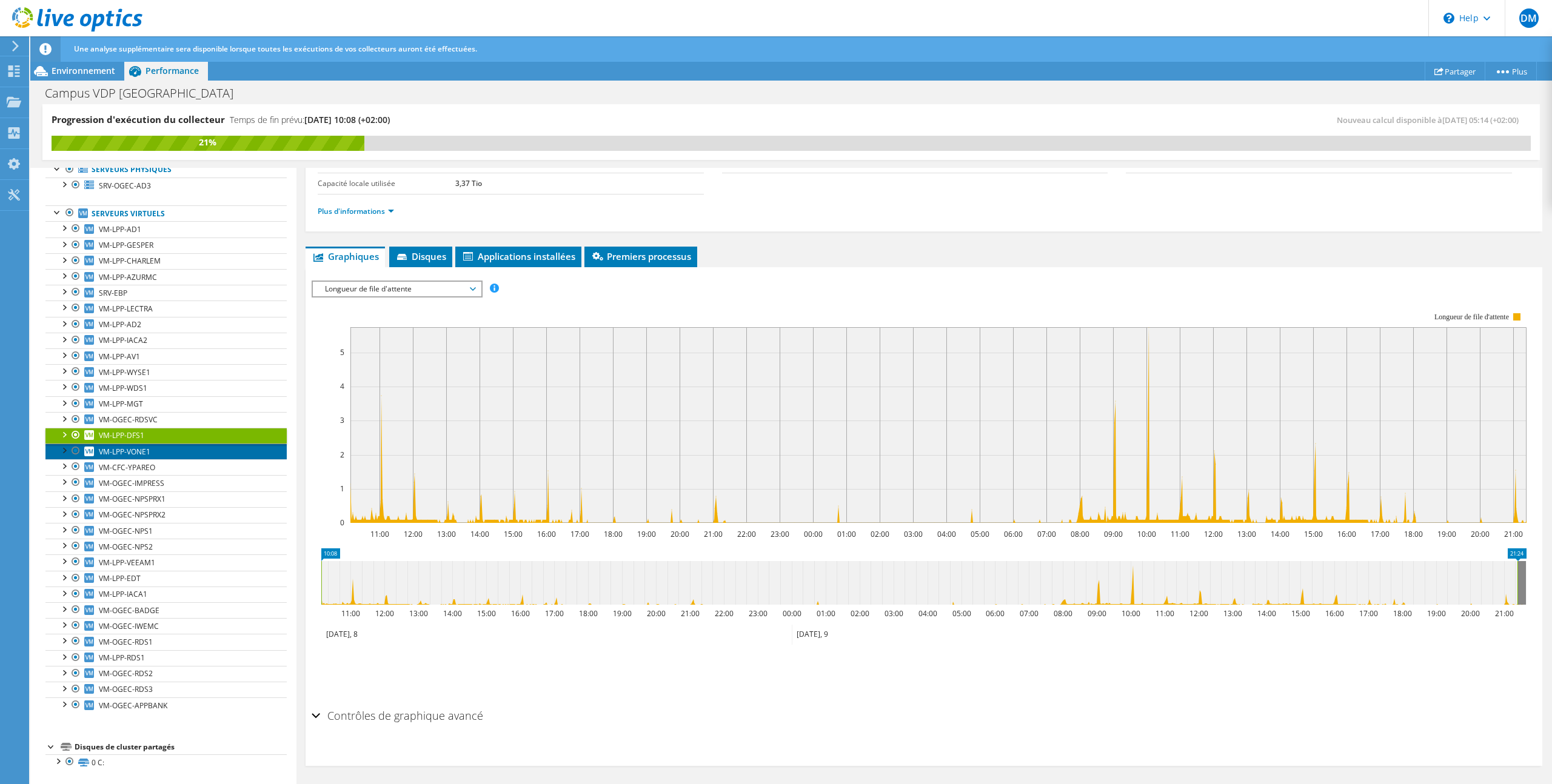
click at [189, 451] on link "VM-LPP-VONE1" at bounding box center [166, 452] width 242 height 16
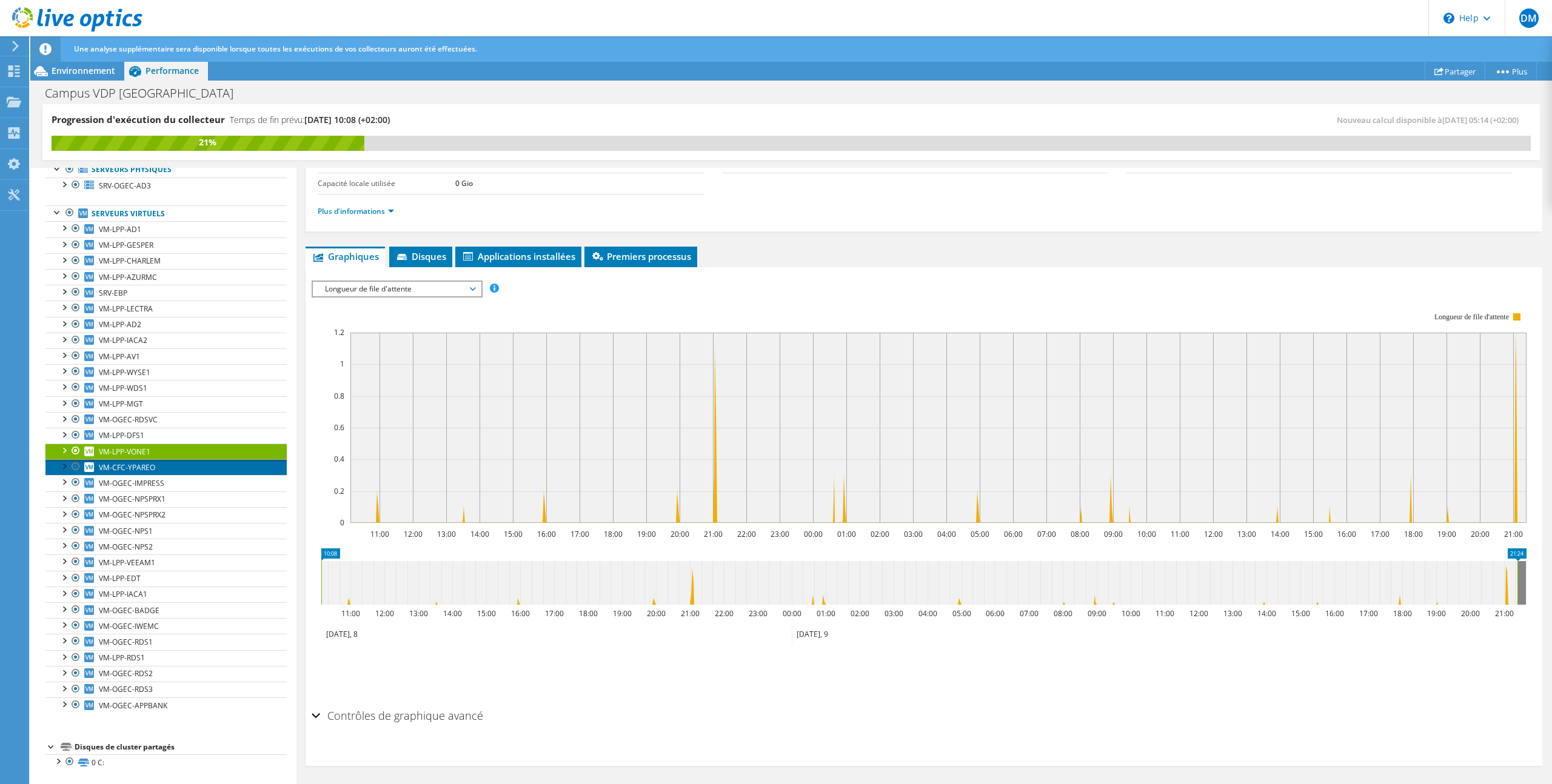
click at [191, 464] on link "VM-CFC-YPAREO" at bounding box center [166, 467] width 242 height 16
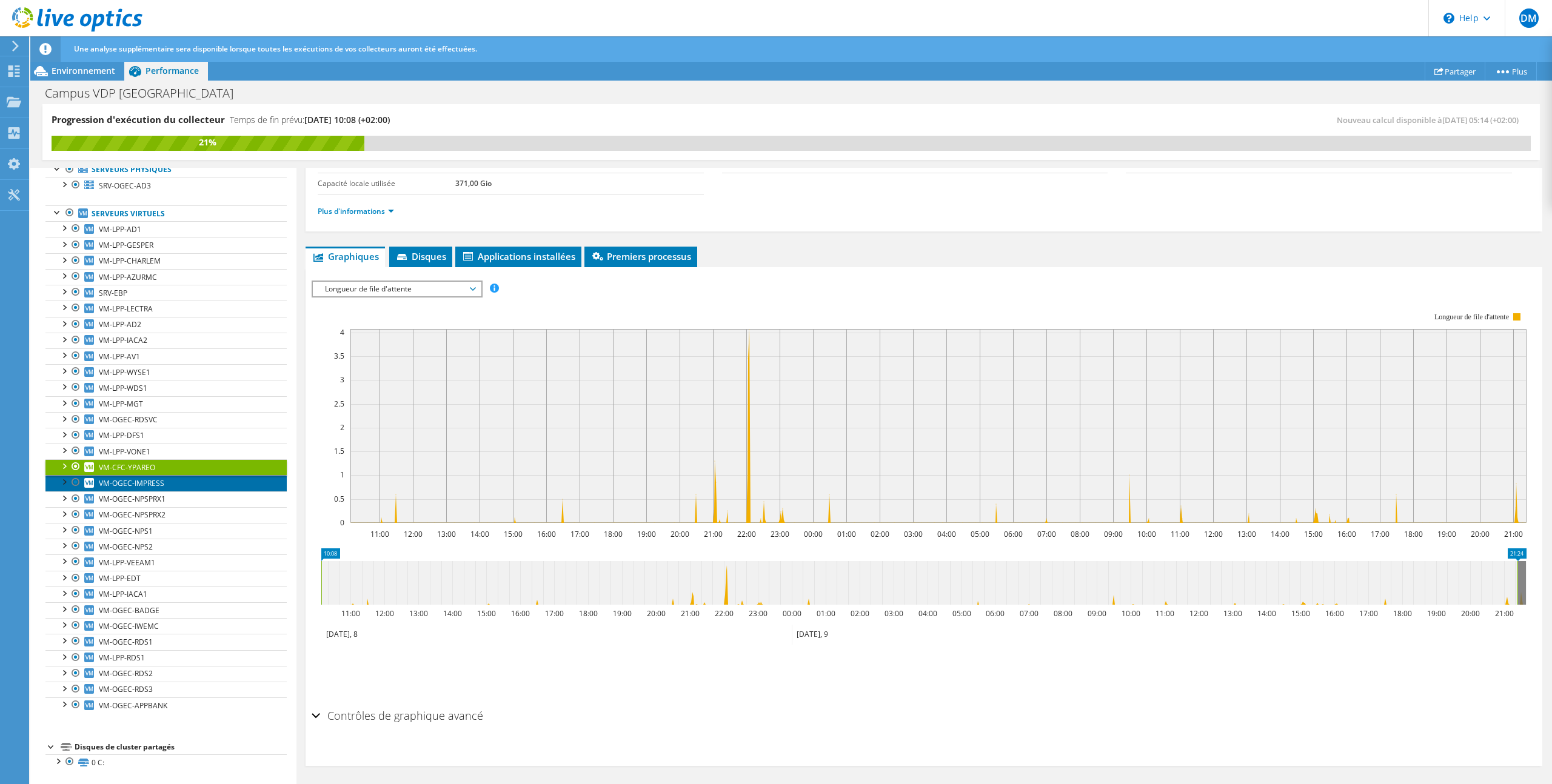
click at [189, 482] on link "VM-OGEC-IMPRESS" at bounding box center [166, 483] width 242 height 16
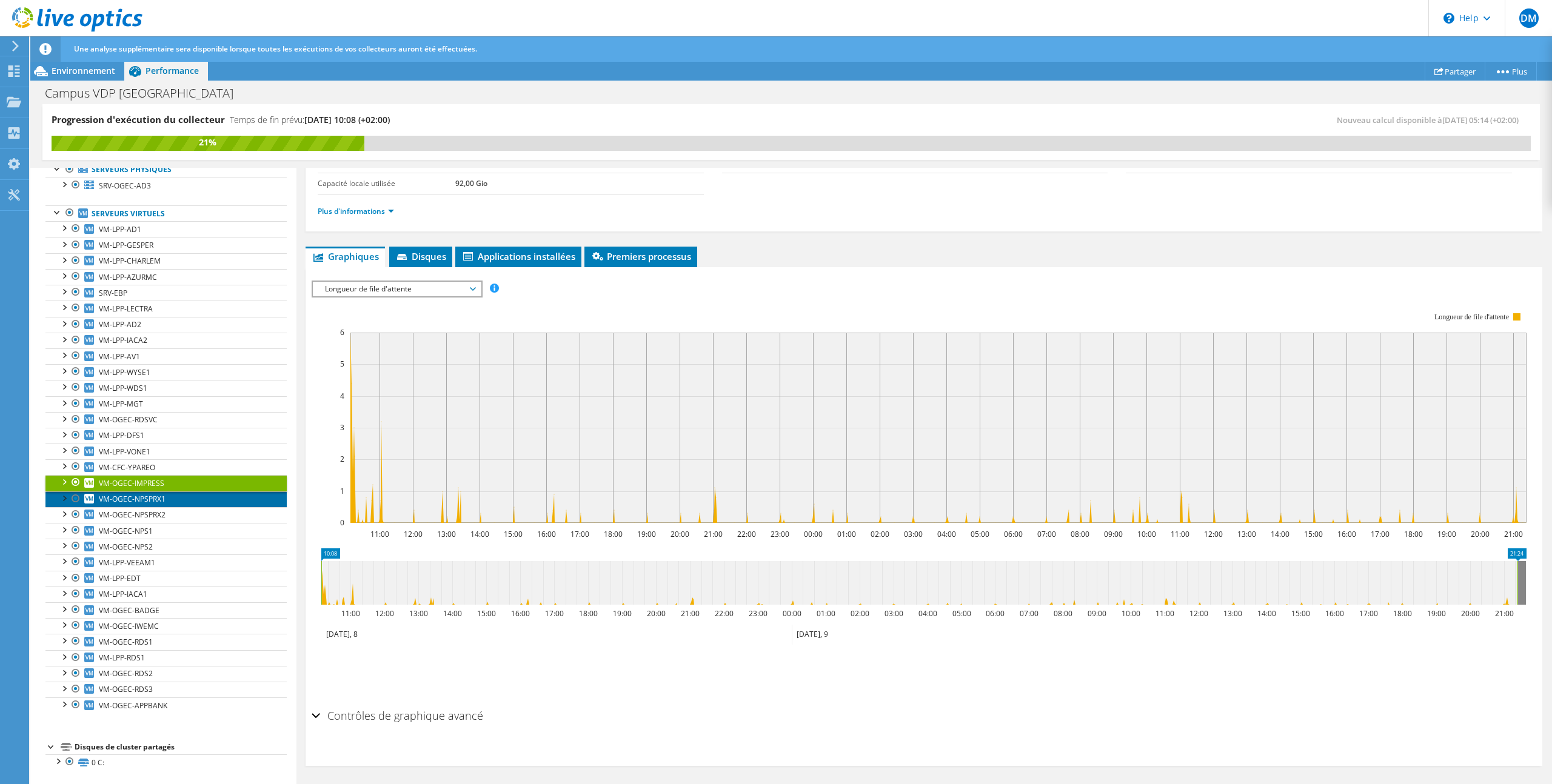
click at [186, 503] on link "VM-OGEC-NPSPRX1" at bounding box center [166, 500] width 242 height 16
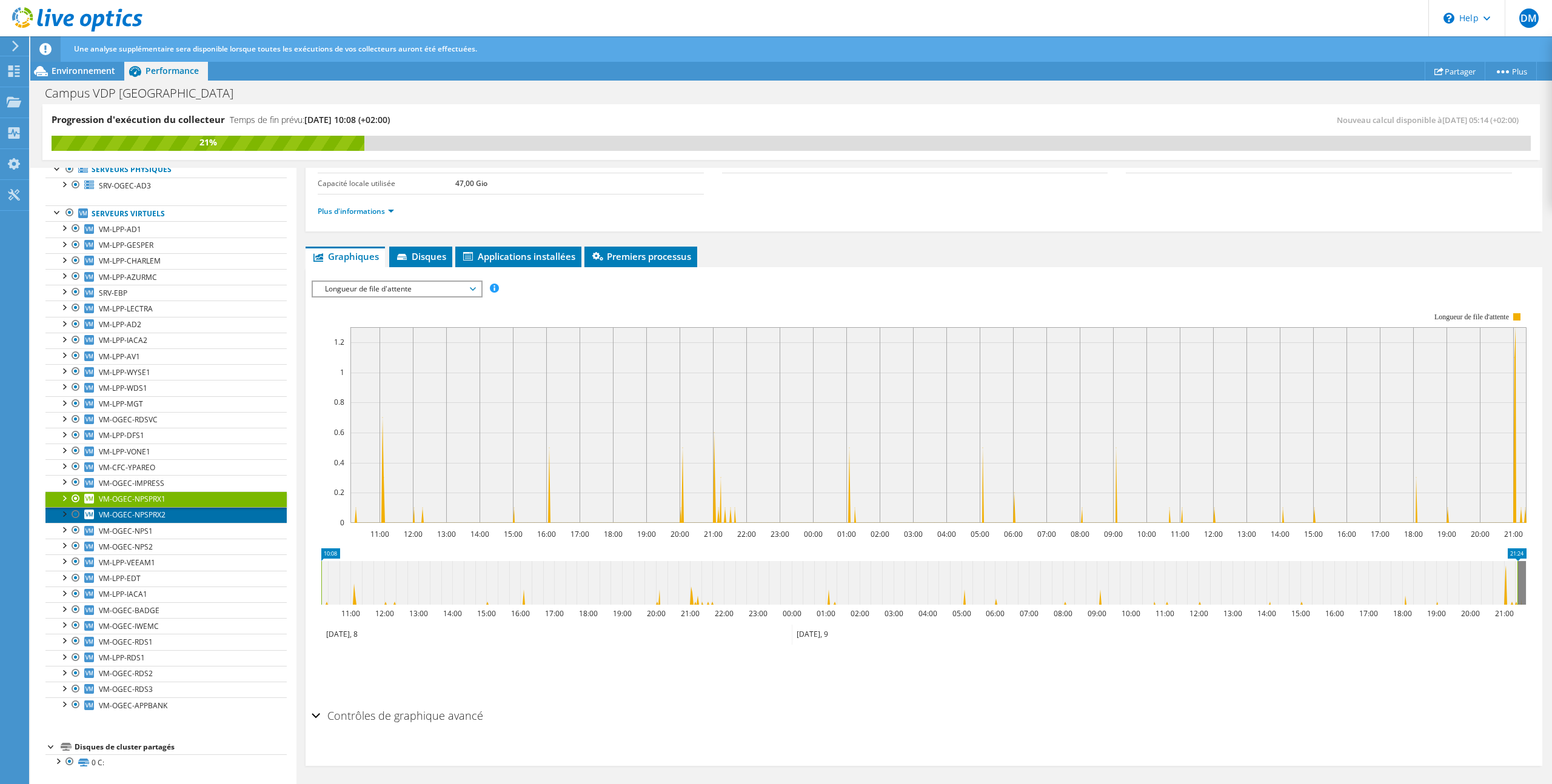
click at [188, 516] on link "VM-OGEC-NPSPRX2" at bounding box center [166, 516] width 242 height 16
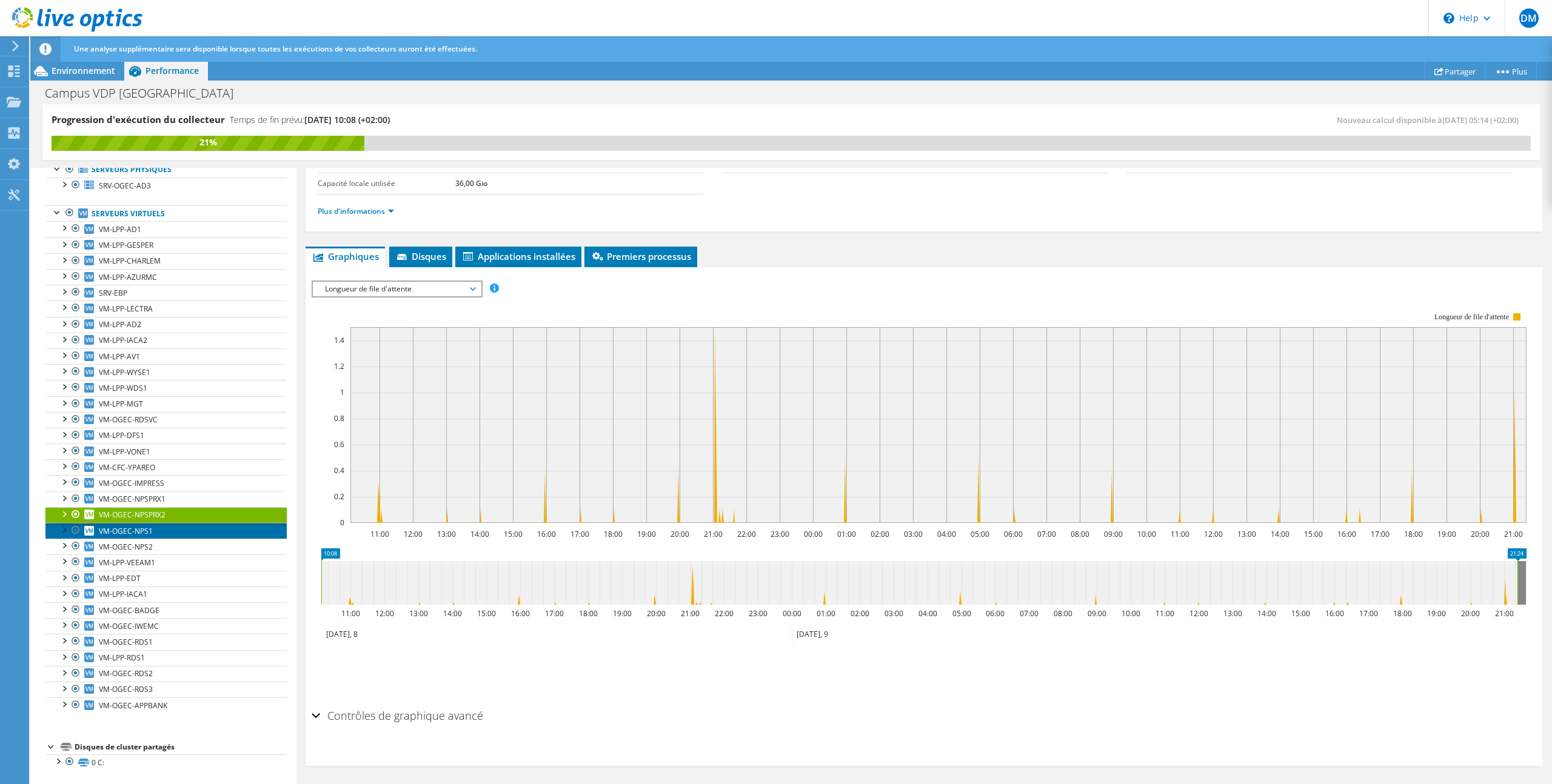
click at [197, 528] on link "VM-OGEC-NPS1" at bounding box center [166, 531] width 242 height 16
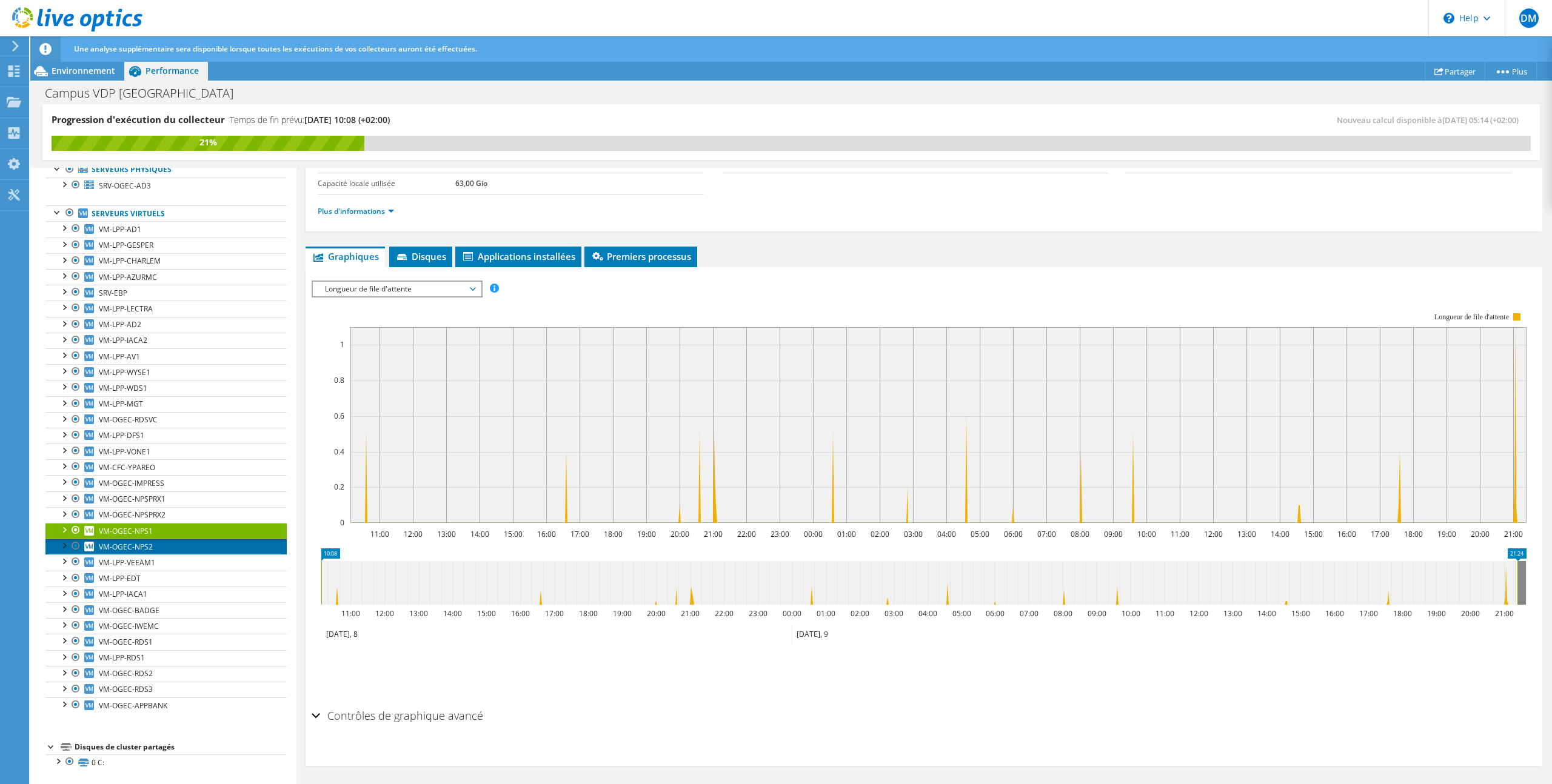
click at [195, 544] on link "VM-OGEC-NPS2" at bounding box center [166, 546] width 242 height 16
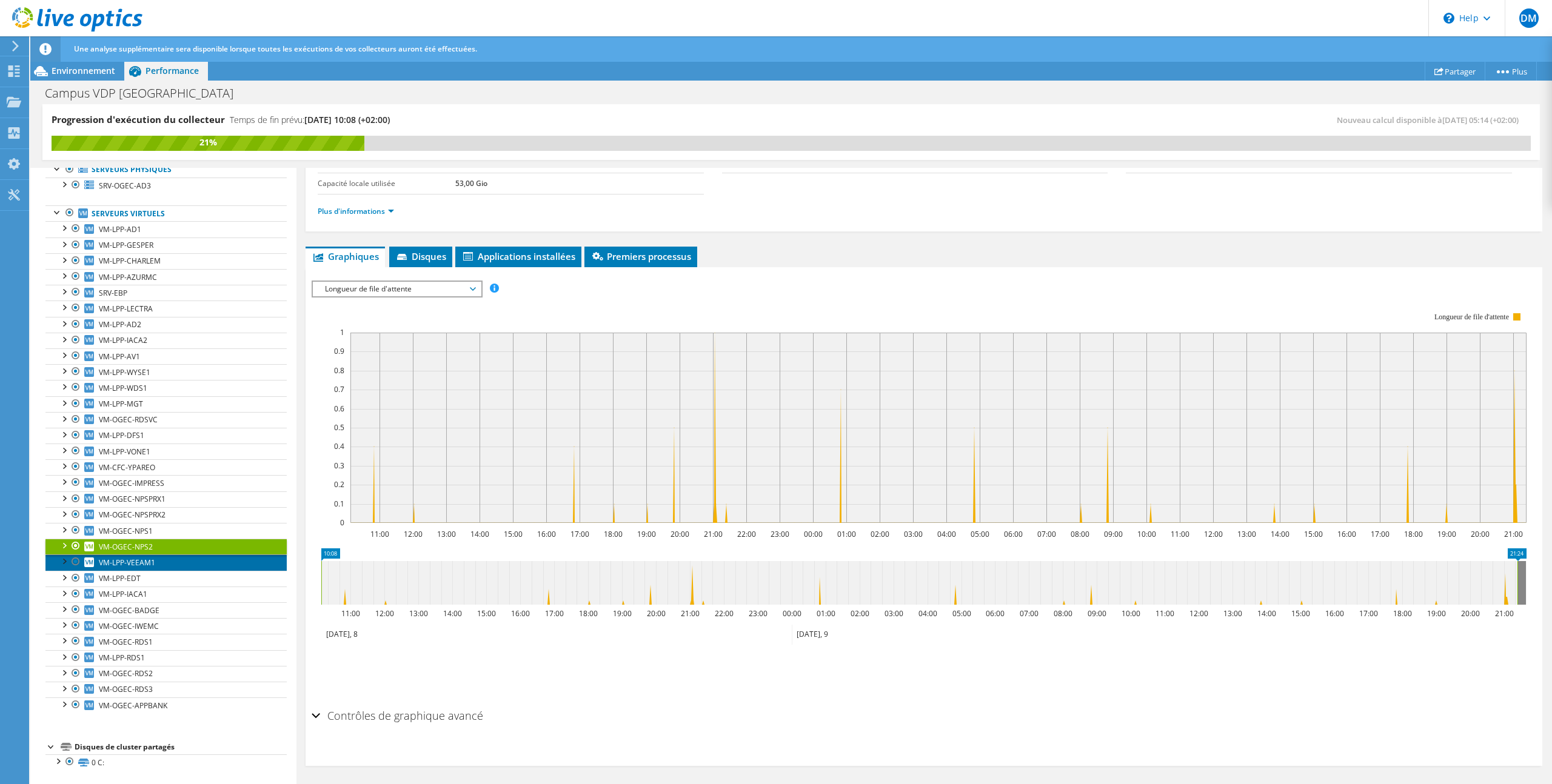
click at [195, 563] on link "VM-LPP-VEEAM1" at bounding box center [166, 562] width 242 height 16
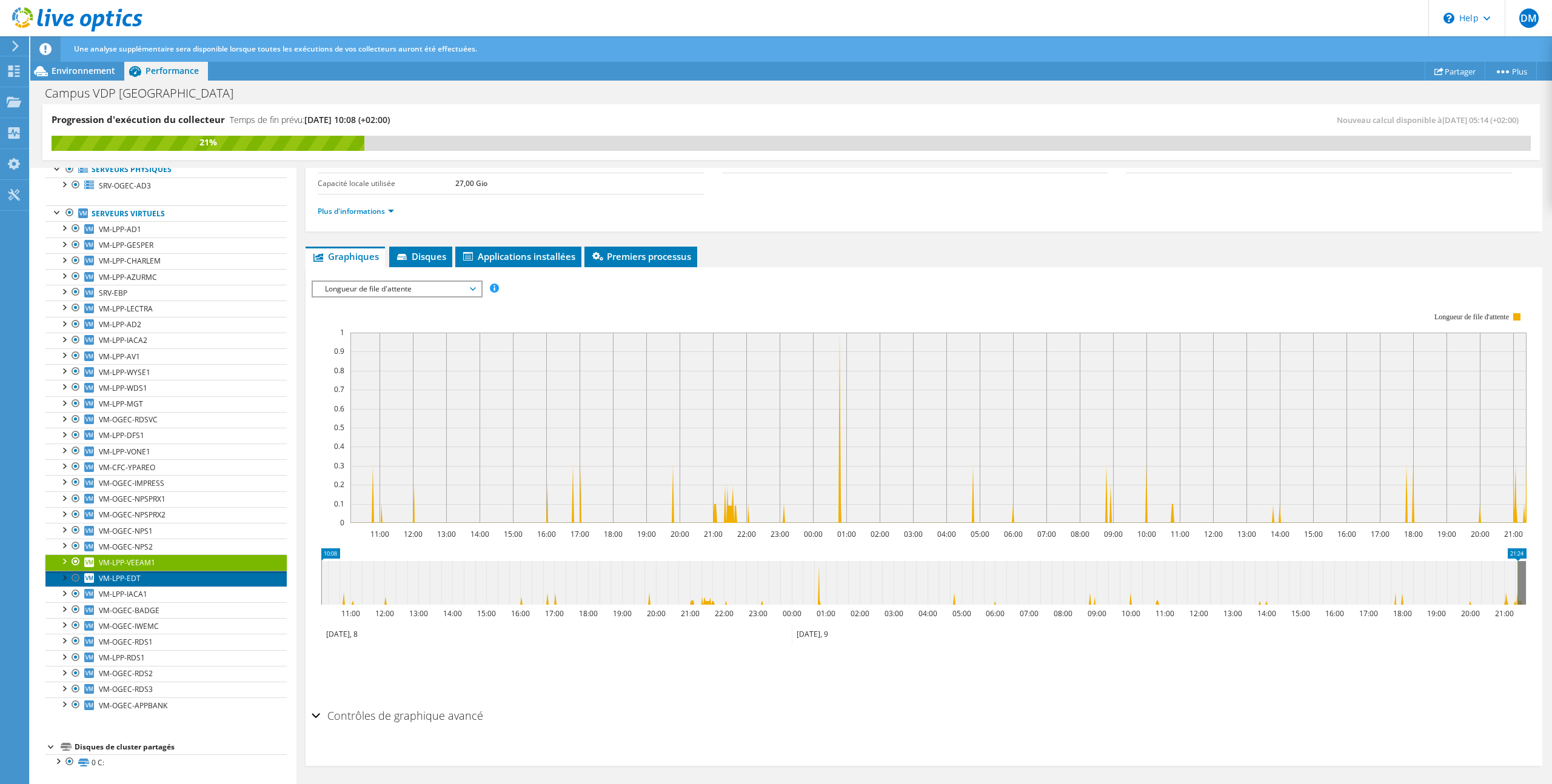
click at [197, 574] on link "VM-LPP-EDT" at bounding box center [166, 579] width 242 height 16
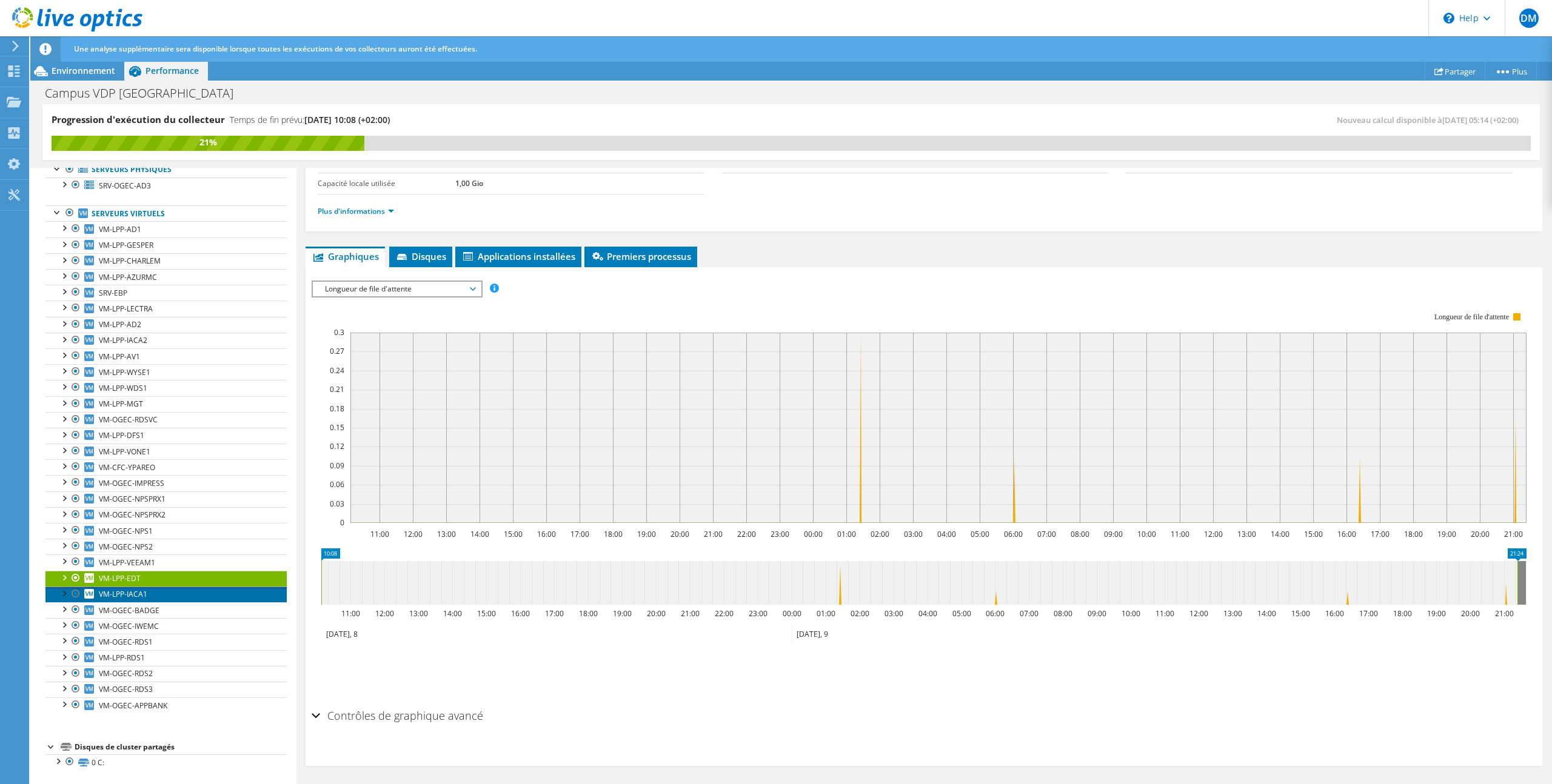
click at [195, 593] on link "VM-LPP-IACA1" at bounding box center [166, 595] width 242 height 16
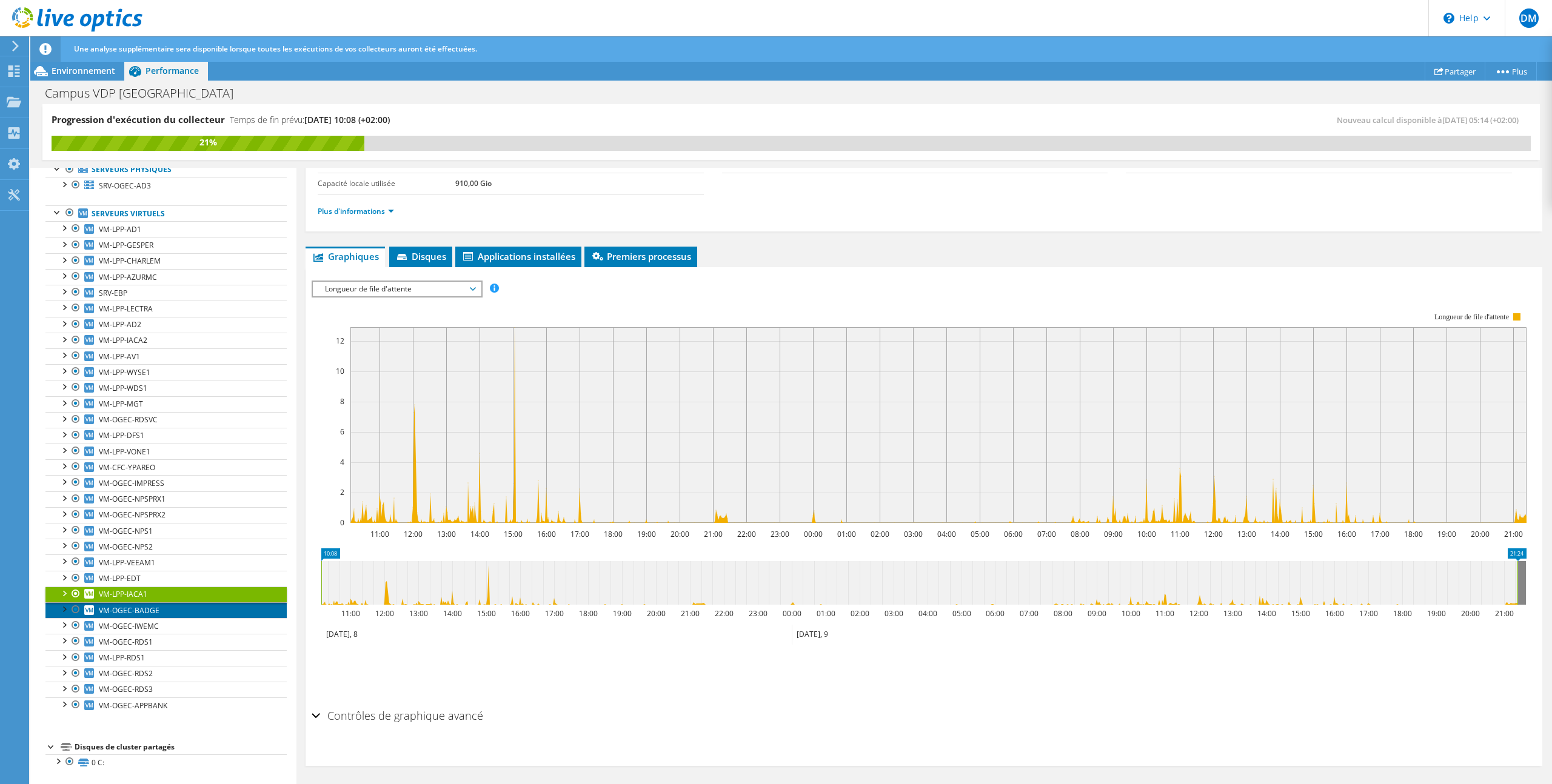
click at [212, 606] on link "VM-OGEC-BADGE" at bounding box center [166, 610] width 242 height 16
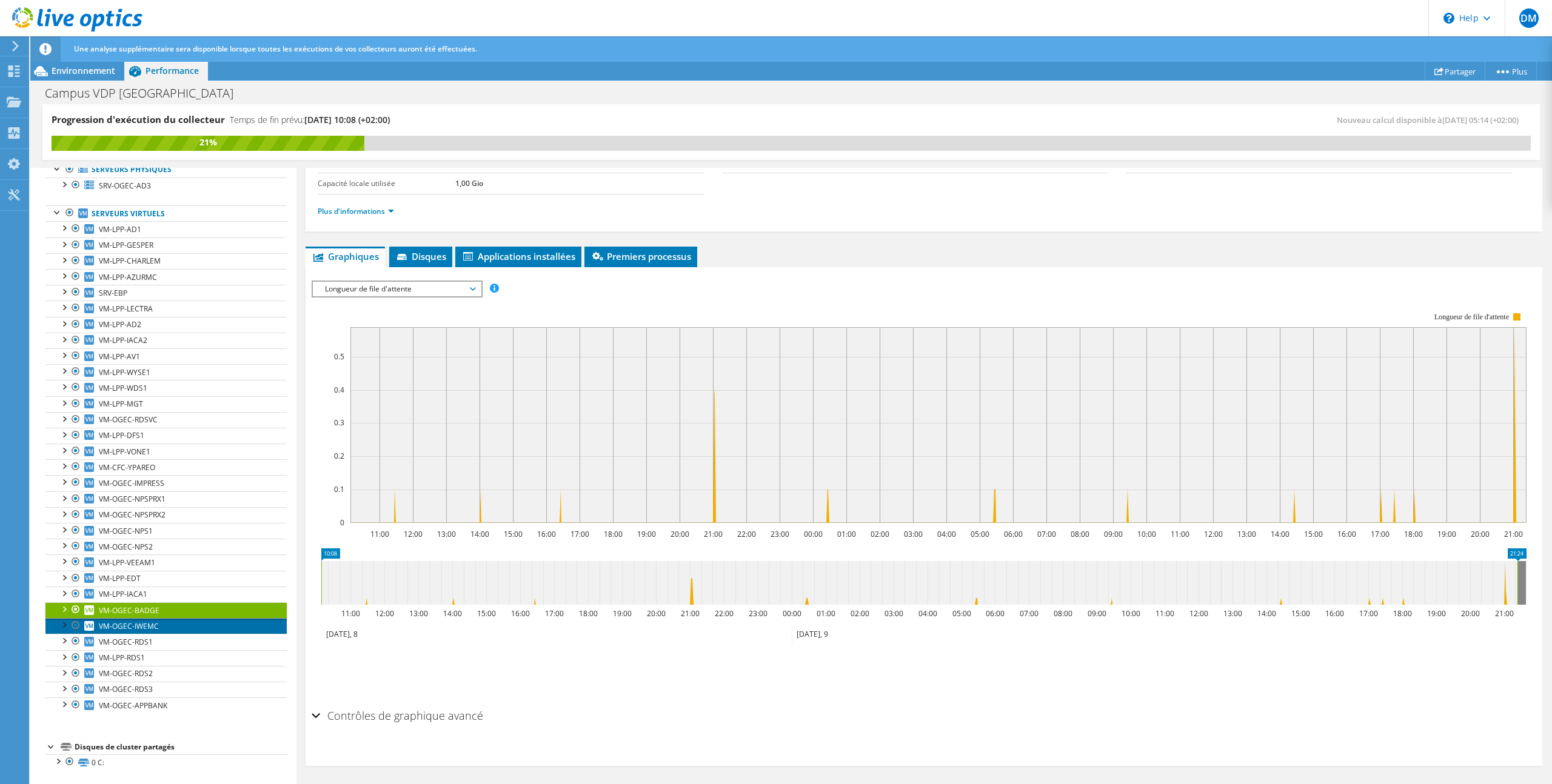
click at [215, 631] on link "VM-OGEC-IWEMC" at bounding box center [166, 626] width 242 height 16
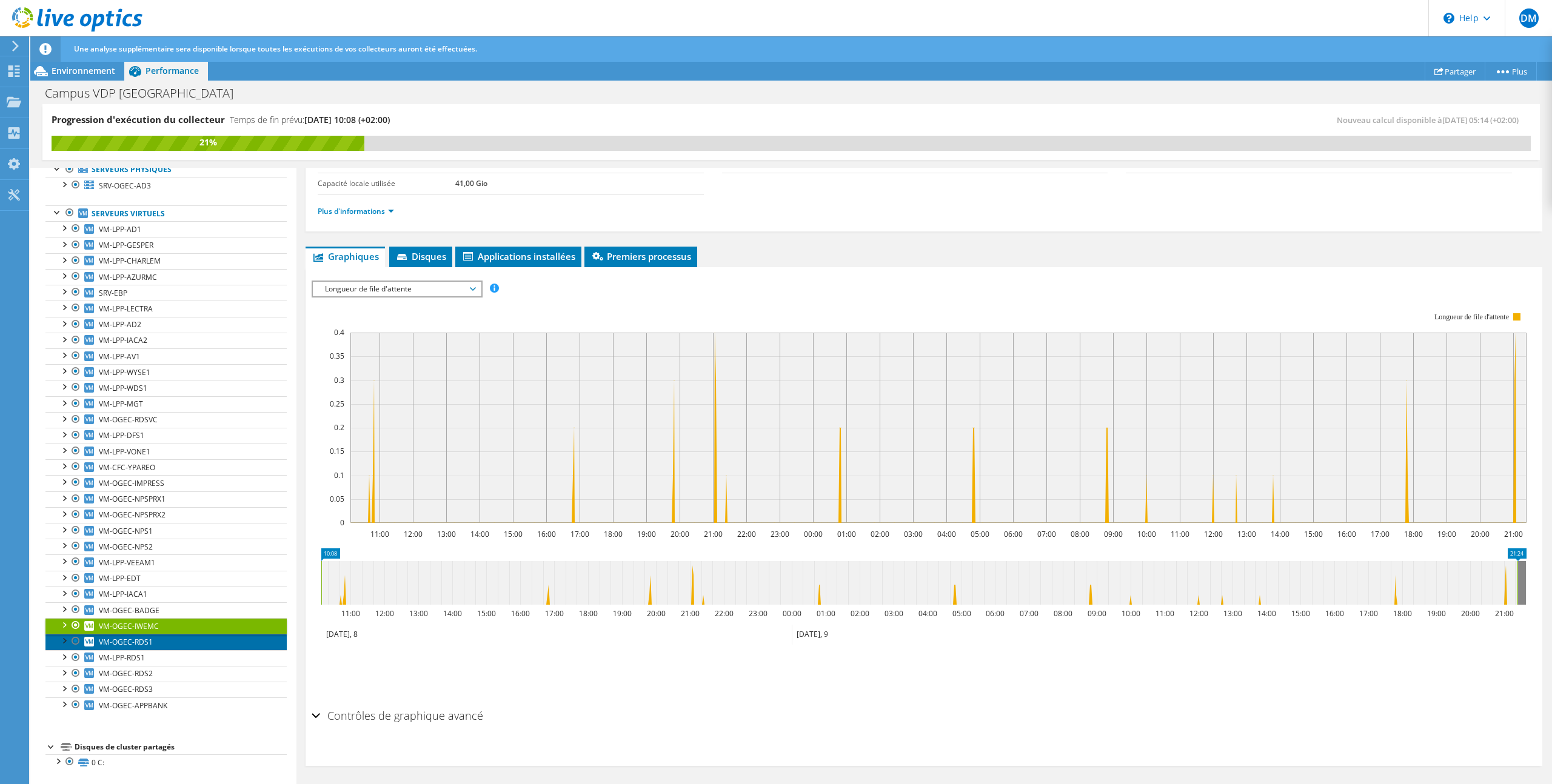
click at [209, 643] on link "VM-OGEC-RDS1" at bounding box center [166, 642] width 242 height 16
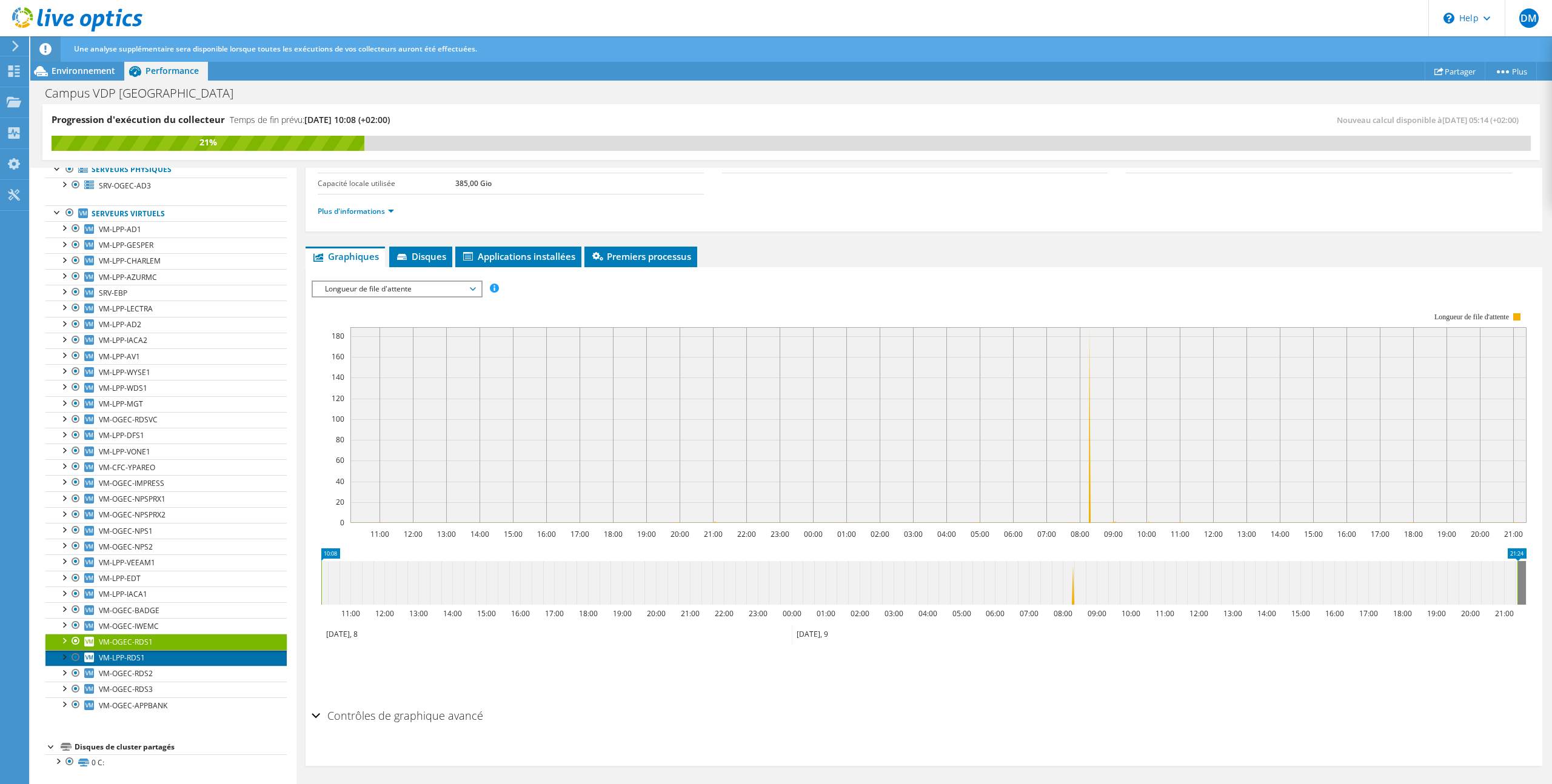
click at [211, 655] on link "VM-LPP-RDS1" at bounding box center [166, 658] width 242 height 16
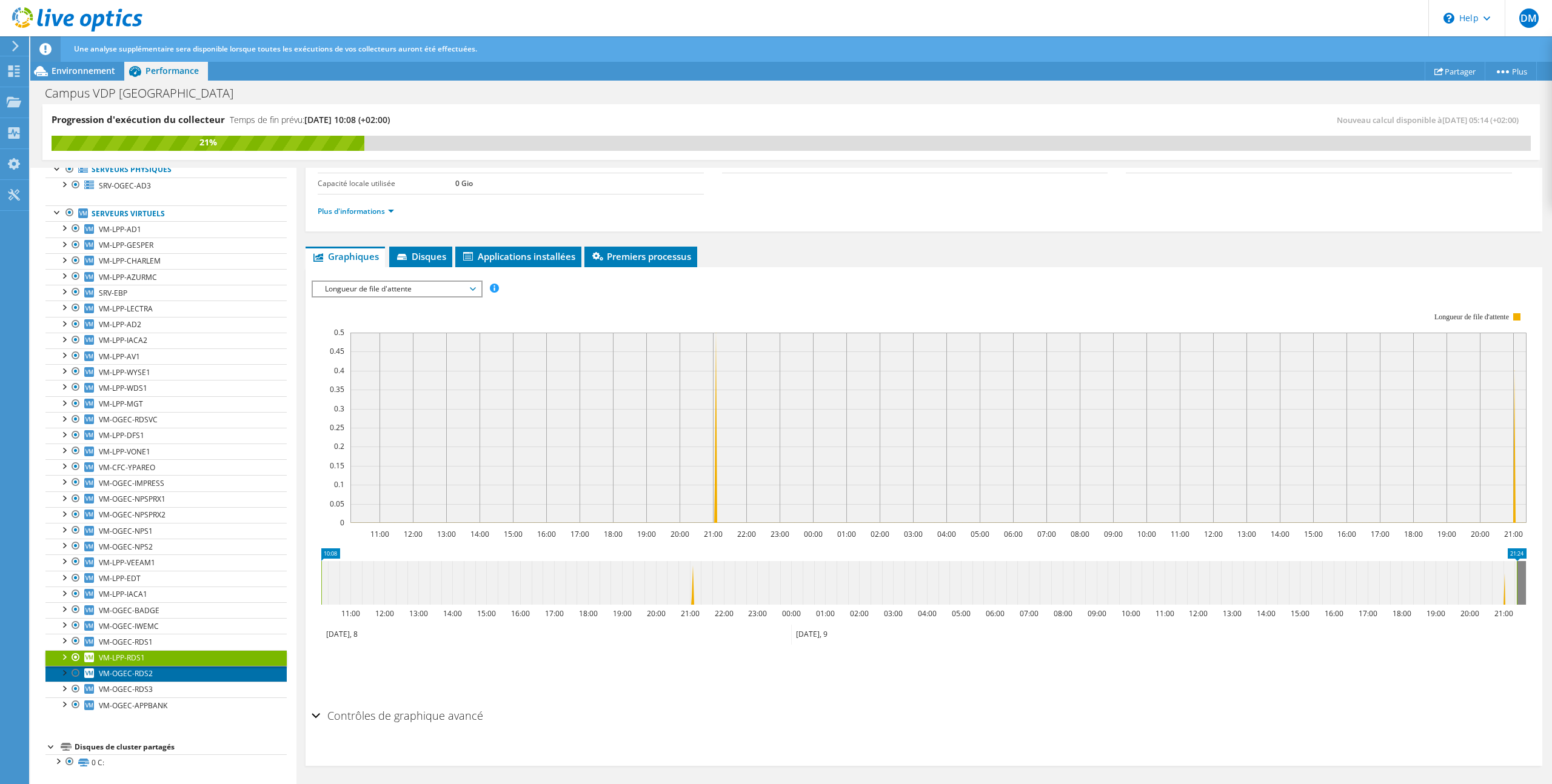
click at [234, 674] on link "VM-OGEC-RDS2" at bounding box center [166, 674] width 242 height 16
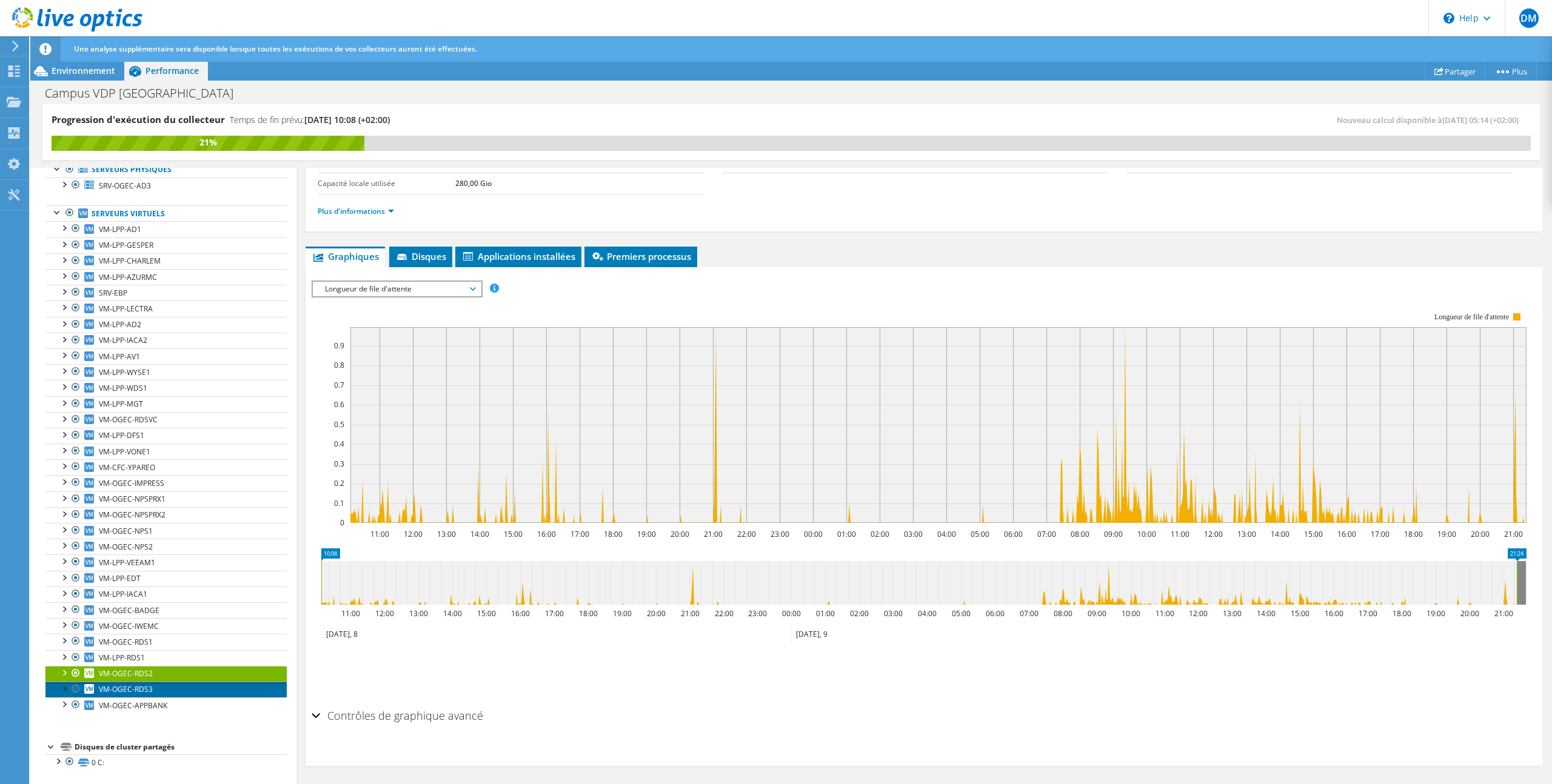
click at [229, 692] on link "VM-OGEC-RDS3" at bounding box center [166, 689] width 242 height 16
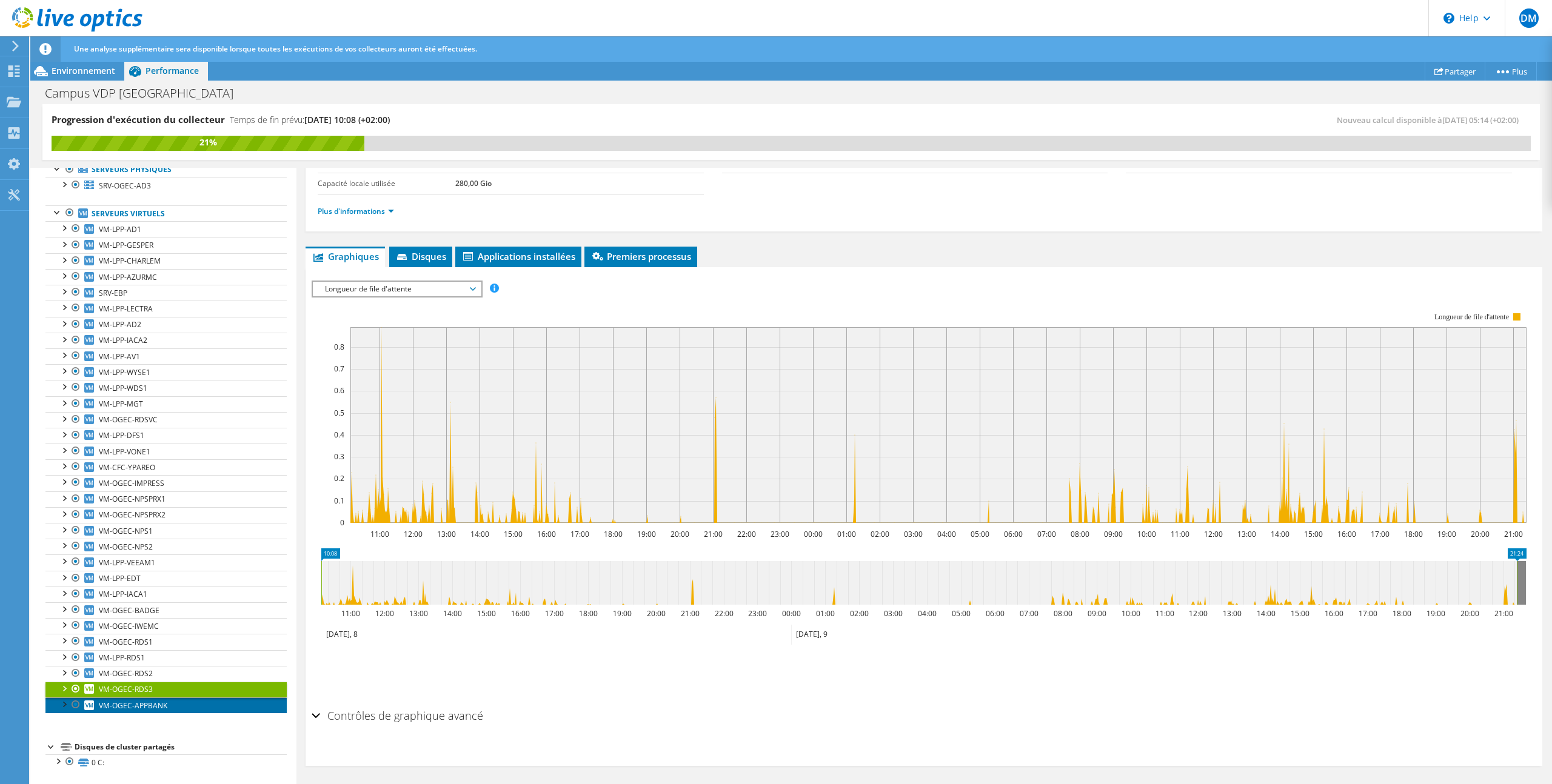
click at [235, 707] on link "VM-OGEC-APPBANK" at bounding box center [166, 705] width 242 height 16
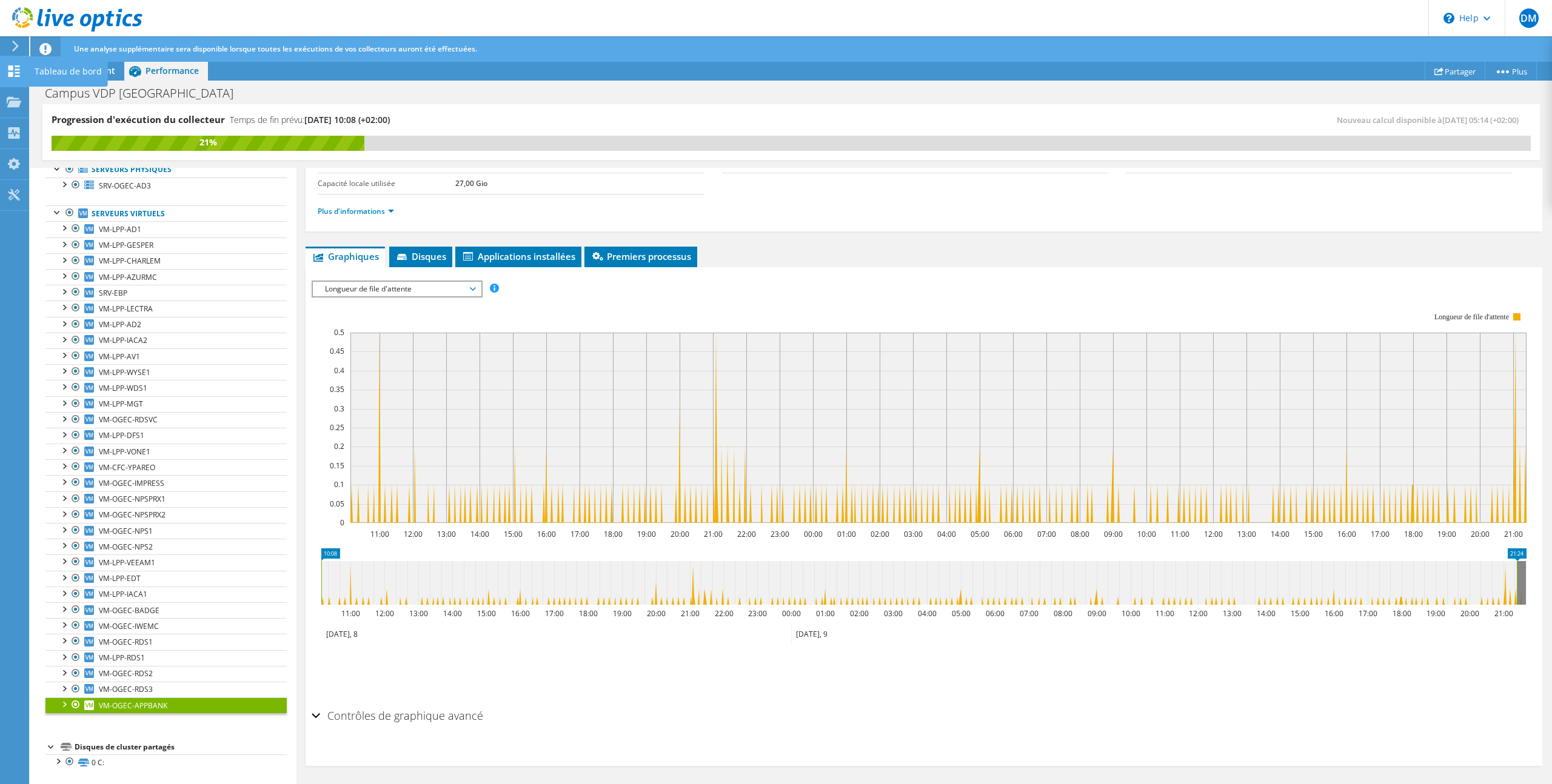
click at [20, 74] on icon at bounding box center [14, 71] width 14 height 11
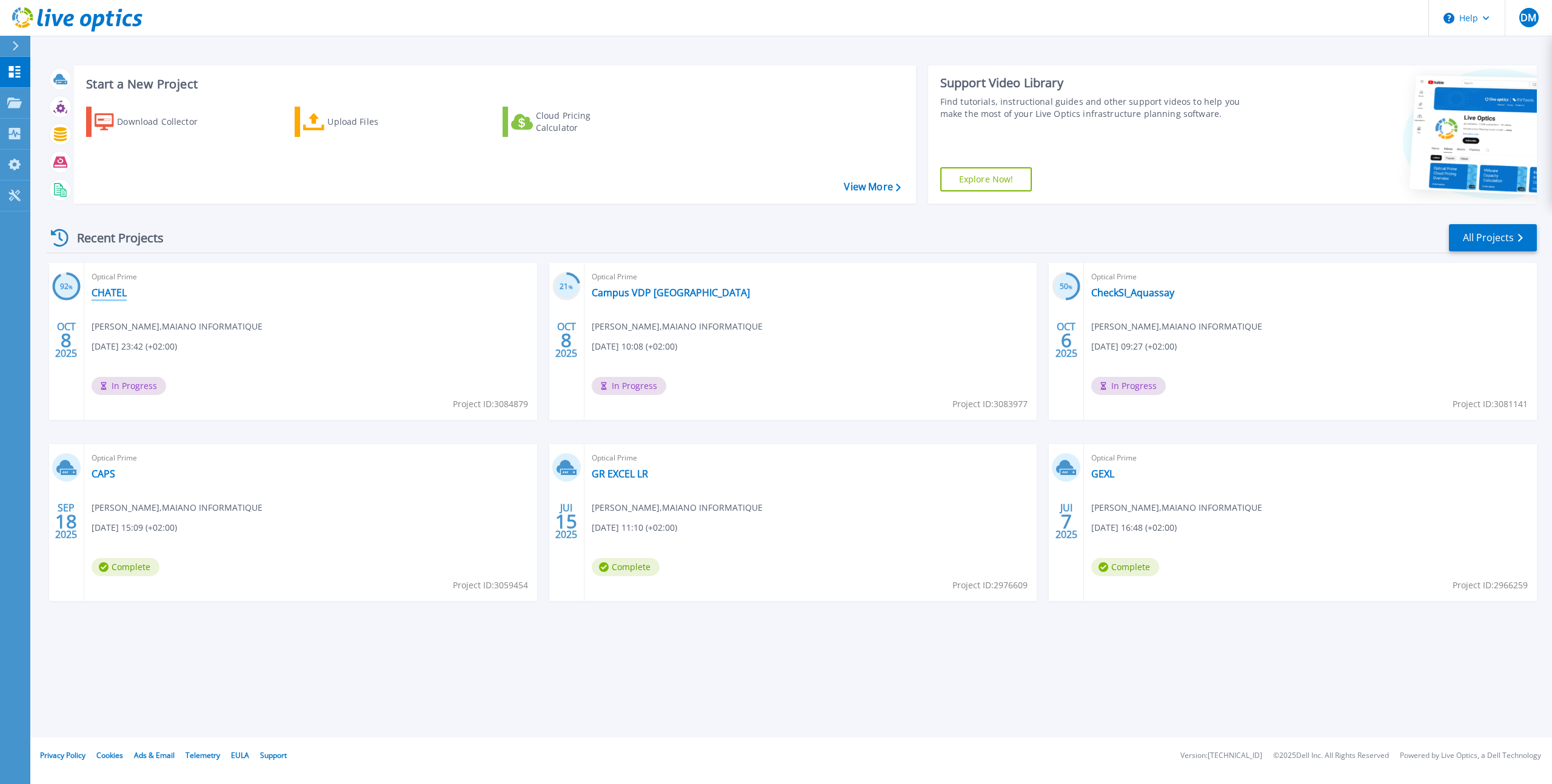
click at [106, 292] on link "CHATEL" at bounding box center [109, 292] width 35 height 12
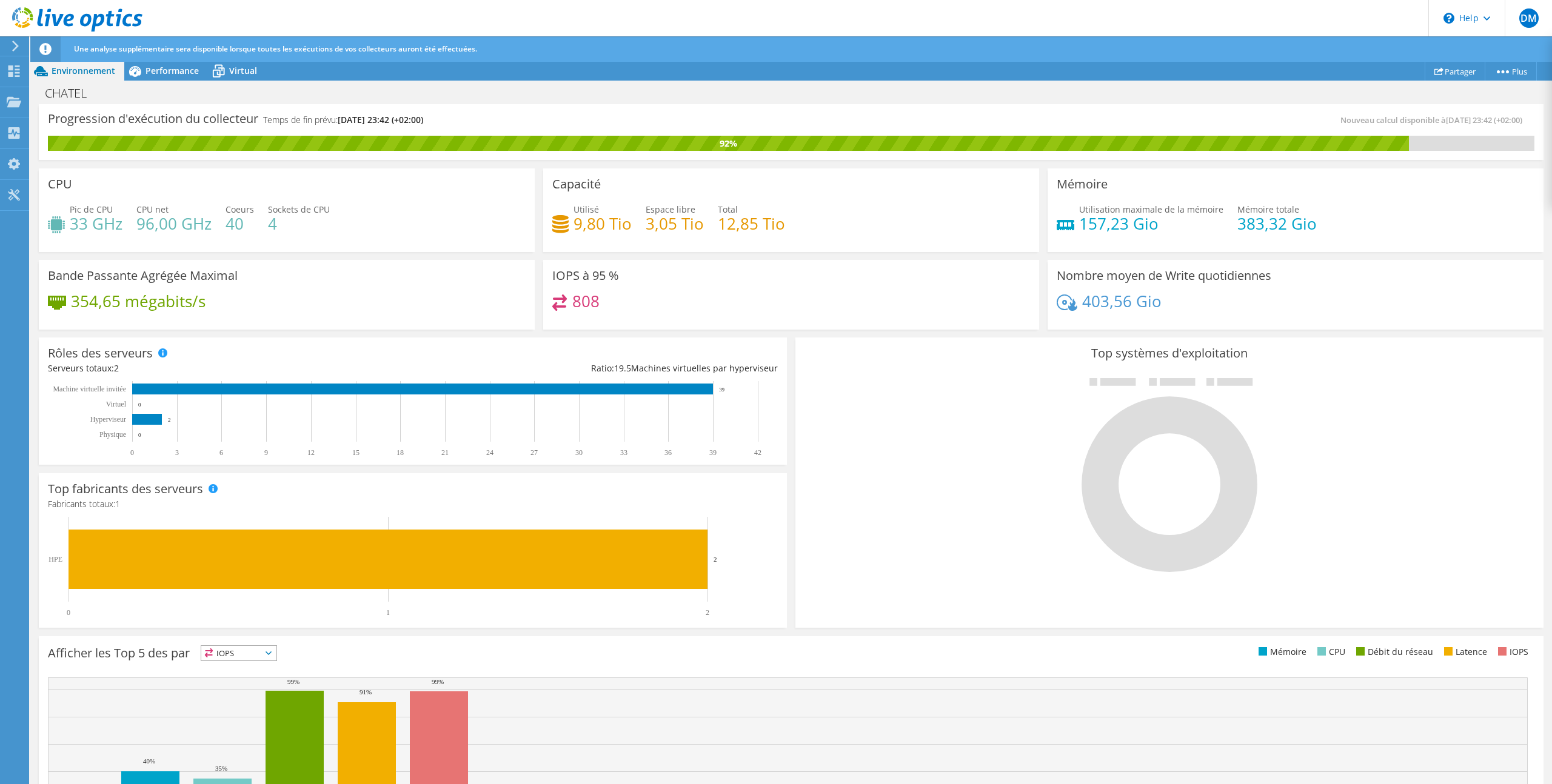
scroll to position [4, 0]
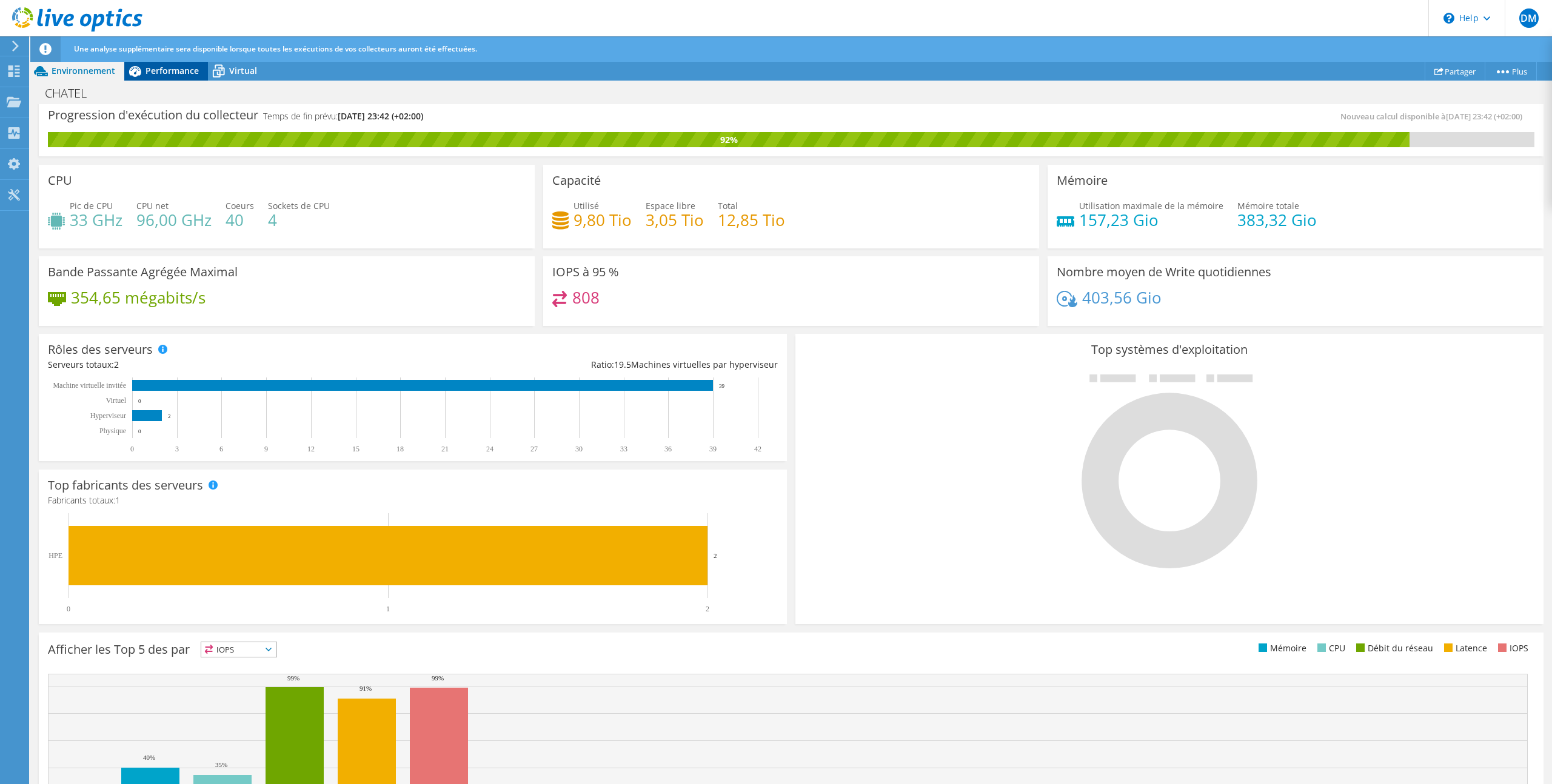
click at [167, 75] on span "Performance" at bounding box center [172, 71] width 53 height 11
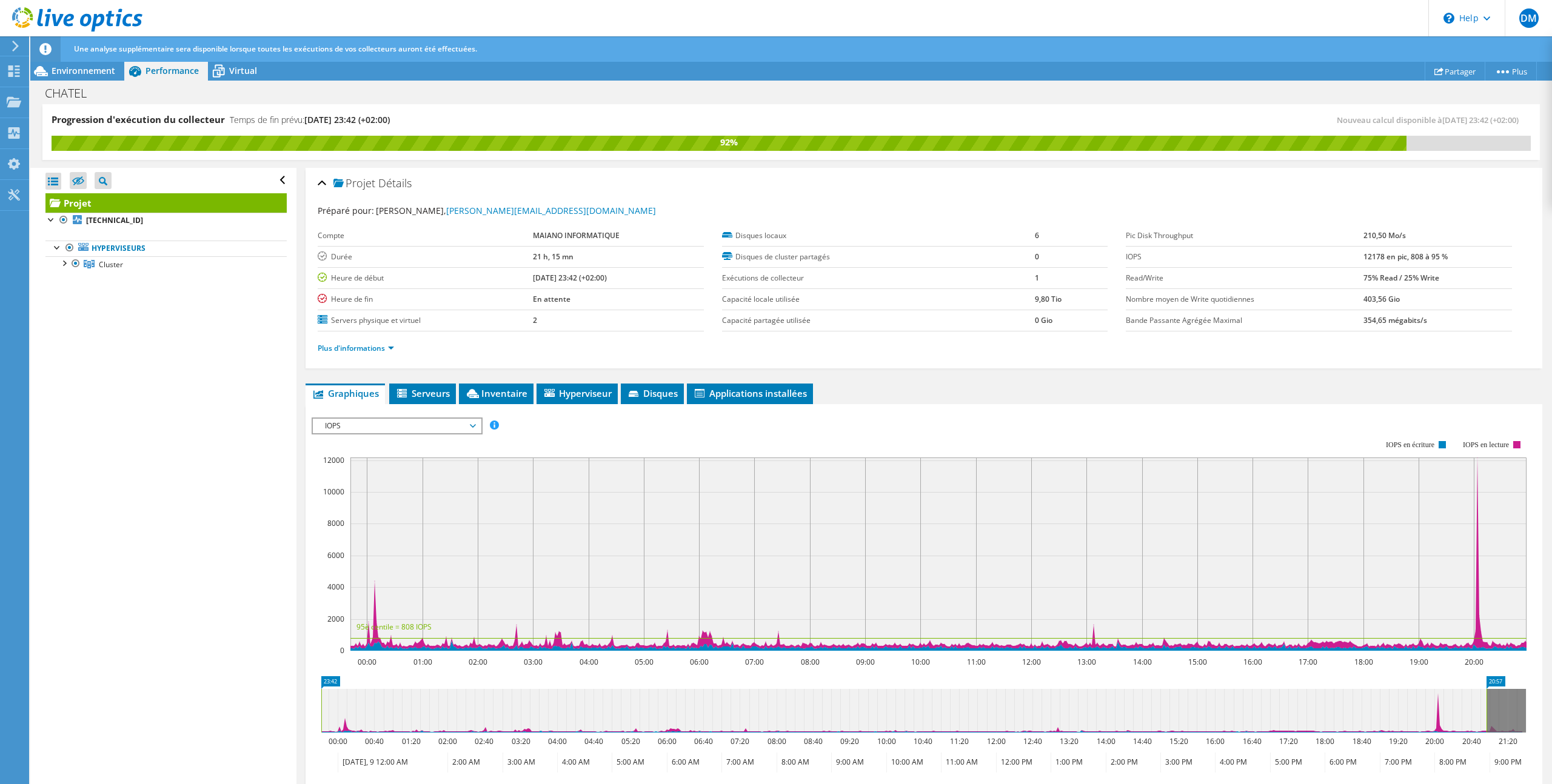
scroll to position [0, 0]
click at [14, 71] on icon at bounding box center [14, 71] width 14 height 11
